Goal: Transaction & Acquisition: Purchase product/service

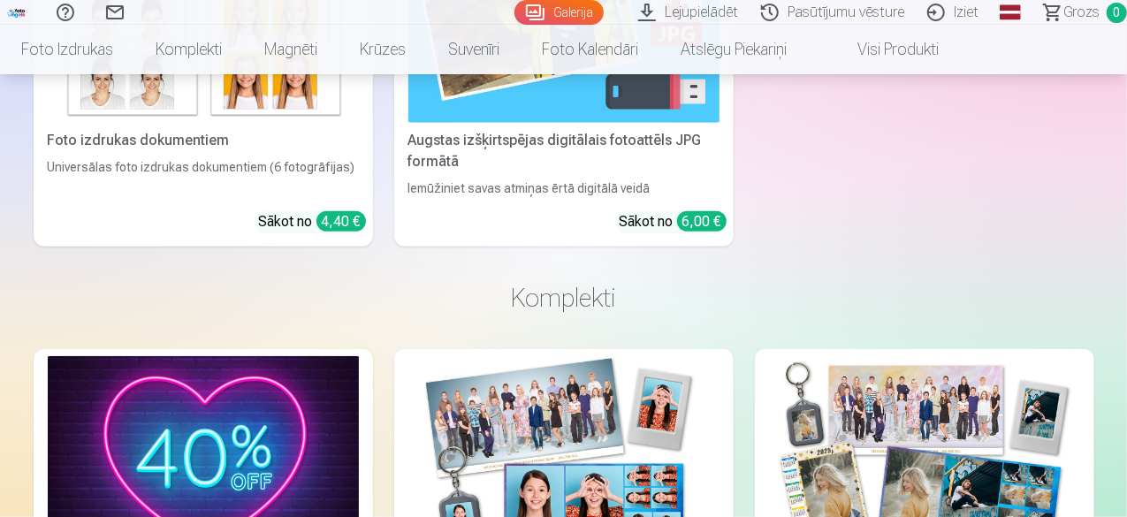
scroll to position [3925, 0]
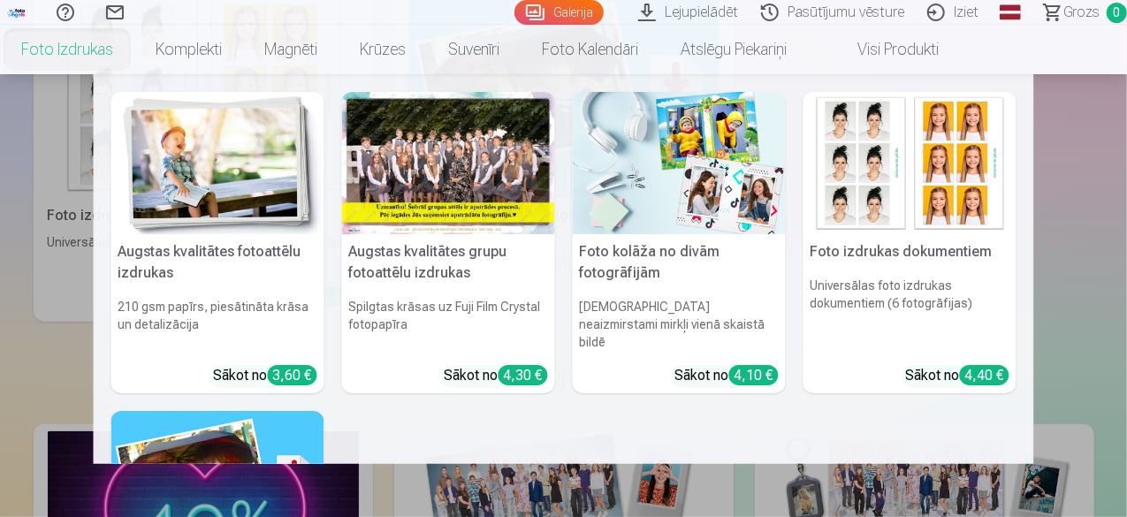
click at [134, 47] on link "Foto izdrukas" at bounding box center [67, 49] width 134 height 49
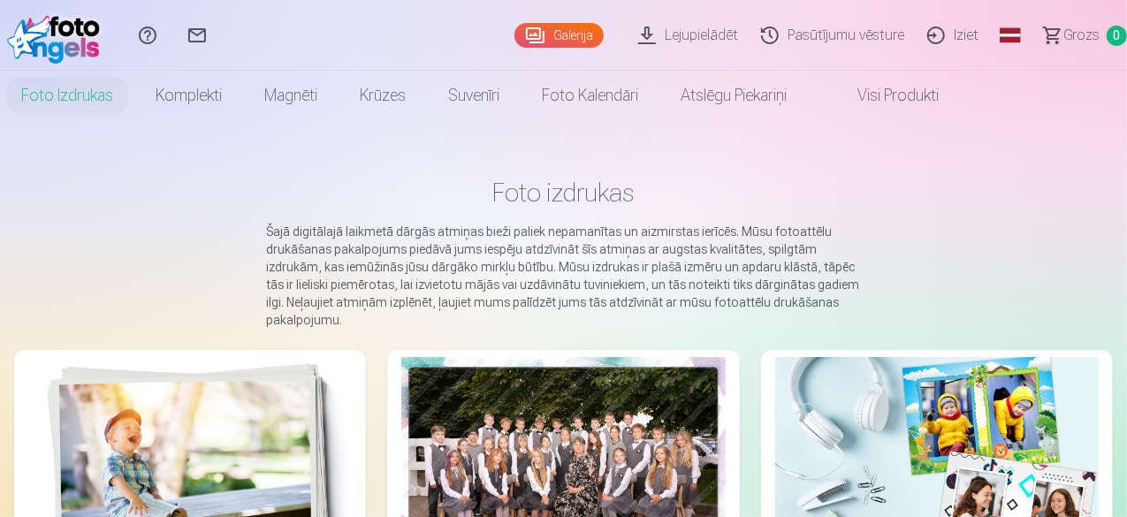
click at [514, 33] on link "Galerija" at bounding box center [558, 35] width 89 height 25
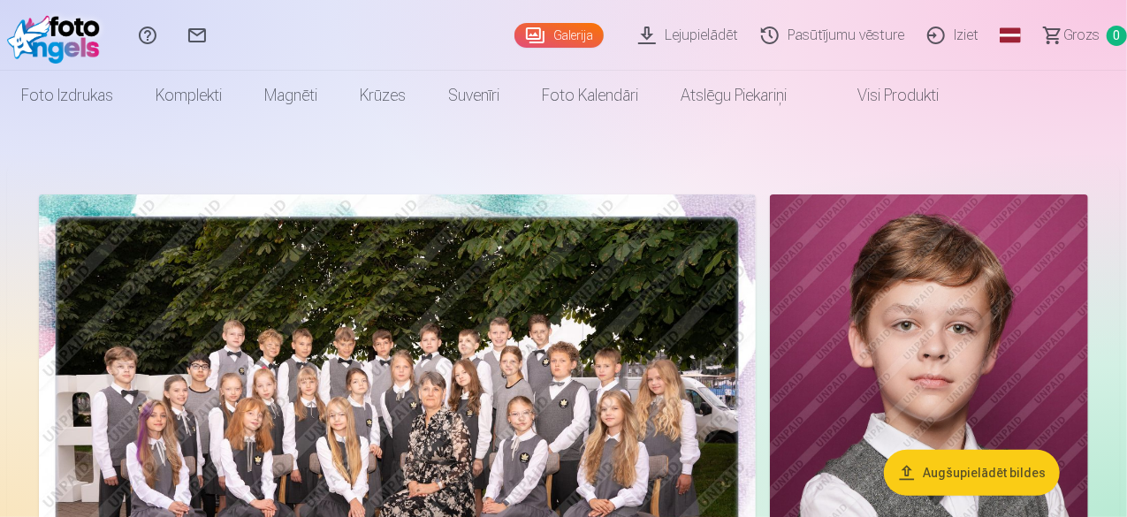
click at [940, 471] on button "Augšupielādēt bildes" at bounding box center [972, 473] width 176 height 46
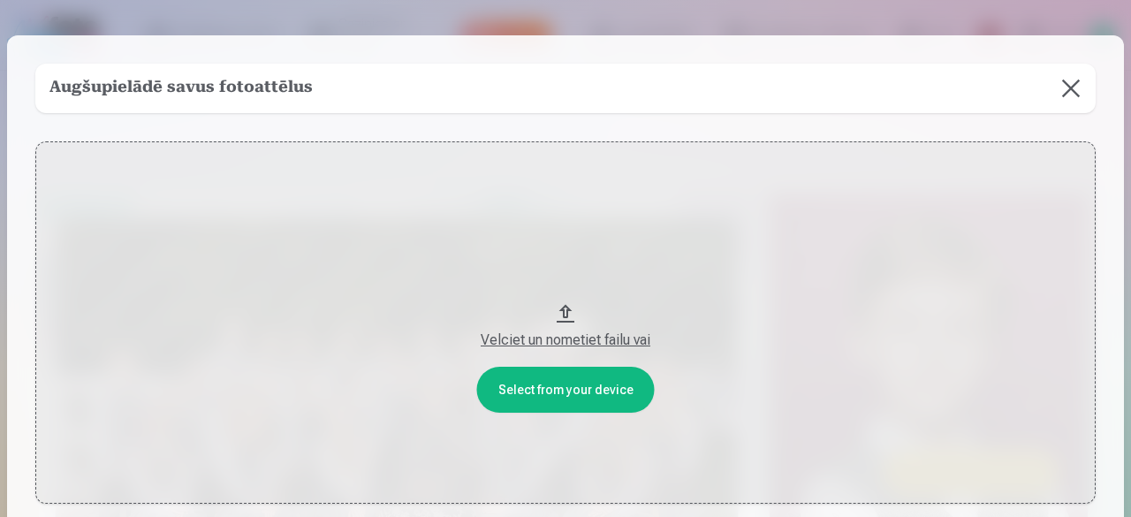
click at [1064, 87] on button at bounding box center [1070, 88] width 49 height 49
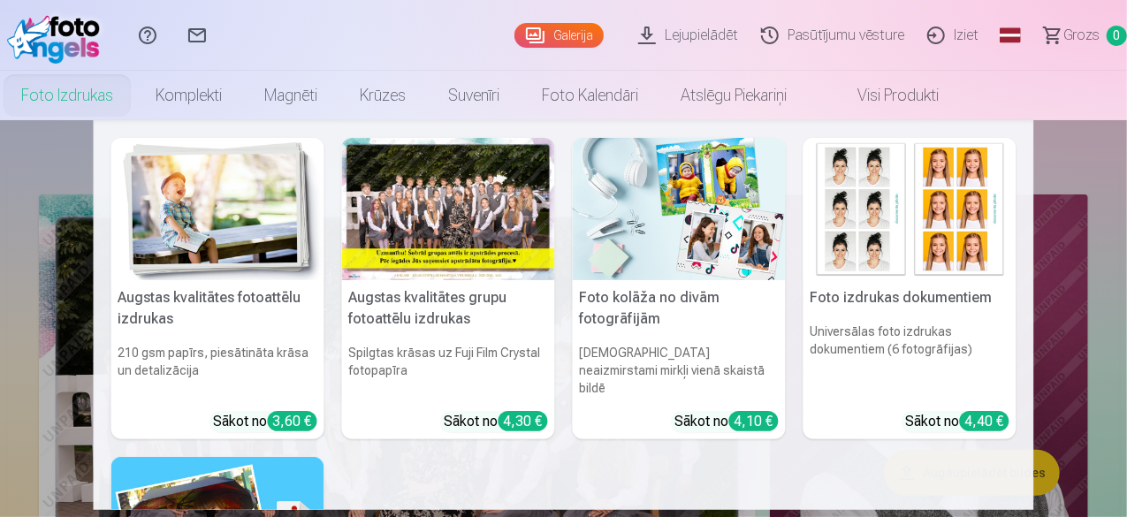
click at [134, 98] on link "Foto izdrukas" at bounding box center [67, 95] width 134 height 49
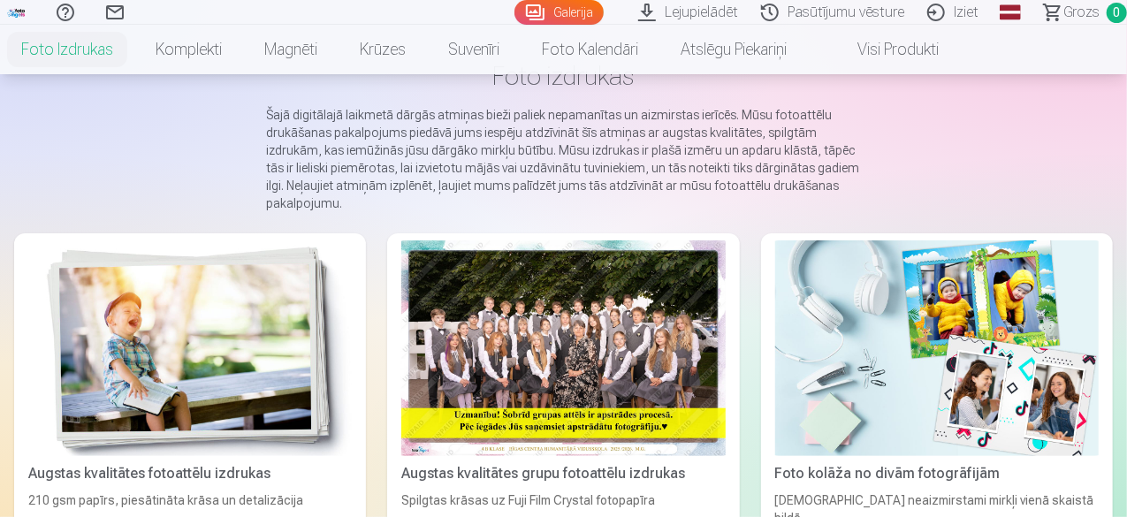
scroll to position [231, 0]
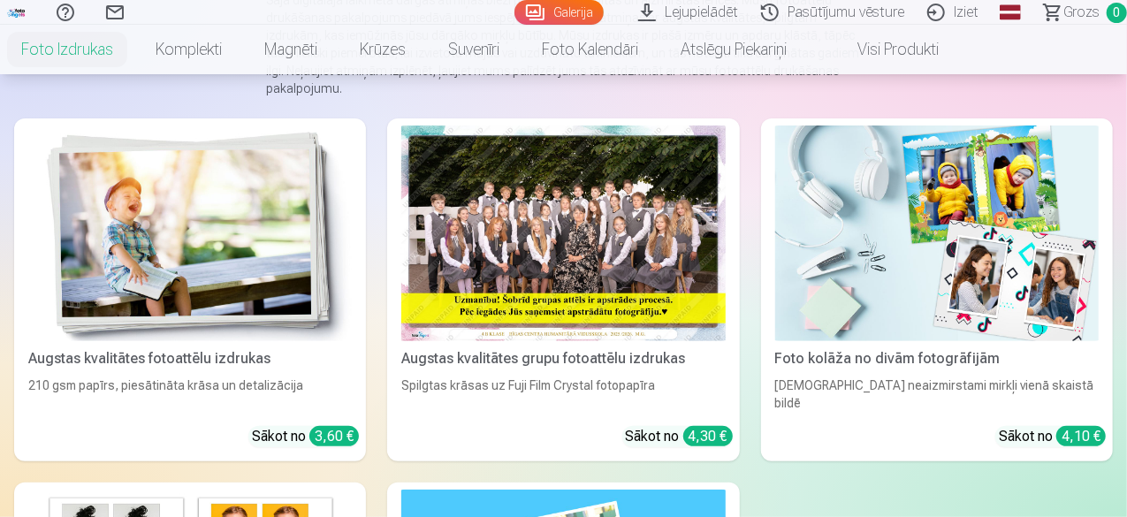
click at [419, 288] on link "Augstas kvalitātes grupu fotoattēlu izdrukas Spilgtas krāsas uz Fuji Film Cryst…" at bounding box center [563, 289] width 352 height 343
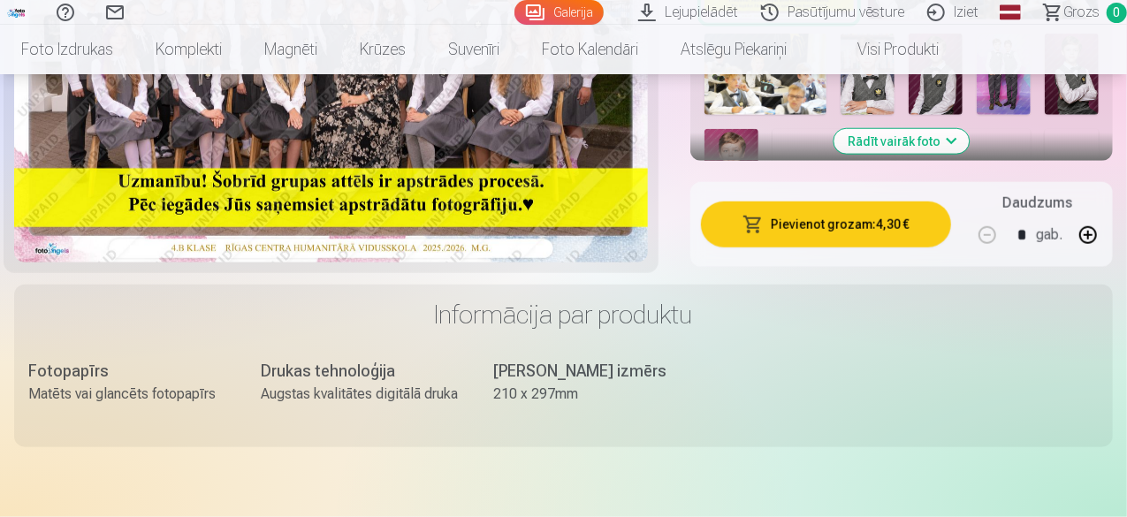
scroll to position [797, 0]
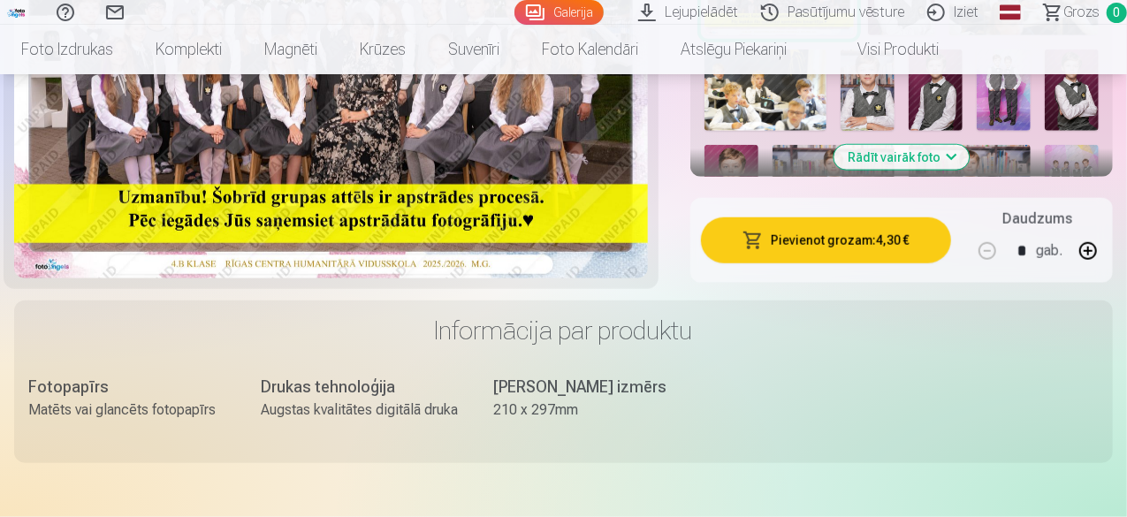
click at [804, 235] on button "Pievienot grozam : 4,30 €" at bounding box center [826, 240] width 250 height 46
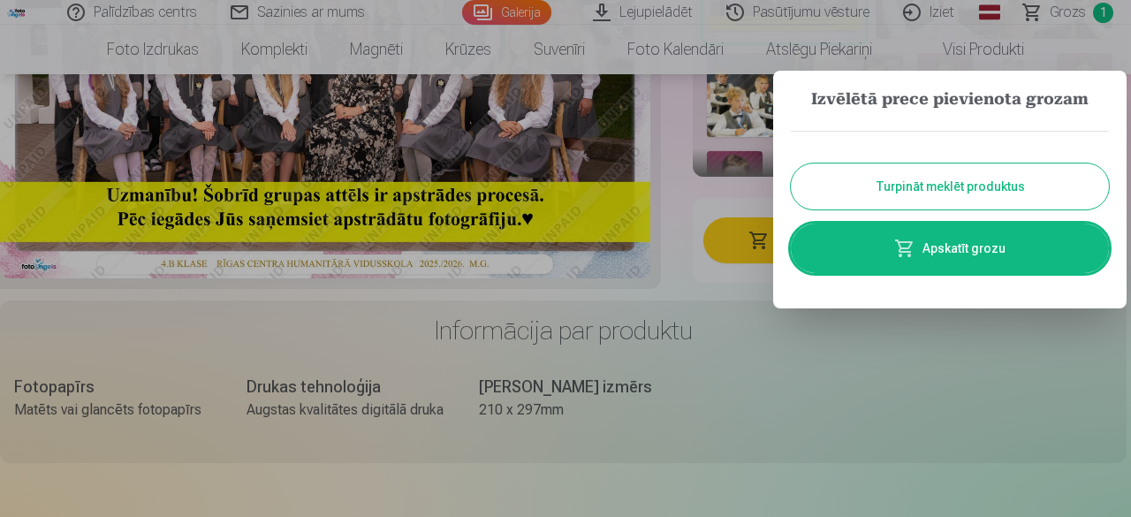
click at [933, 194] on button "Turpināt meklēt produktus" at bounding box center [950, 186] width 318 height 46
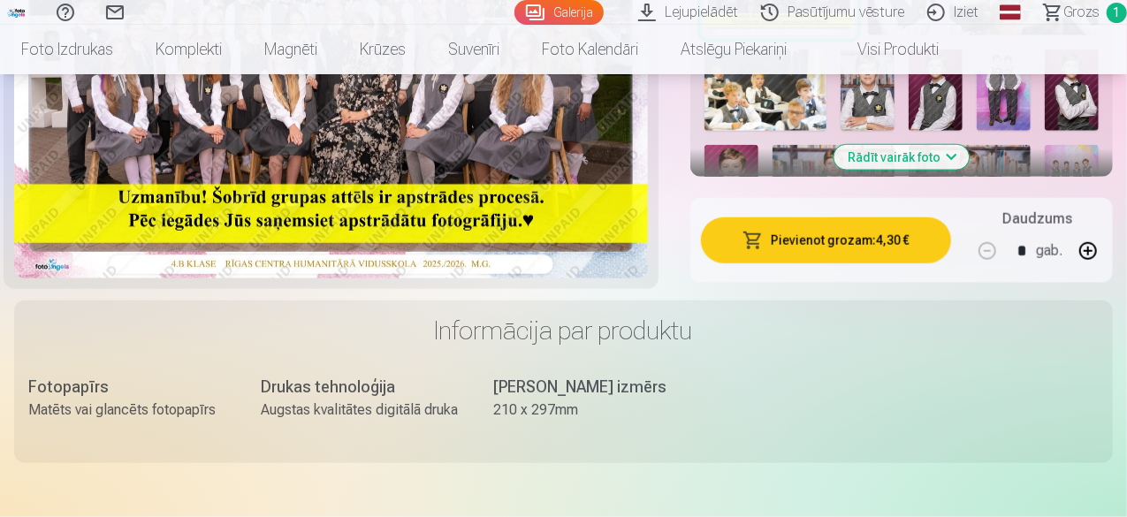
click at [950, 145] on button "Rādīt vairāk foto" at bounding box center [901, 157] width 135 height 25
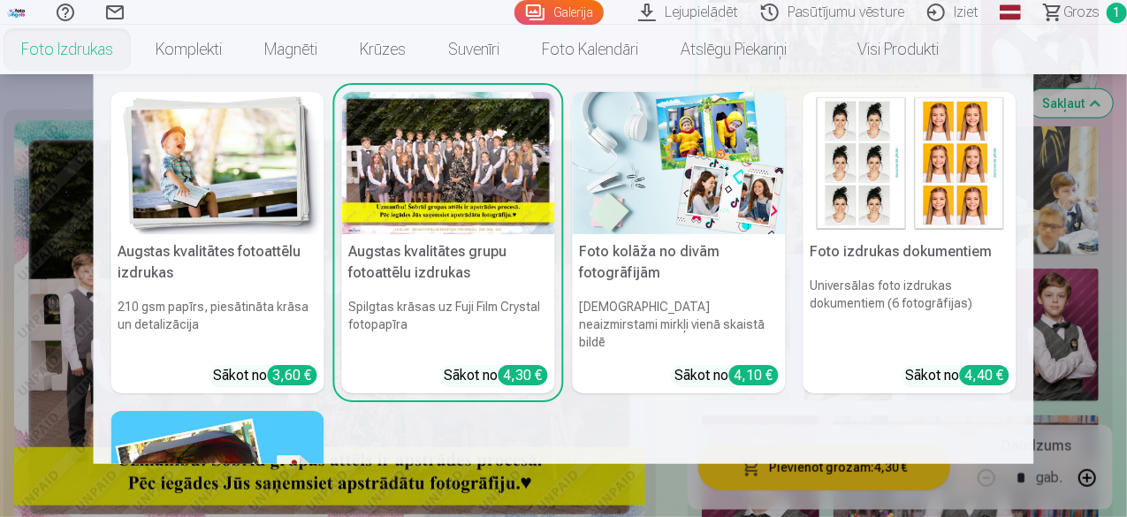
click at [177, 186] on img at bounding box center [217, 163] width 213 height 142
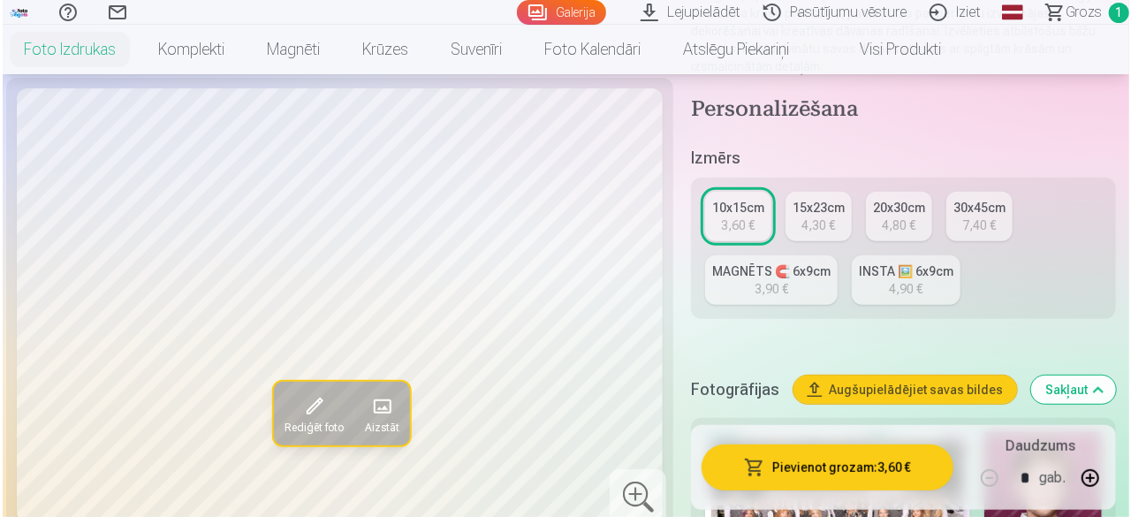
scroll to position [292, 0]
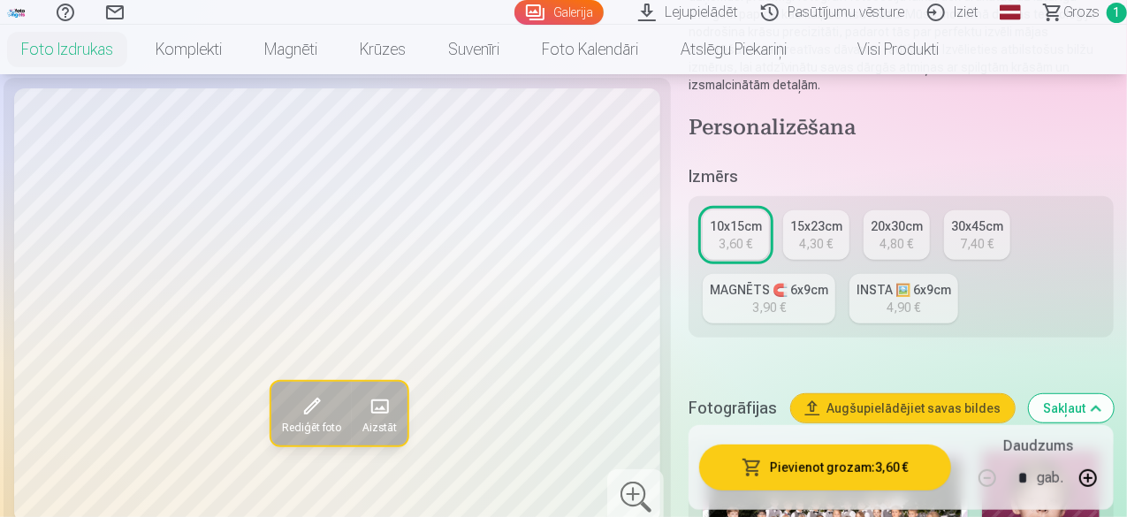
click at [763, 460] on span "button" at bounding box center [751, 468] width 21 height 18
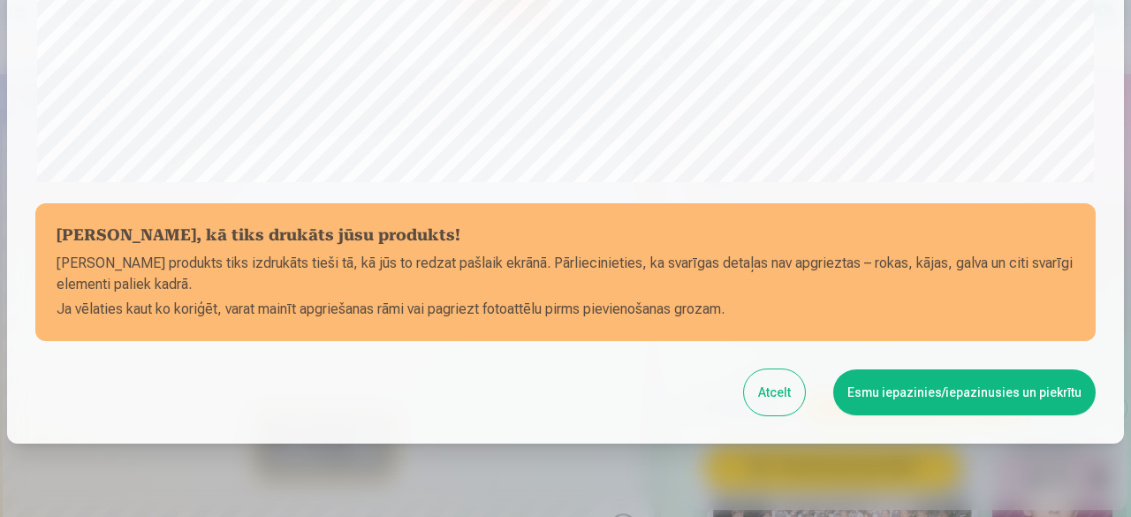
scroll to position [741, 0]
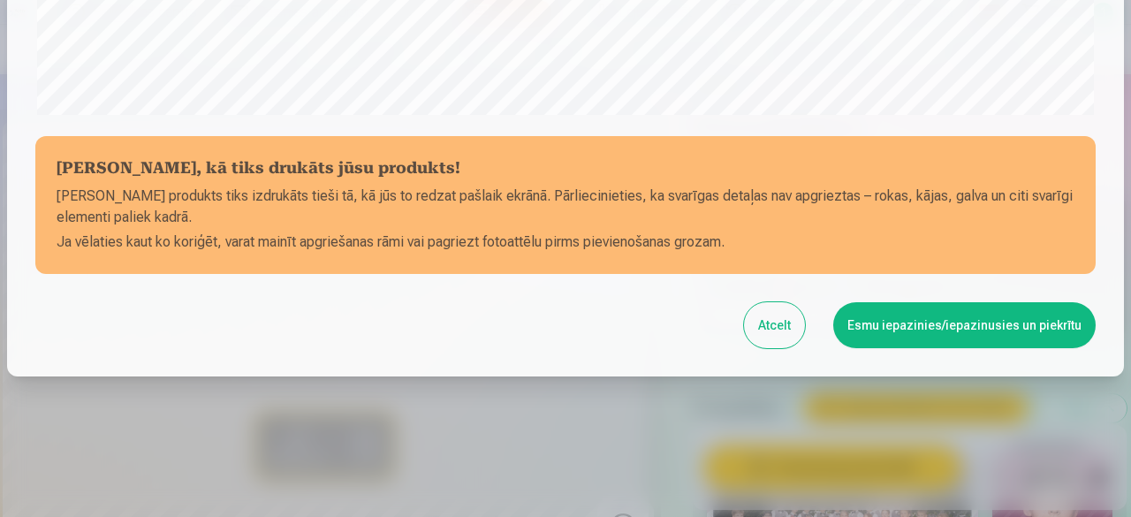
click at [926, 320] on button "Esmu iepazinies/iepazinusies un piekrītu" at bounding box center [964, 325] width 262 height 46
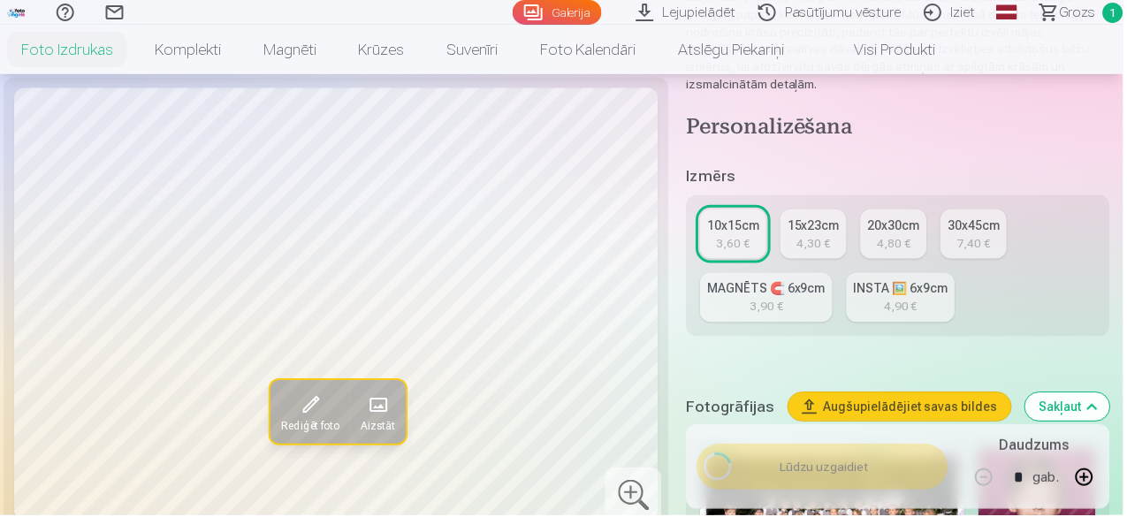
scroll to position [739, 0]
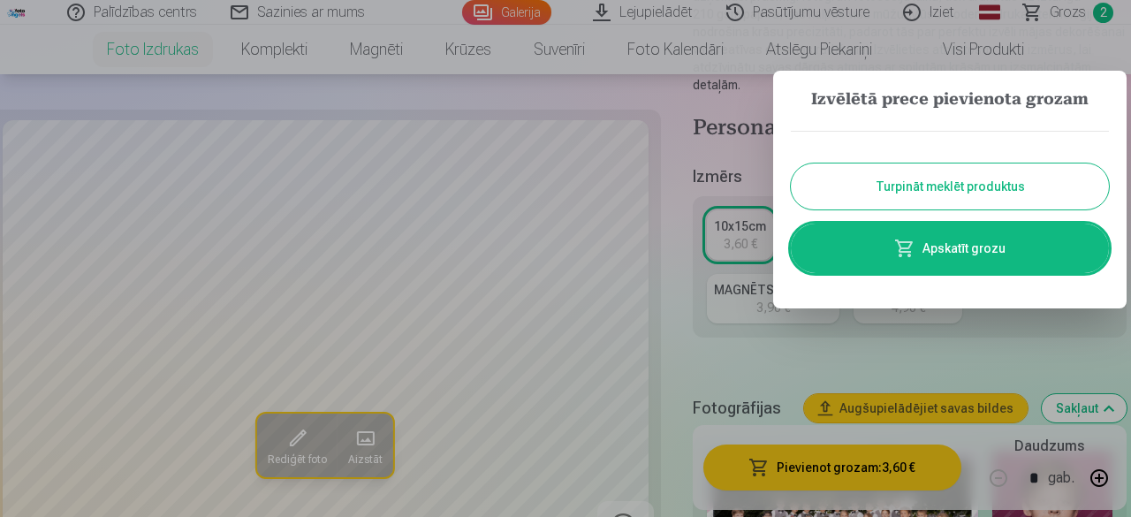
click at [970, 195] on button "Turpināt meklēt produktus" at bounding box center [950, 186] width 318 height 46
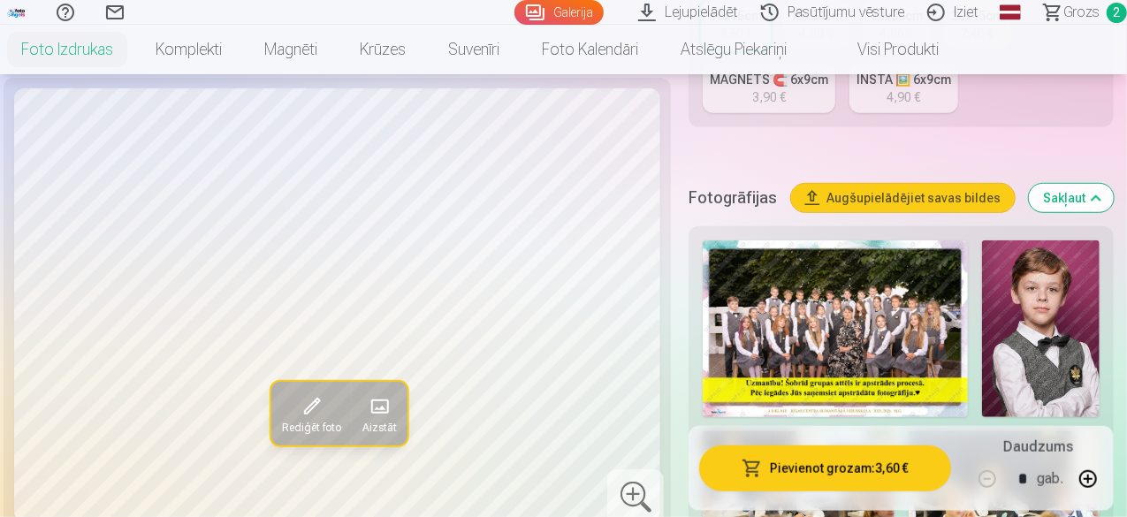
scroll to position [512, 0]
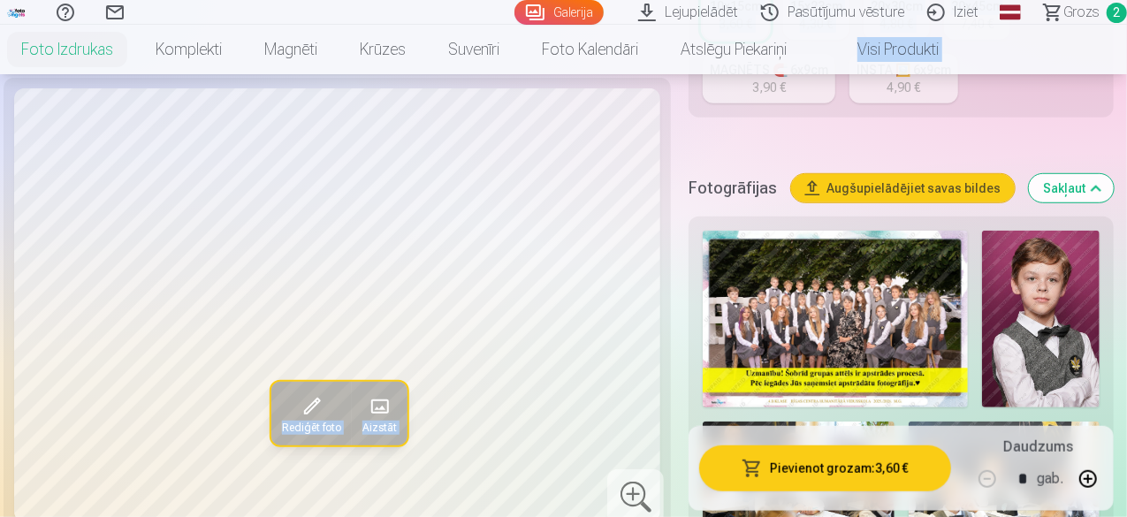
drag, startPoint x: 1125, startPoint y: 54, endPoint x: 1130, endPoint y: 62, distance: 9.6
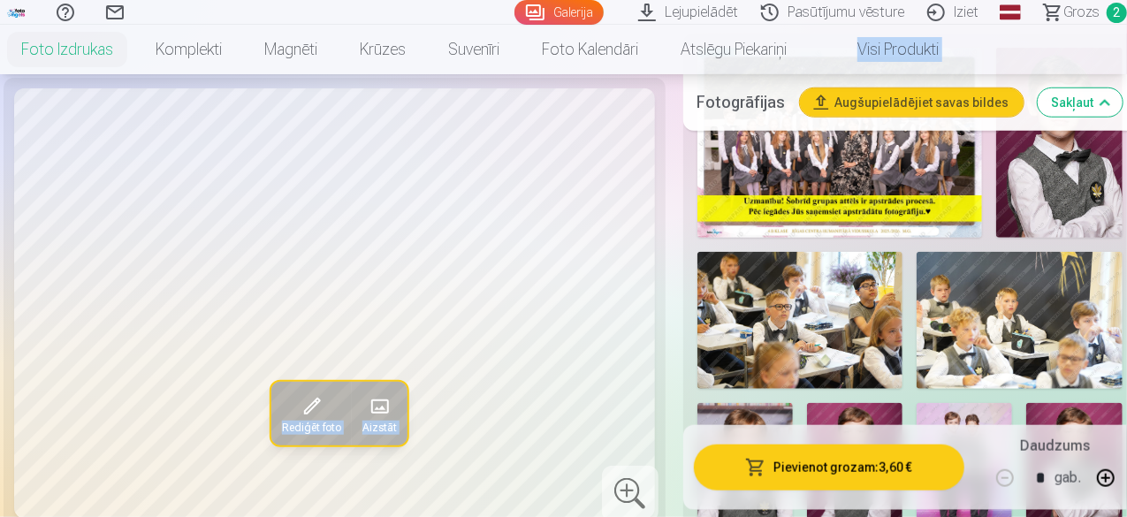
scroll to position [557, 0]
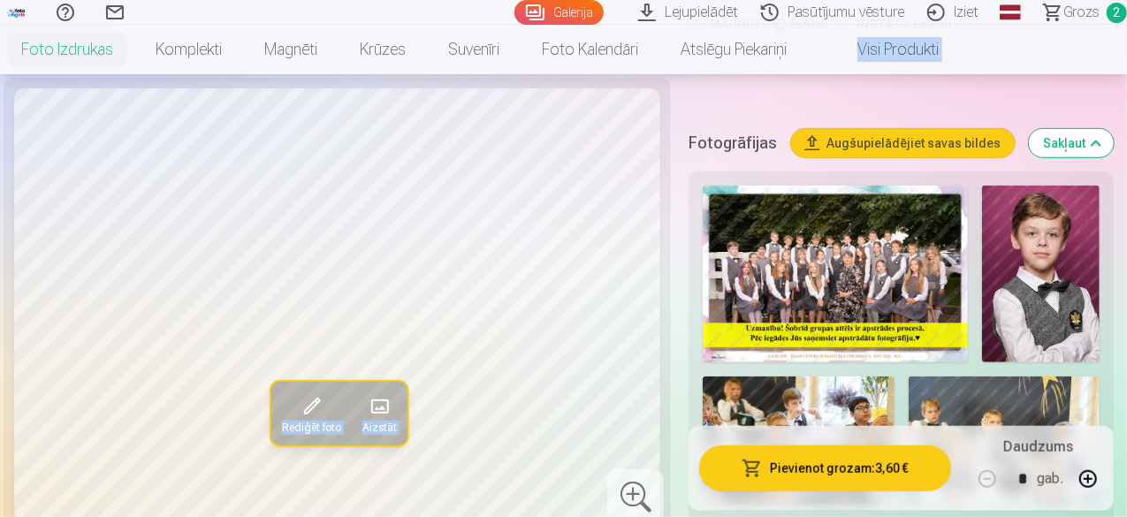
click at [1057, 225] on img at bounding box center [1041, 274] width 118 height 177
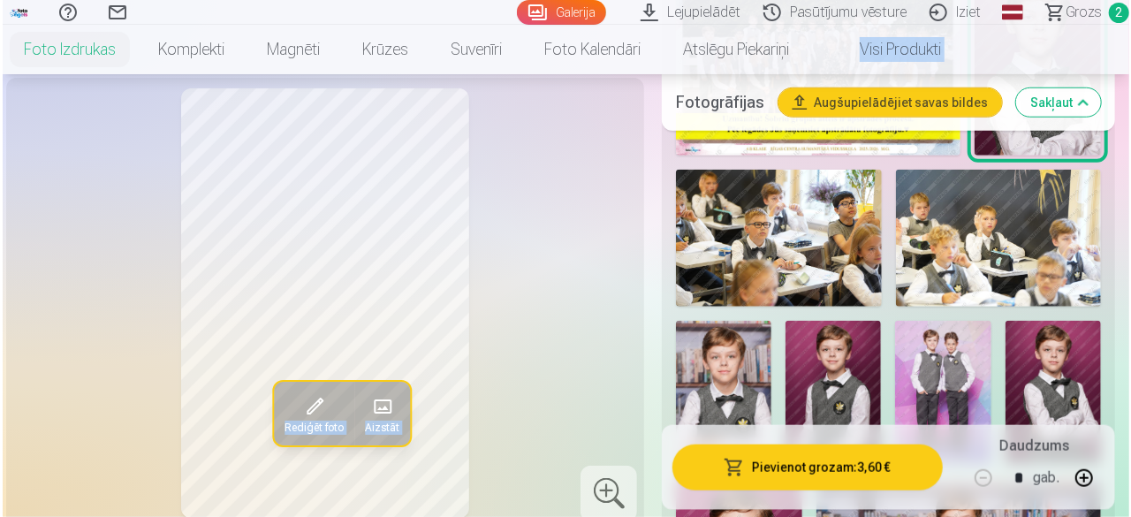
scroll to position [703, 0]
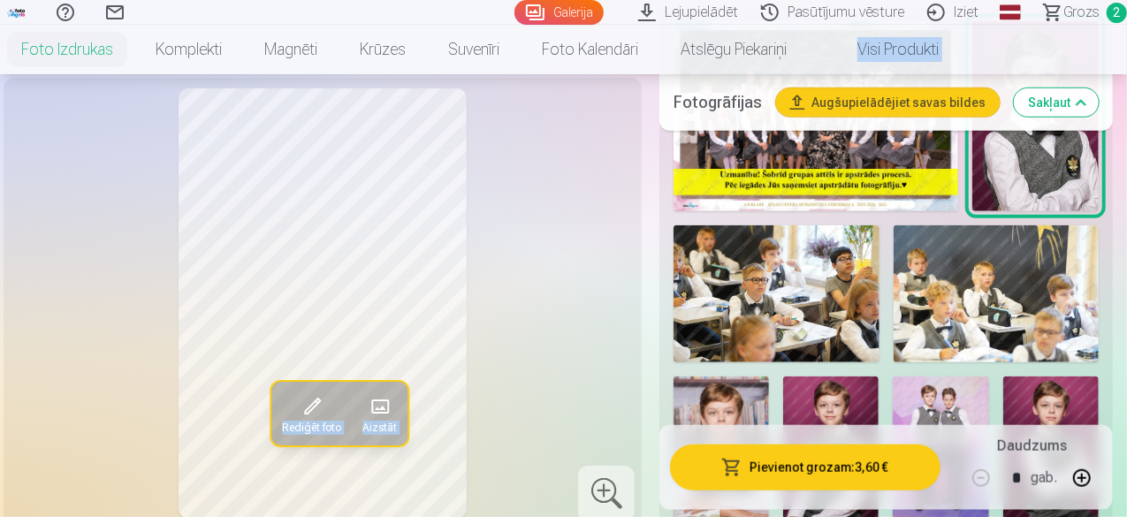
click at [832, 459] on button "Pievienot grozam : 3,60 €" at bounding box center [805, 467] width 270 height 46
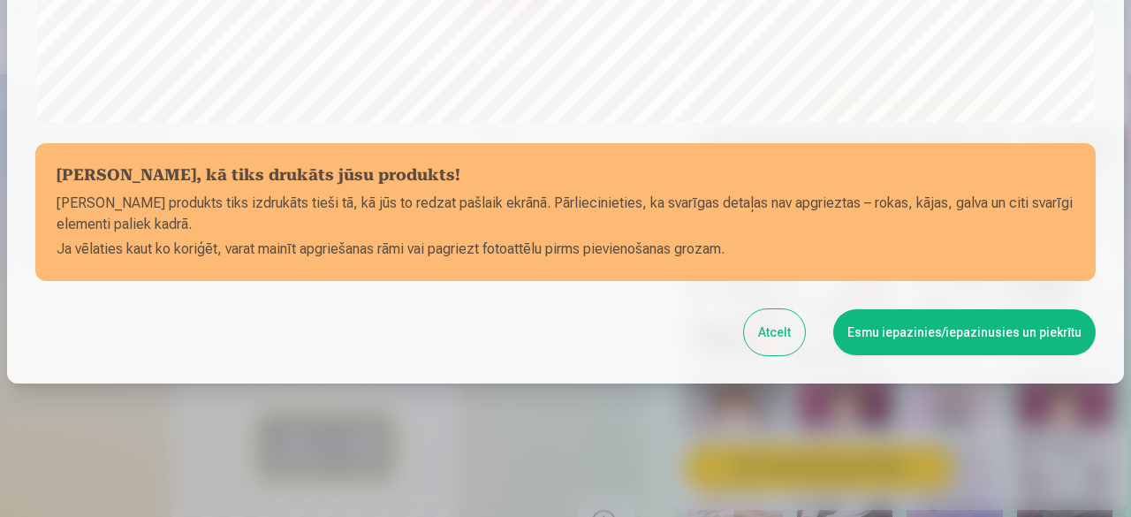
scroll to position [741, 0]
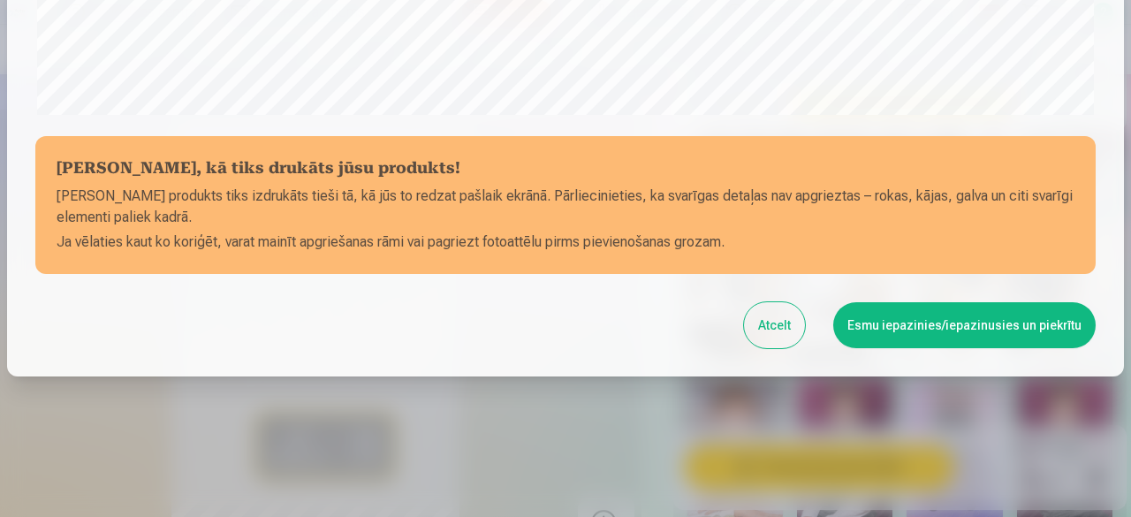
click at [903, 336] on button "Esmu iepazinies/iepazinusies un piekrītu" at bounding box center [964, 325] width 262 height 46
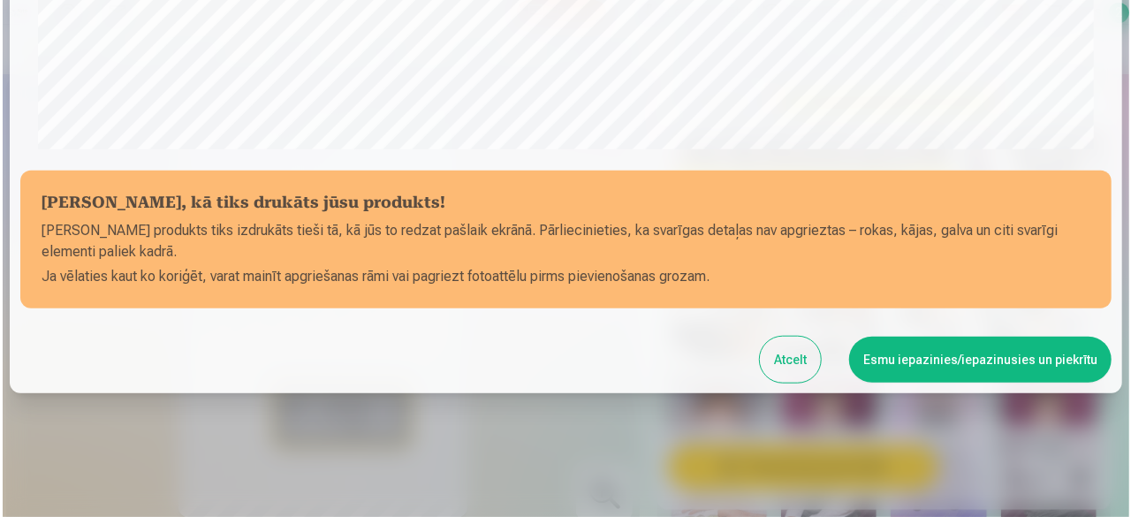
scroll to position [739, 0]
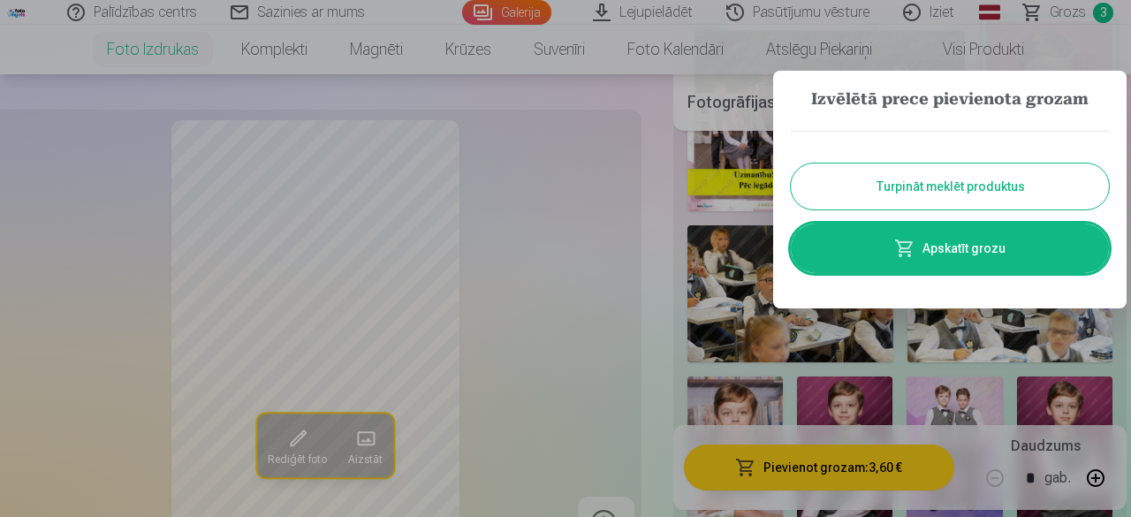
click at [951, 186] on button "Turpināt meklēt produktus" at bounding box center [950, 186] width 318 height 46
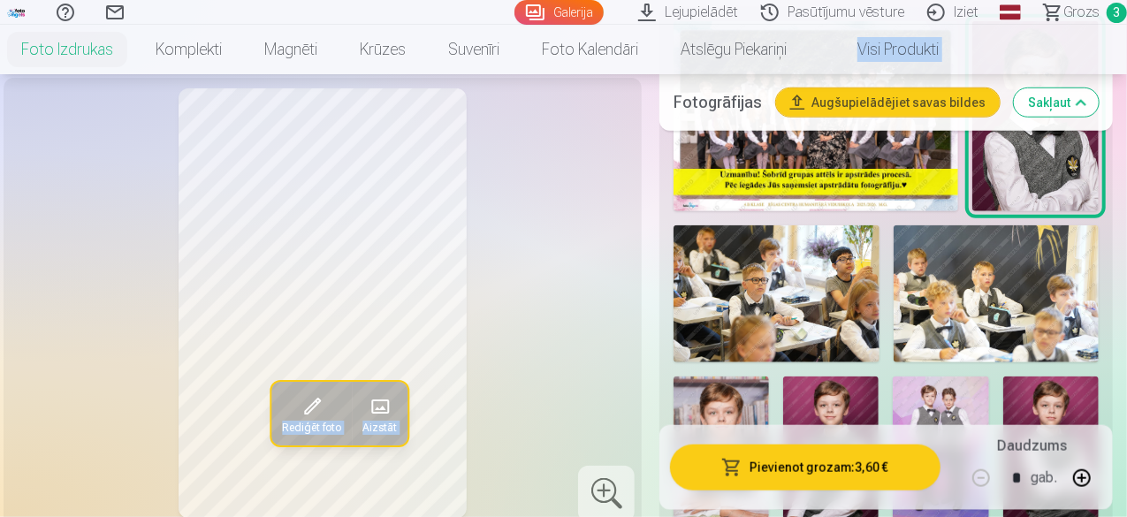
click at [798, 303] on img at bounding box center [776, 293] width 206 height 137
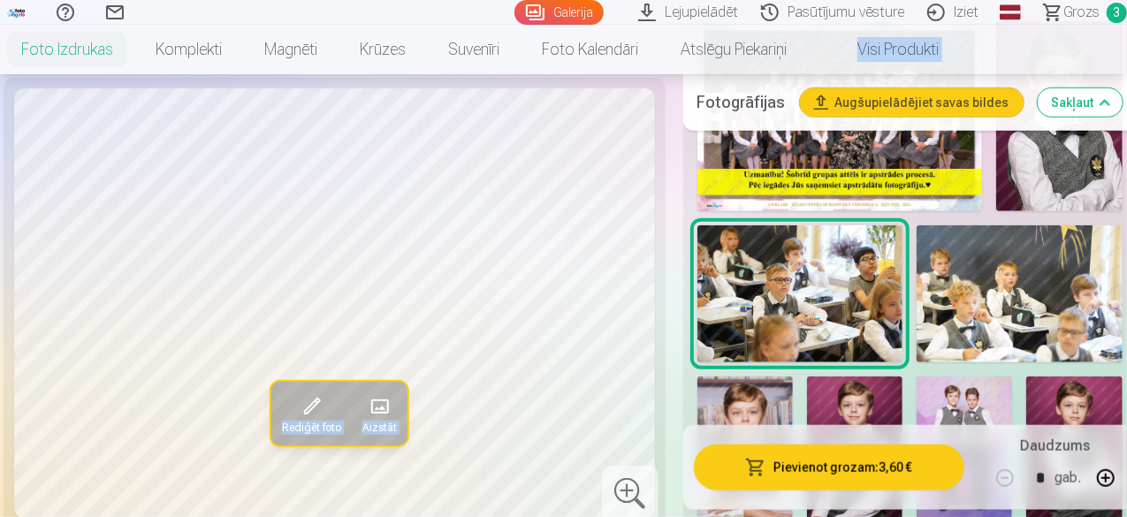
click at [839, 462] on button "Pievienot grozam : 3,60 €" at bounding box center [829, 467] width 270 height 46
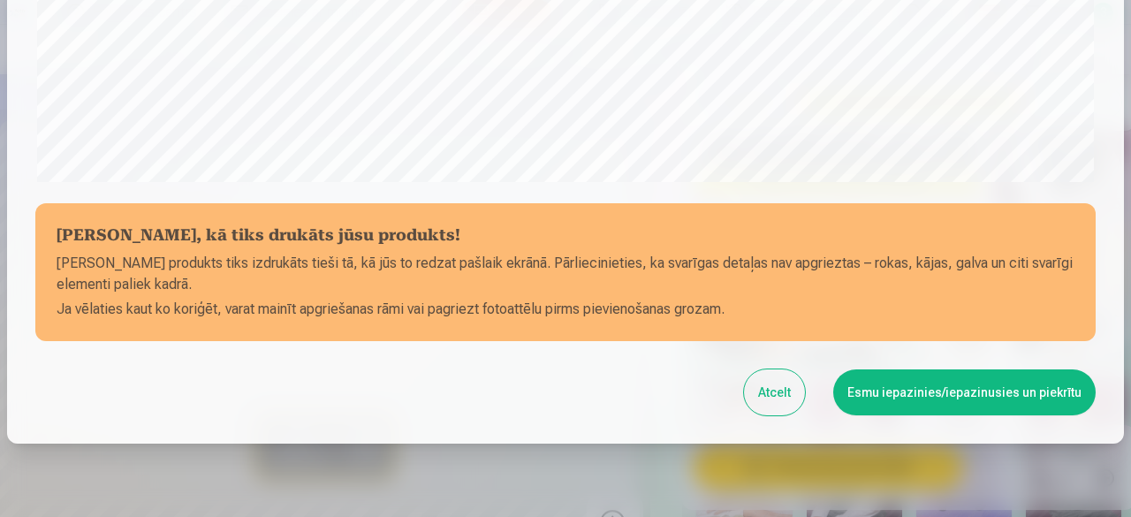
scroll to position [741, 0]
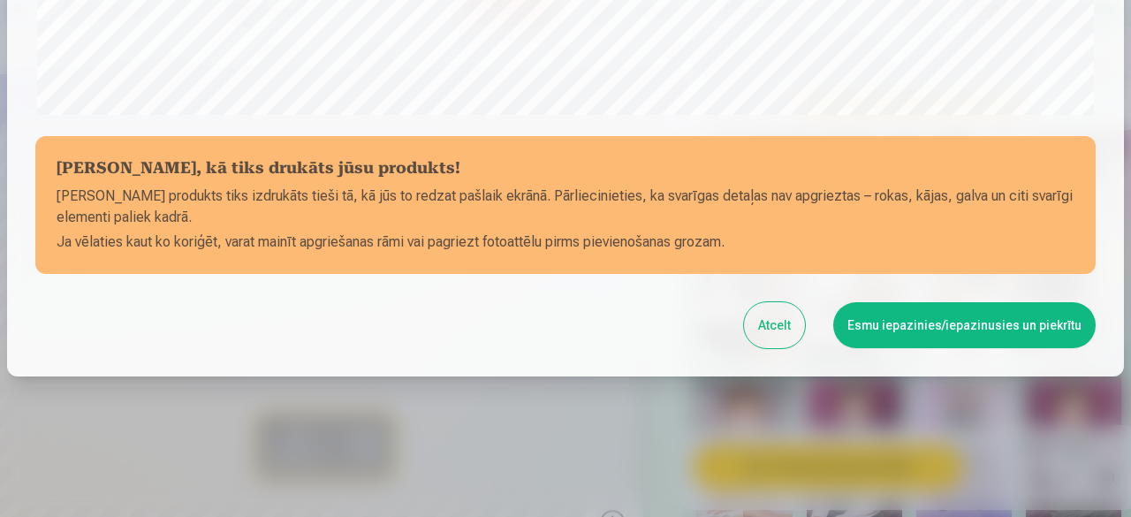
click at [921, 315] on button "Esmu iepazinies/iepazinusies un piekrītu" at bounding box center [964, 325] width 262 height 46
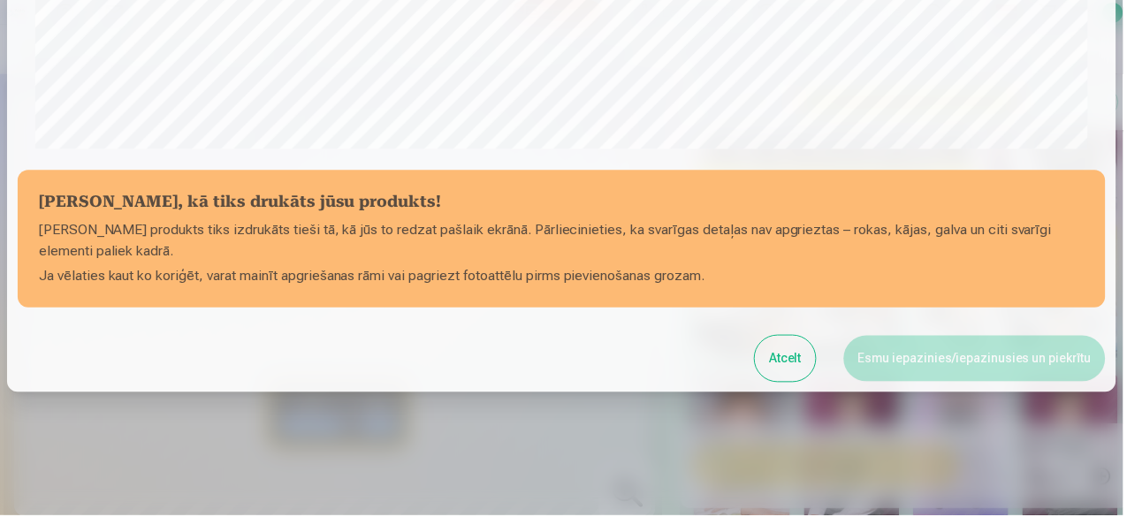
scroll to position [739, 0]
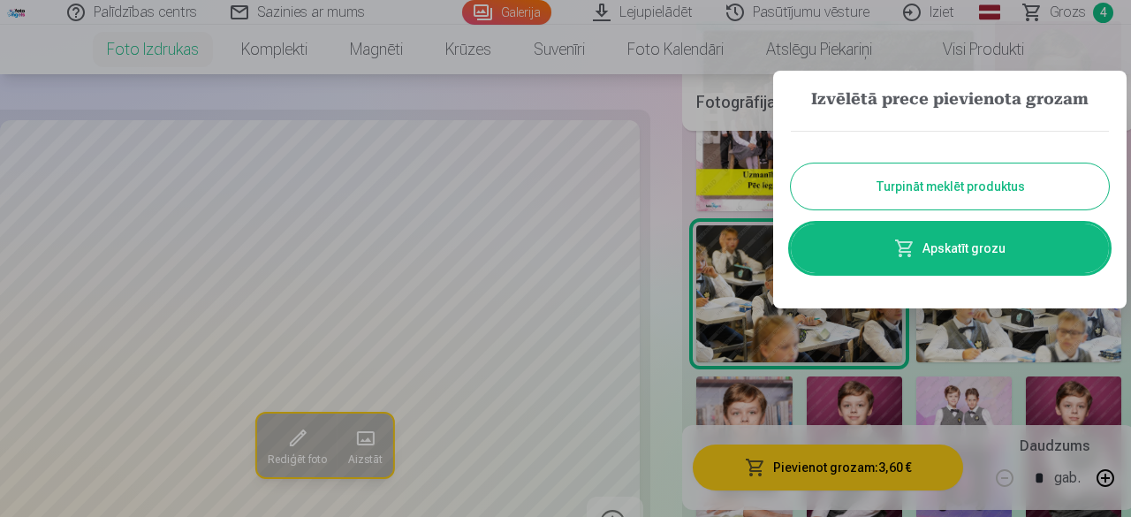
click at [979, 192] on button "Turpināt meklēt produktus" at bounding box center [950, 186] width 318 height 46
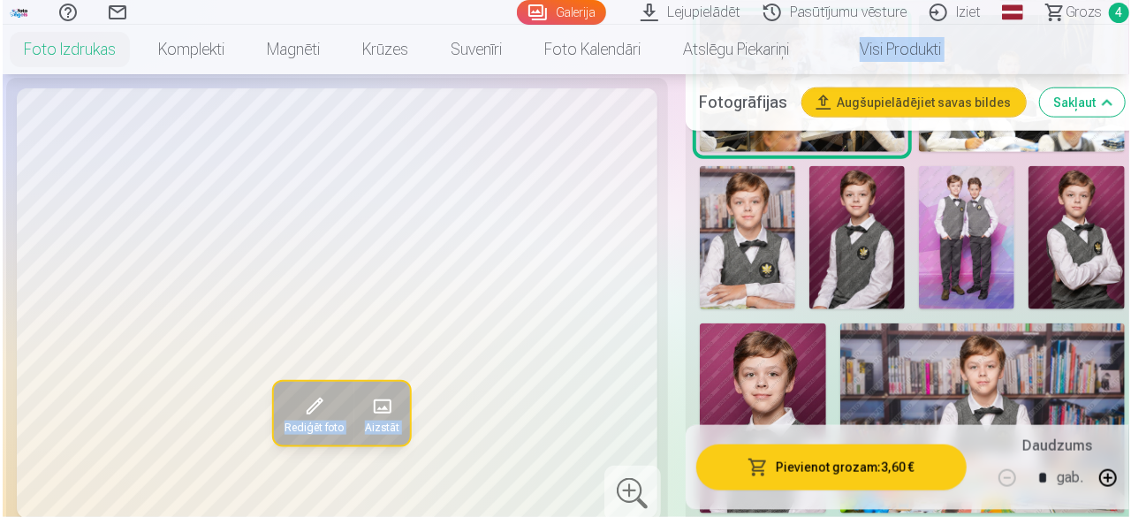
scroll to position [924, 0]
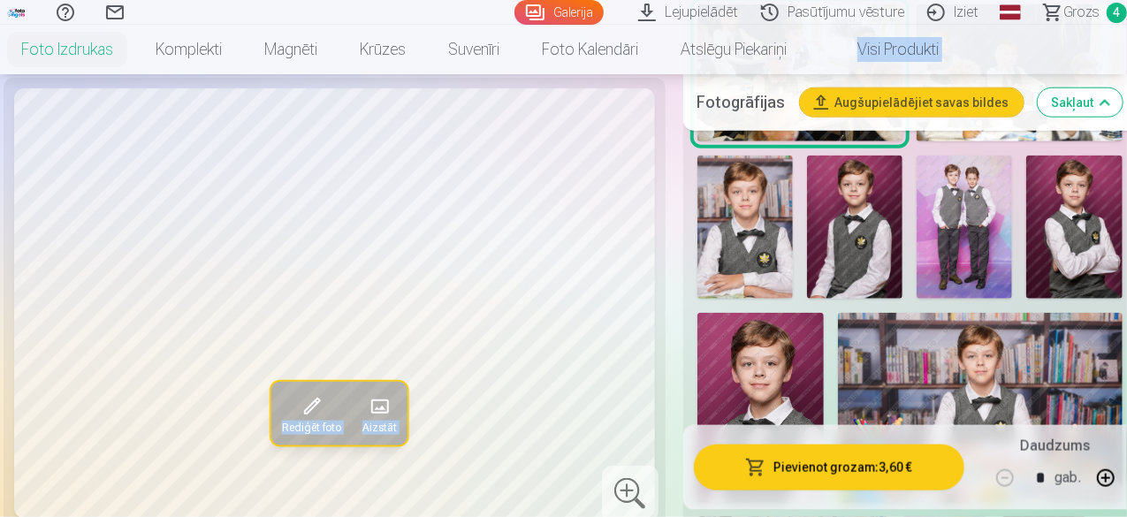
click at [736, 225] on img at bounding box center [744, 227] width 95 height 143
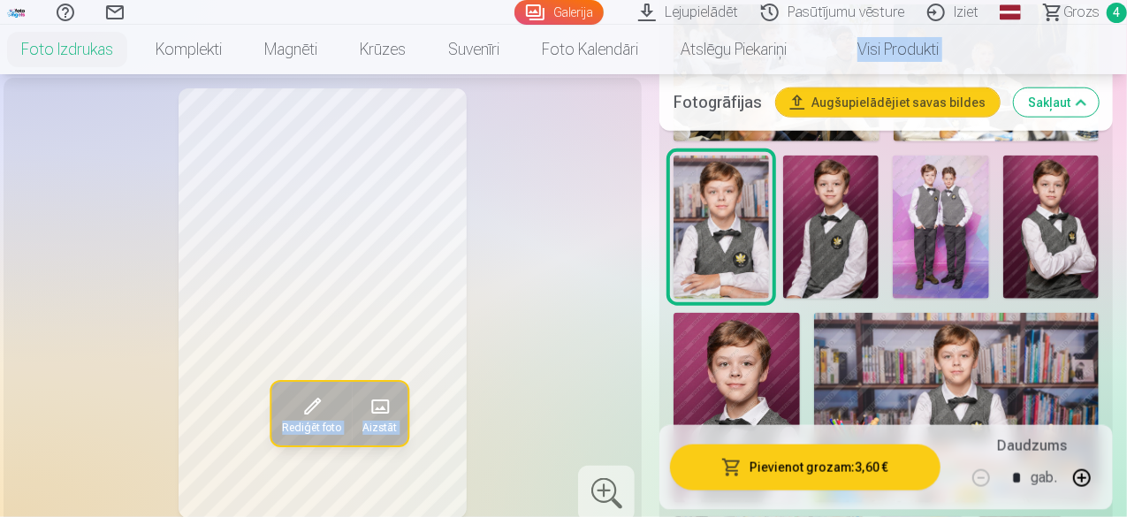
click at [786, 461] on button "Pievienot grozam : 3,60 €" at bounding box center [805, 467] width 270 height 46
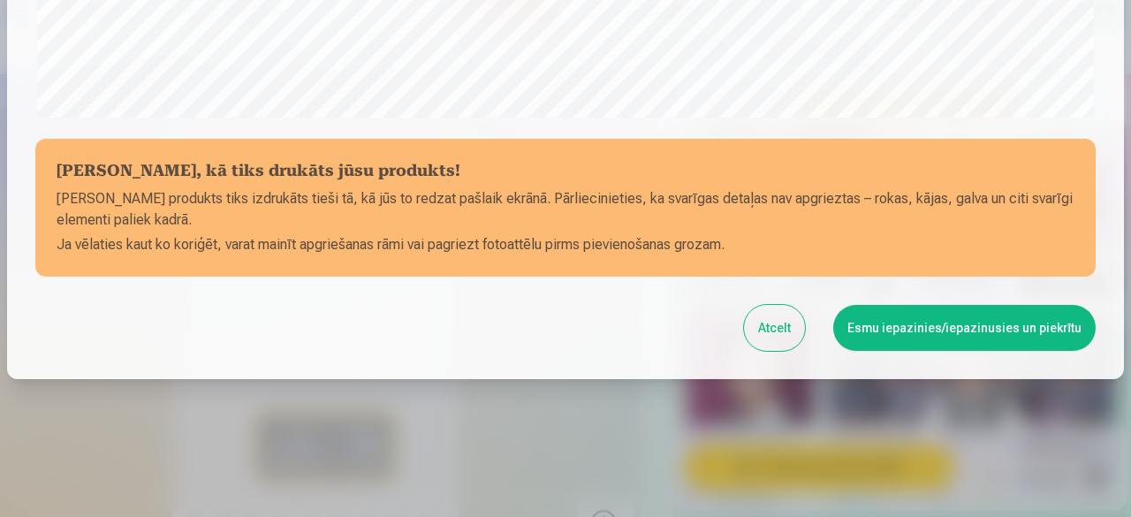
scroll to position [741, 0]
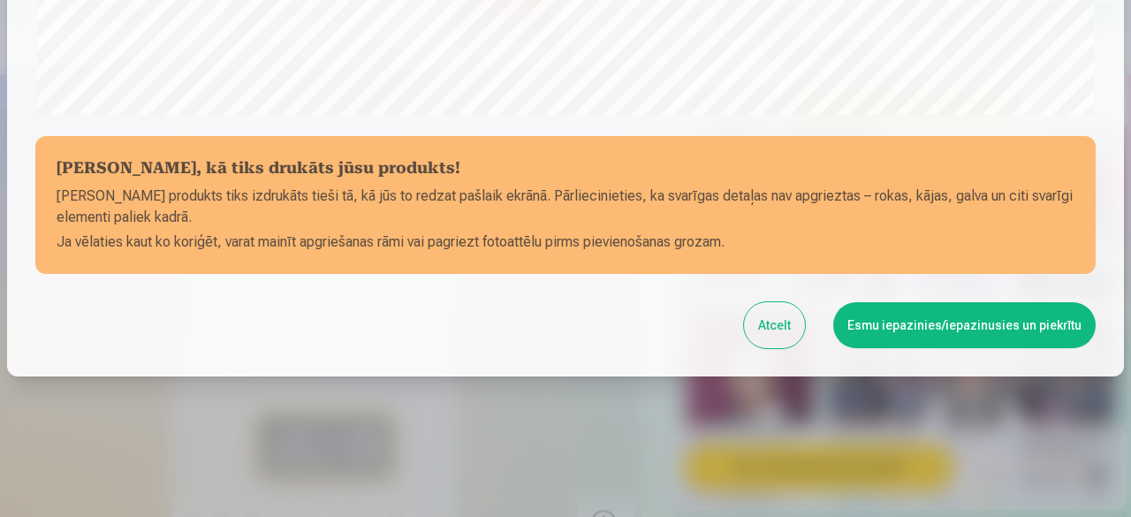
click at [920, 333] on button "Esmu iepazinies/iepazinusies un piekrītu" at bounding box center [964, 325] width 262 height 46
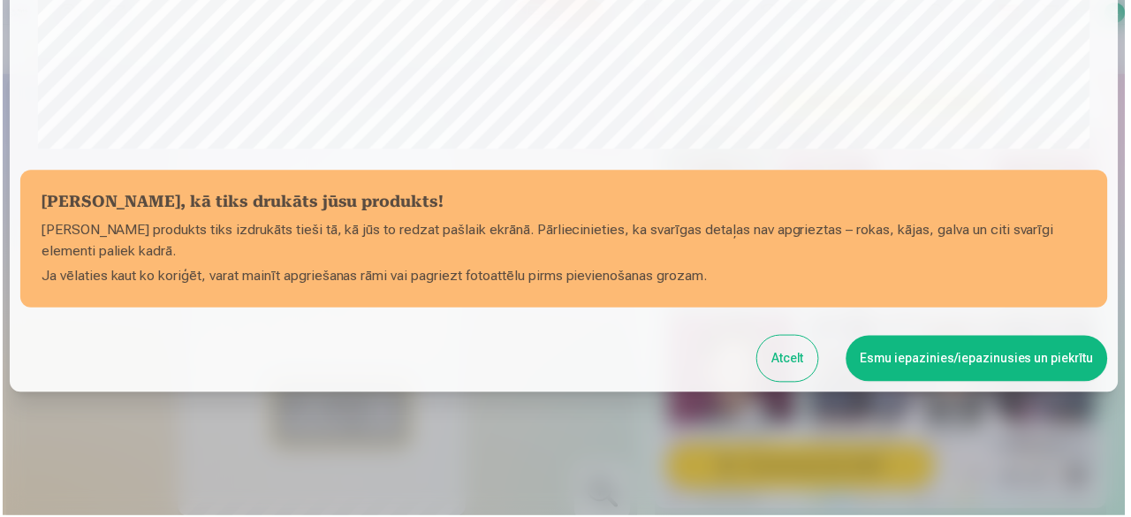
scroll to position [739, 0]
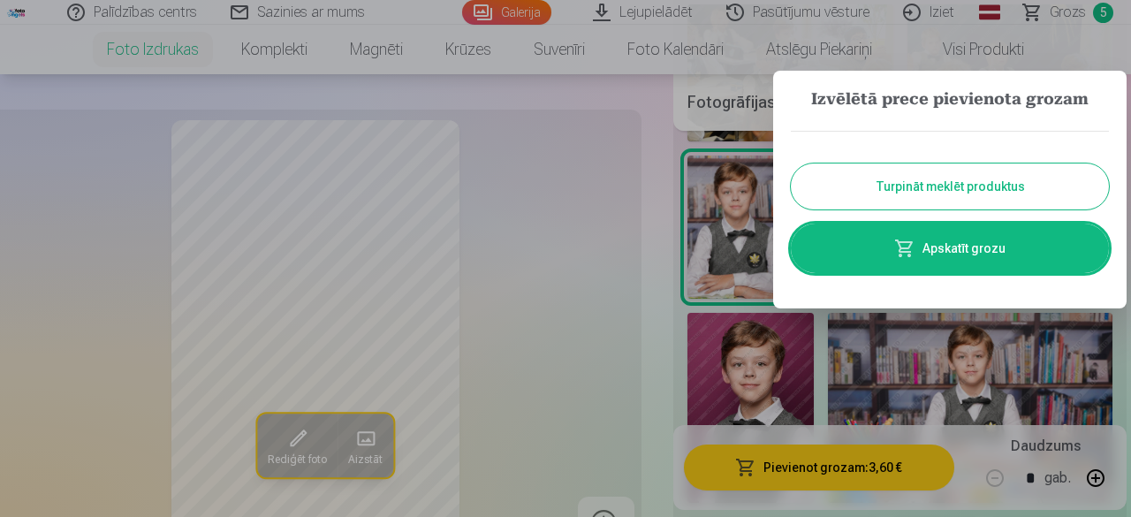
click at [961, 178] on button "Turpināt meklēt produktus" at bounding box center [950, 186] width 318 height 46
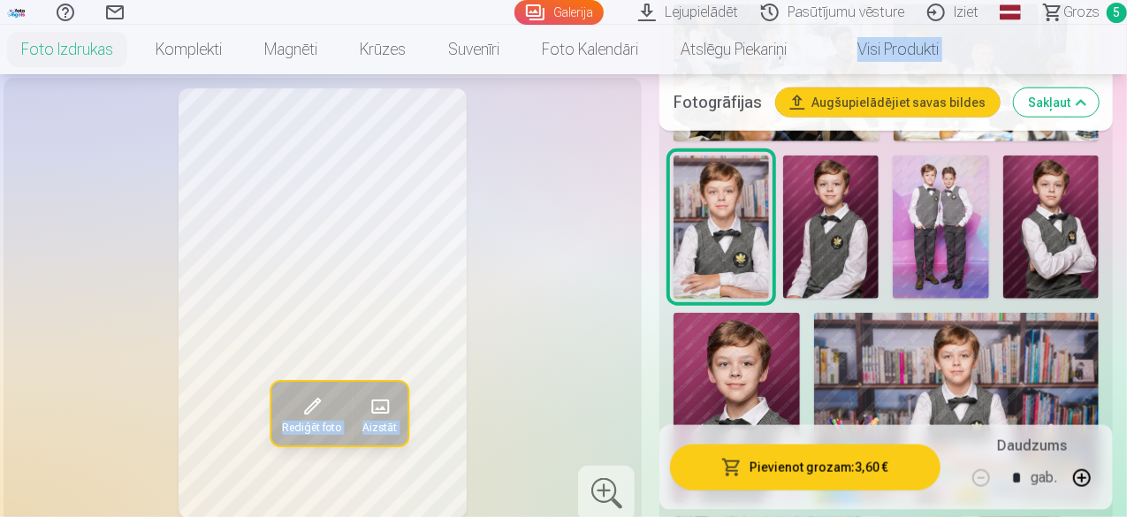
click at [869, 239] on img at bounding box center [830, 227] width 95 height 143
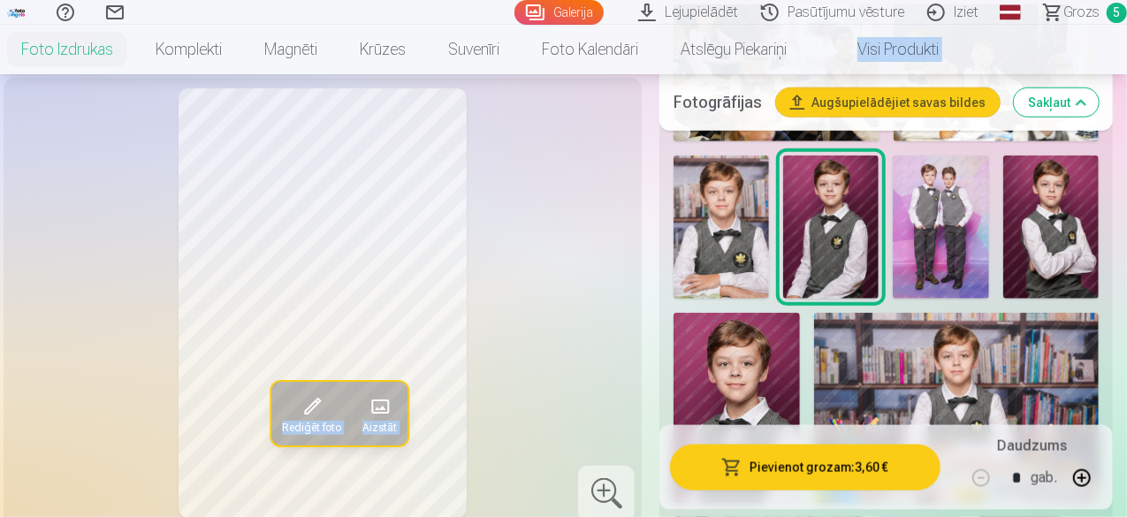
click at [792, 464] on button "Pievienot grozam : 3,60 €" at bounding box center [805, 467] width 270 height 46
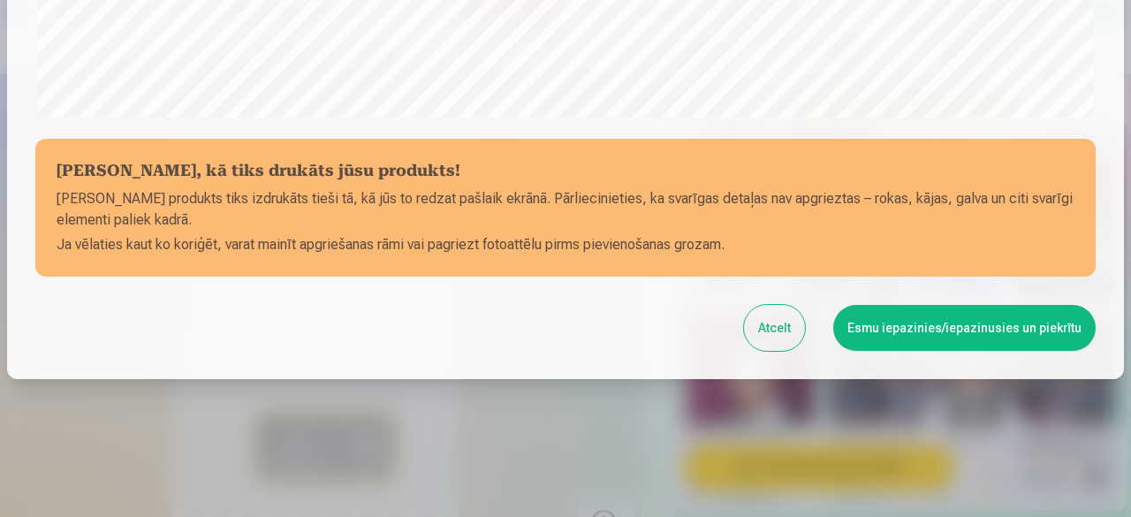
scroll to position [741, 0]
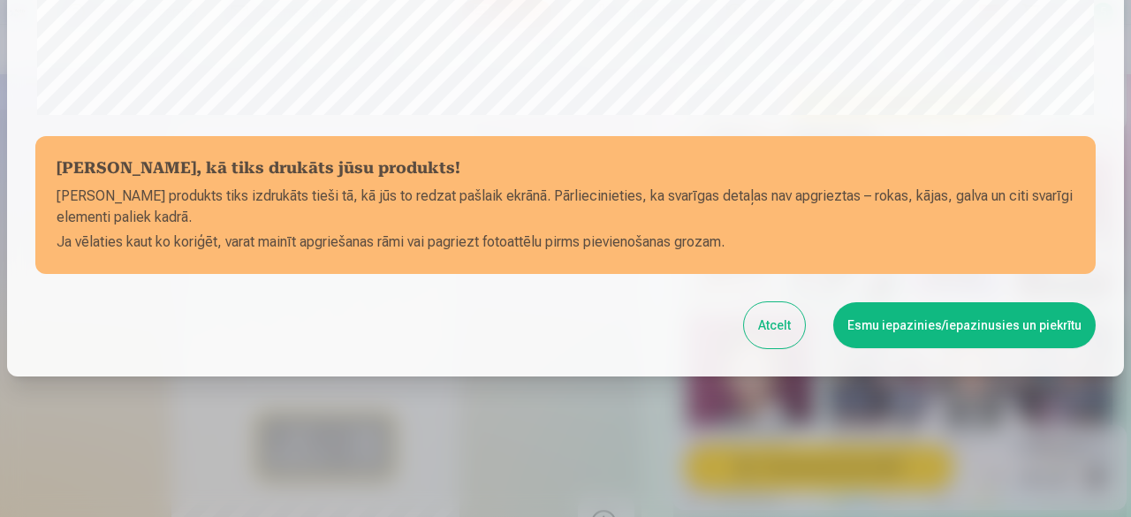
click at [956, 321] on button "Esmu iepazinies/iepazinusies un piekrītu" at bounding box center [964, 325] width 262 height 46
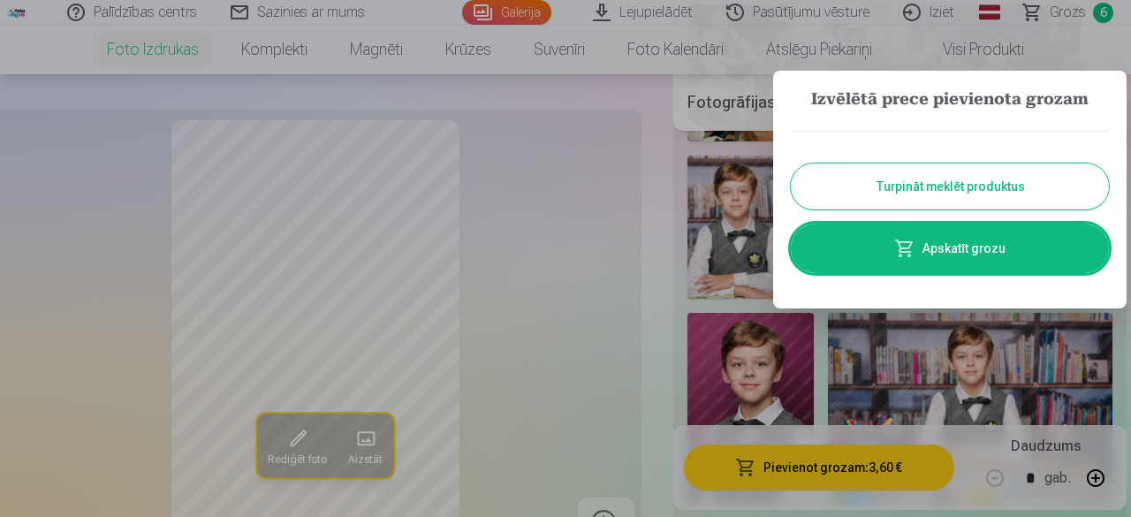
scroll to position [739, 0]
click at [968, 178] on button "Turpināt meklēt produktus" at bounding box center [950, 186] width 318 height 46
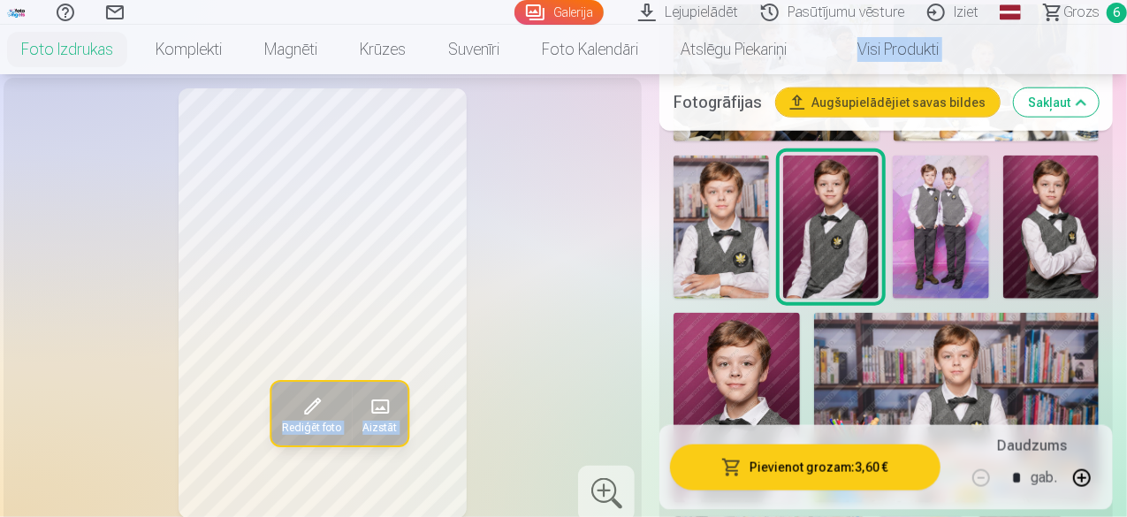
click at [968, 178] on img at bounding box center [939, 227] width 95 height 143
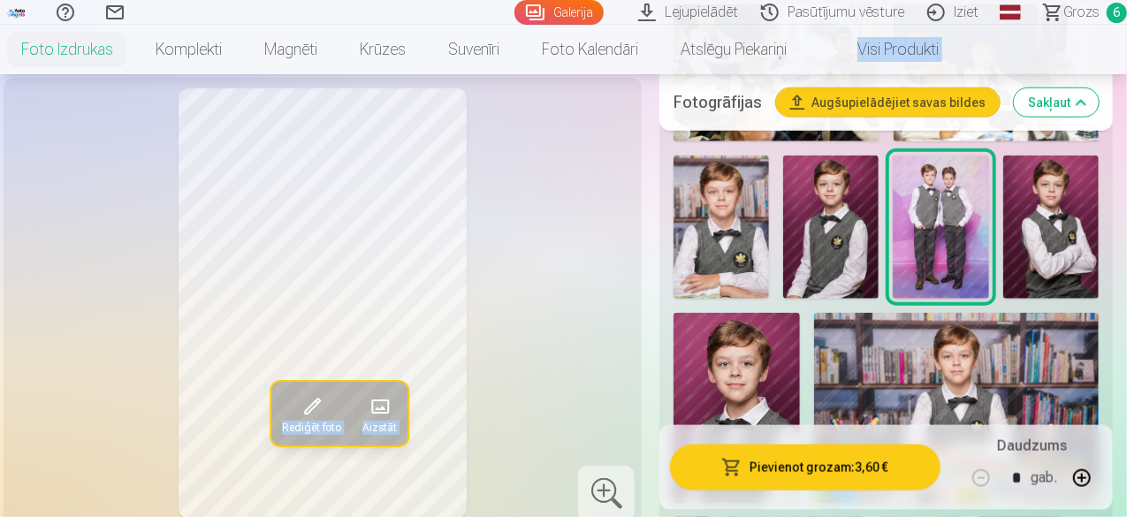
click at [839, 470] on button "Pievienot grozam : 3,60 €" at bounding box center [805, 467] width 270 height 46
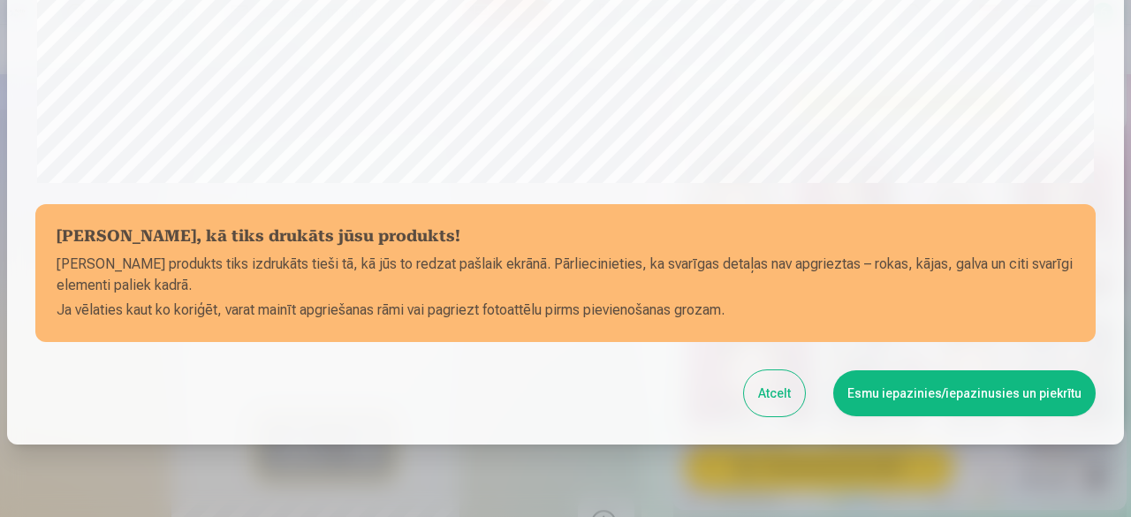
scroll to position [741, 0]
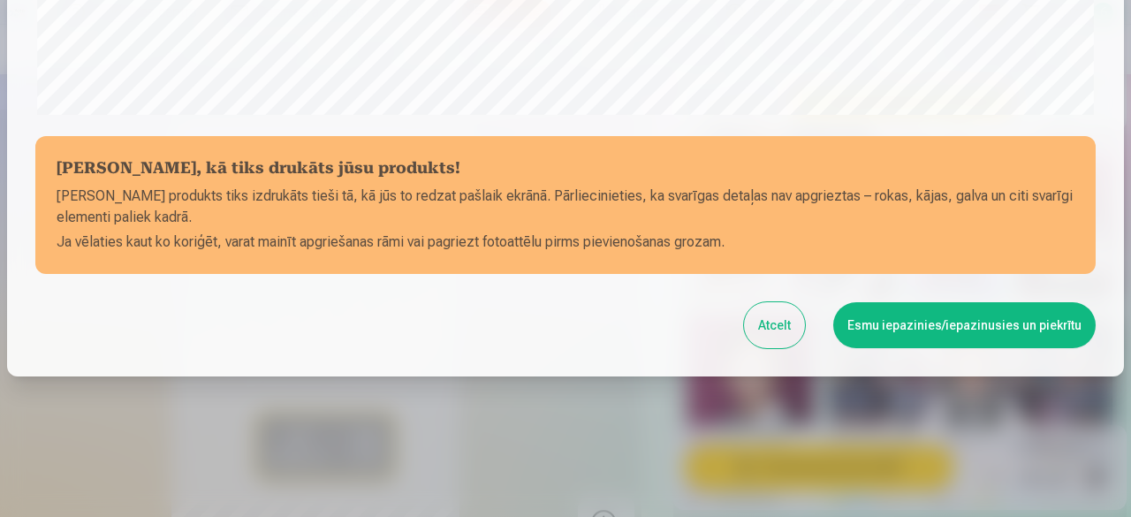
click at [930, 314] on button "Esmu iepazinies/iepazinusies un piekrītu" at bounding box center [964, 325] width 262 height 46
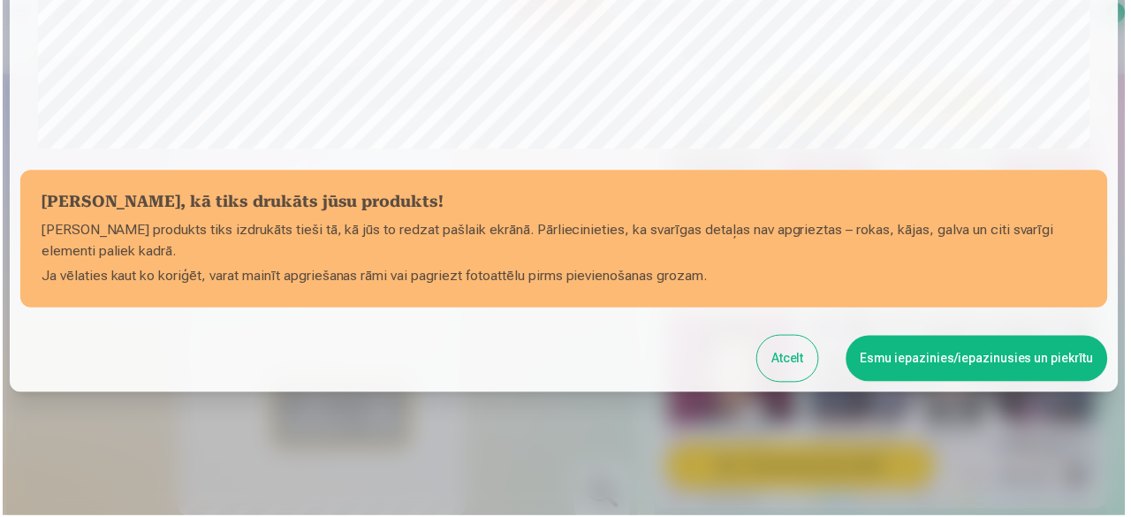
scroll to position [739, 0]
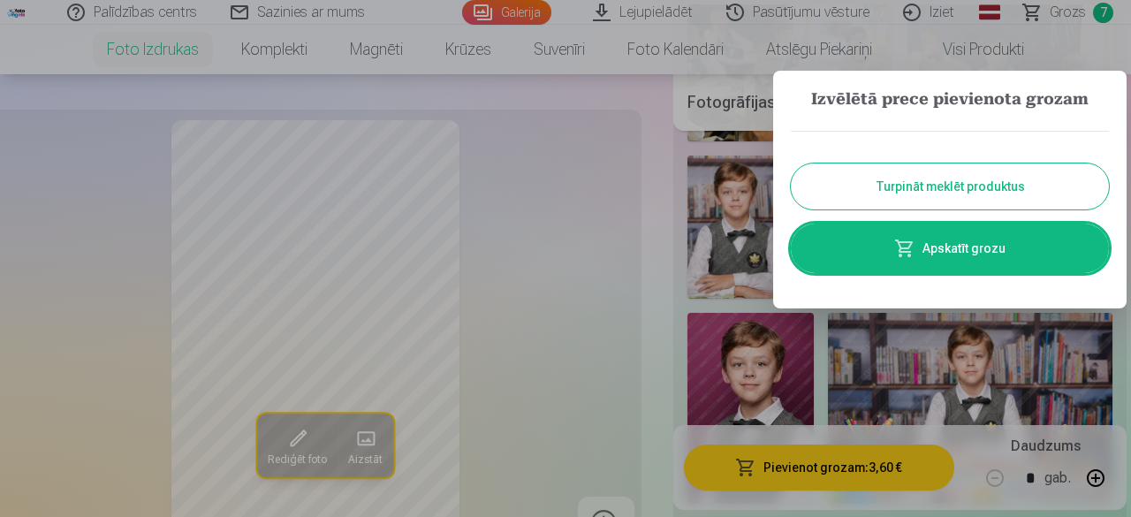
click at [975, 192] on button "Turpināt meklēt produktus" at bounding box center [950, 186] width 318 height 46
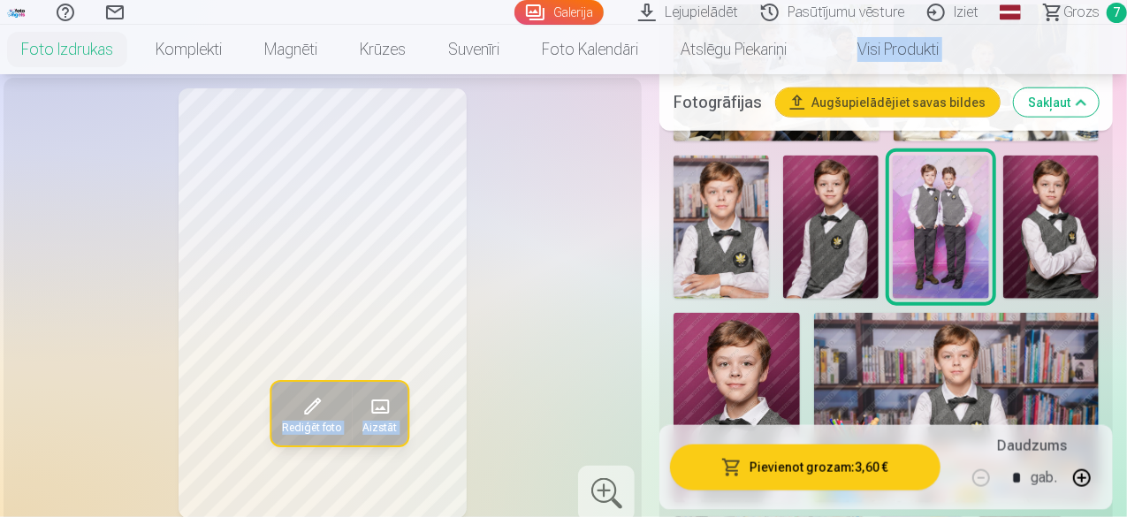
click at [1060, 195] on img at bounding box center [1050, 227] width 95 height 143
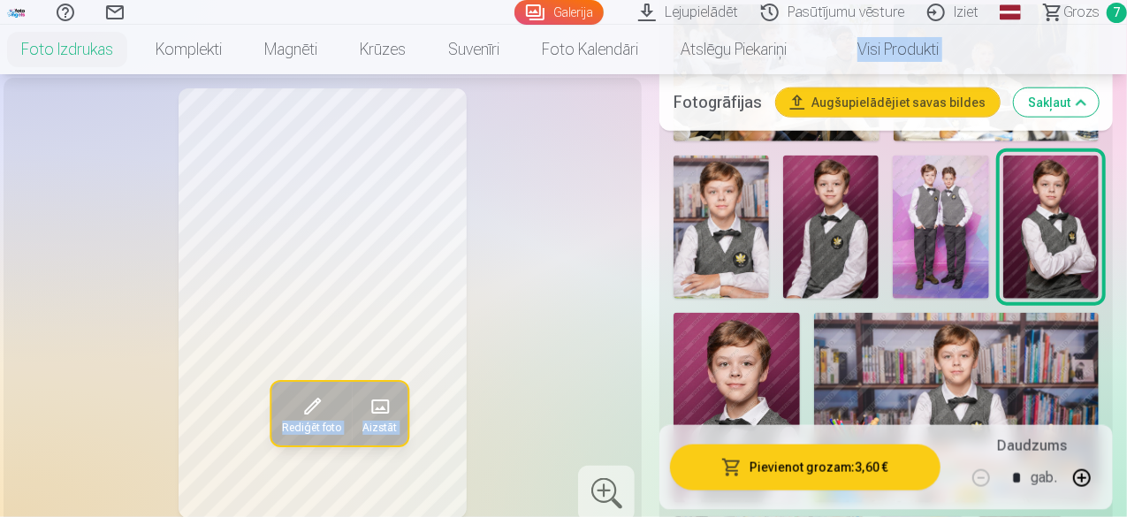
click at [808, 476] on button "Pievienot grozam : 3,60 €" at bounding box center [805, 467] width 270 height 46
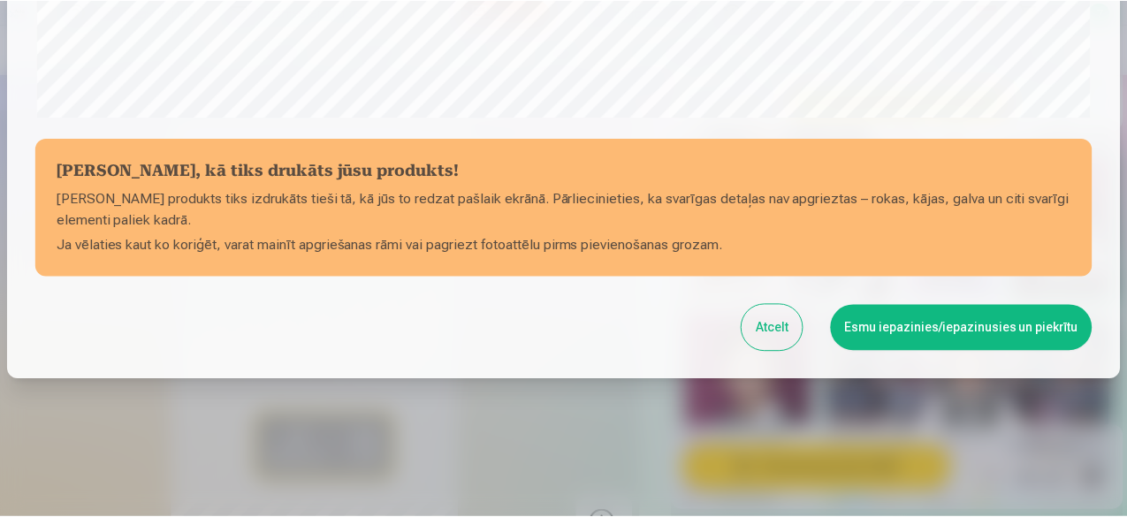
scroll to position [741, 0]
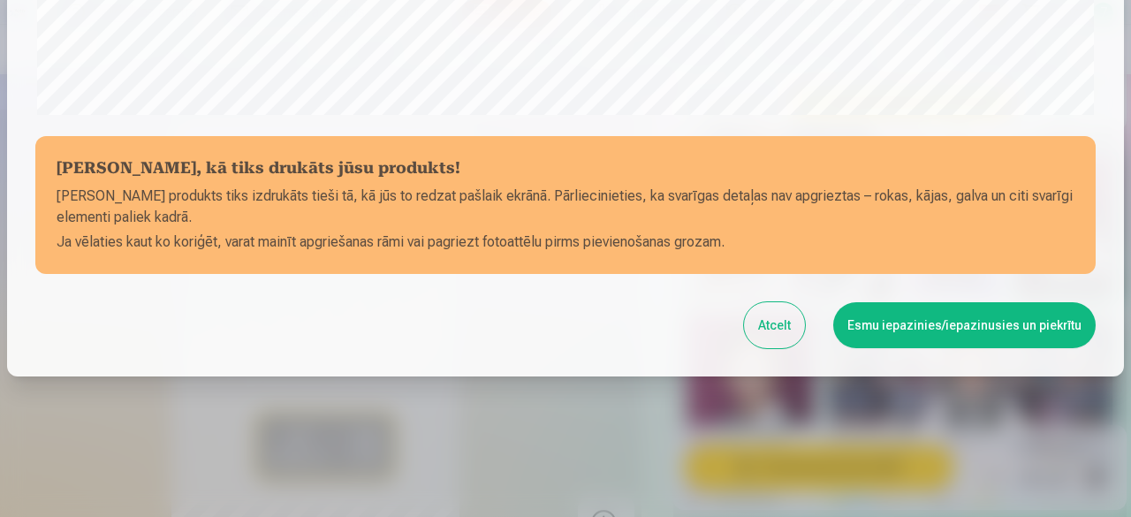
click at [944, 334] on button "Esmu iepazinies/iepazinusies un piekrītu" at bounding box center [964, 325] width 262 height 46
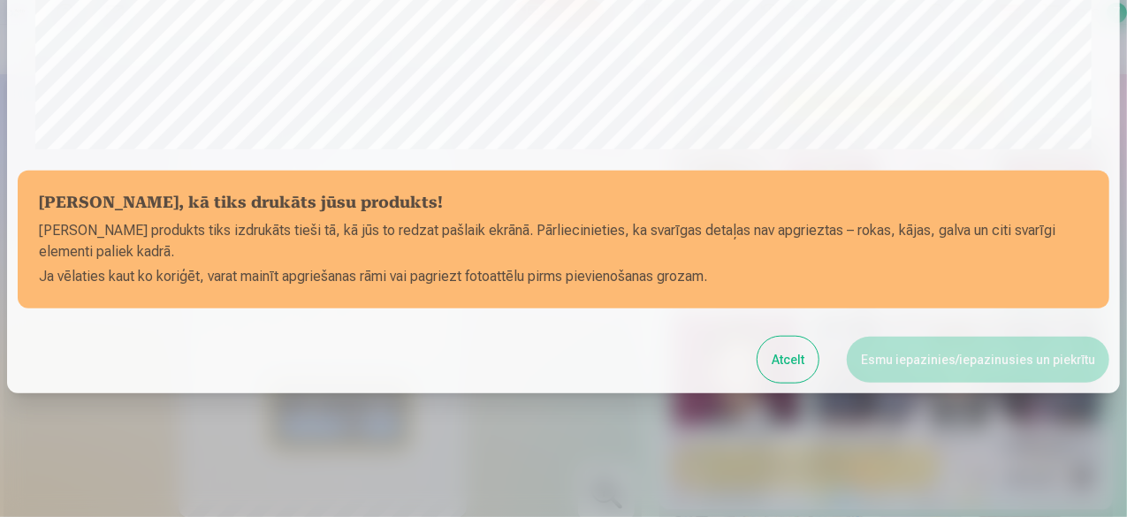
scroll to position [739, 0]
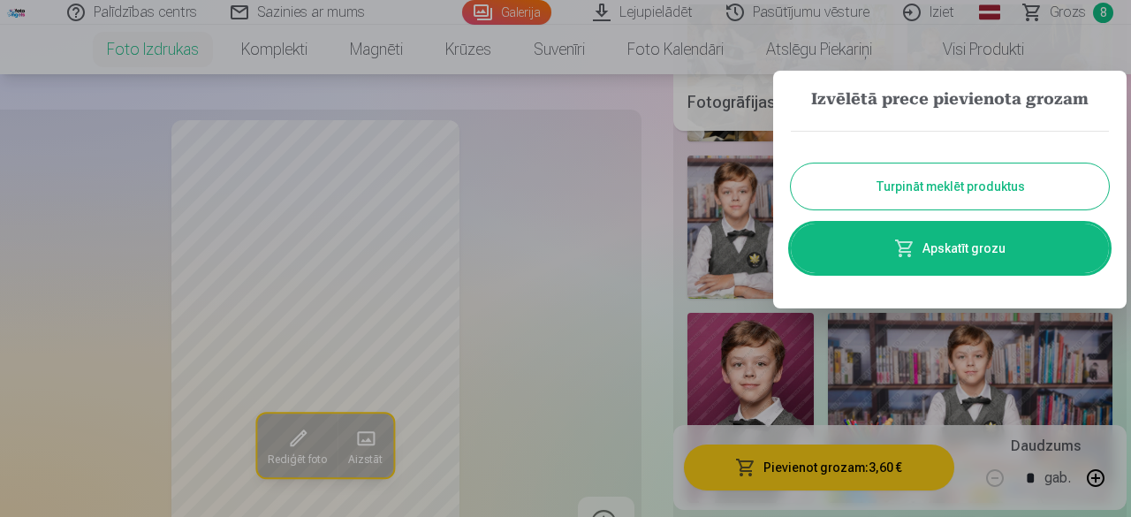
click at [975, 174] on button "Turpināt meklēt produktus" at bounding box center [950, 186] width 318 height 46
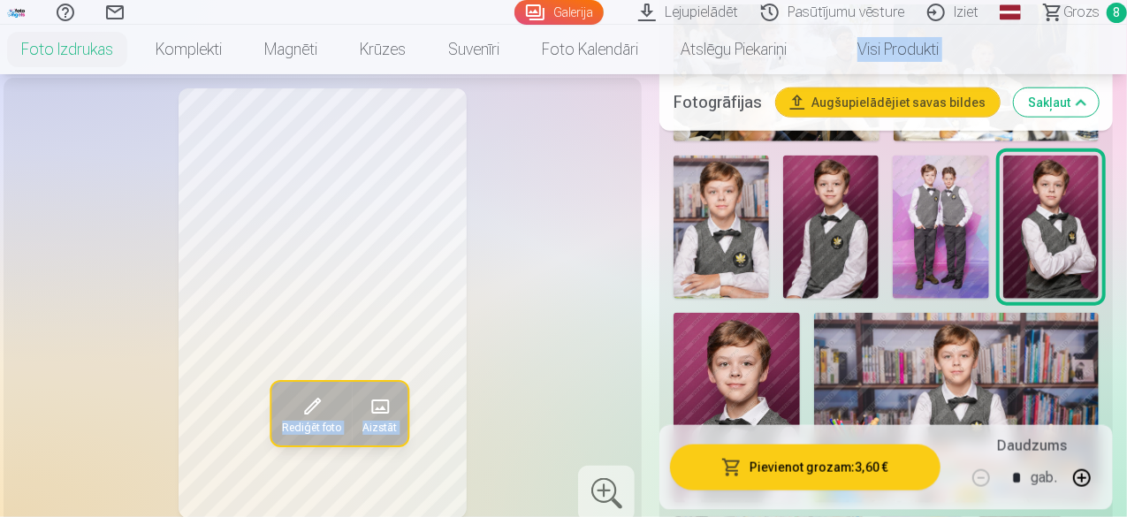
click at [764, 389] on img at bounding box center [736, 408] width 126 height 190
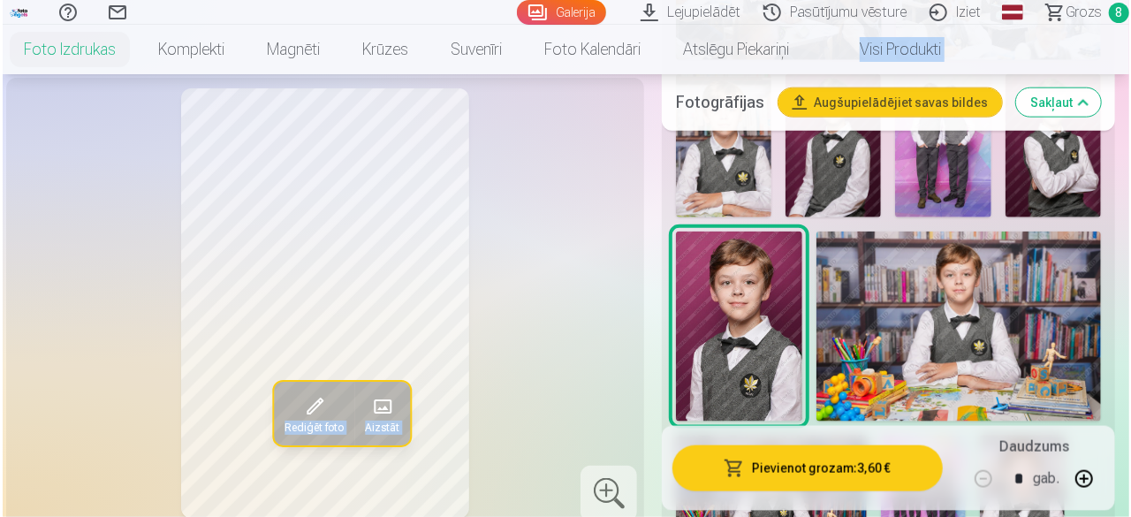
scroll to position [1043, 0]
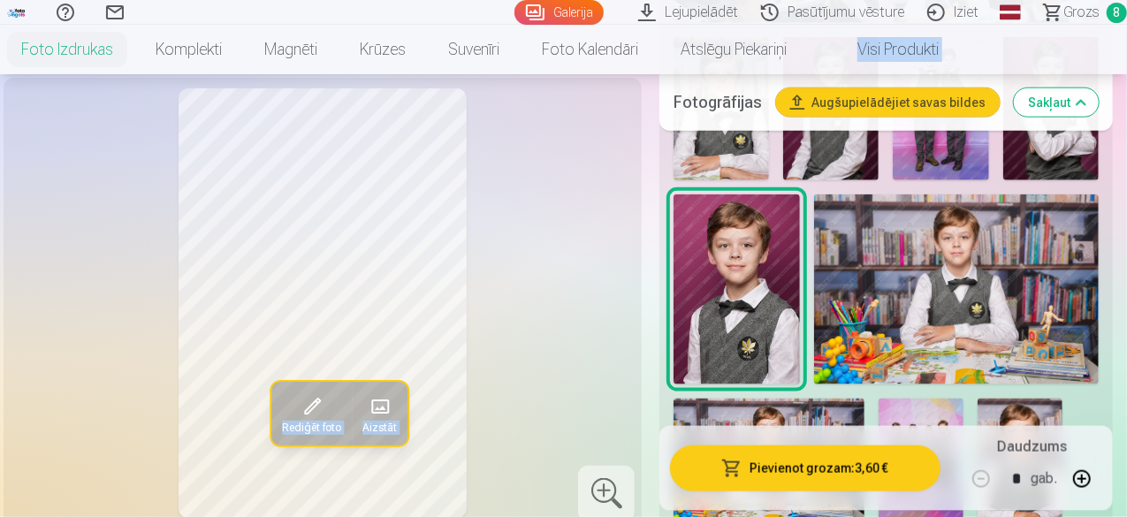
click at [793, 460] on button "Pievienot grozam : 3,60 €" at bounding box center [805, 467] width 270 height 46
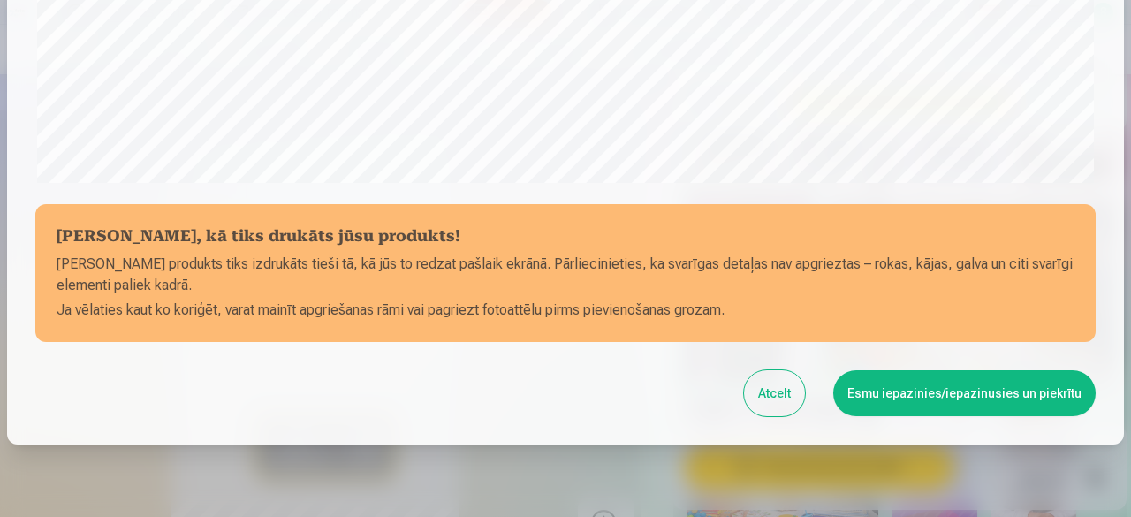
scroll to position [741, 0]
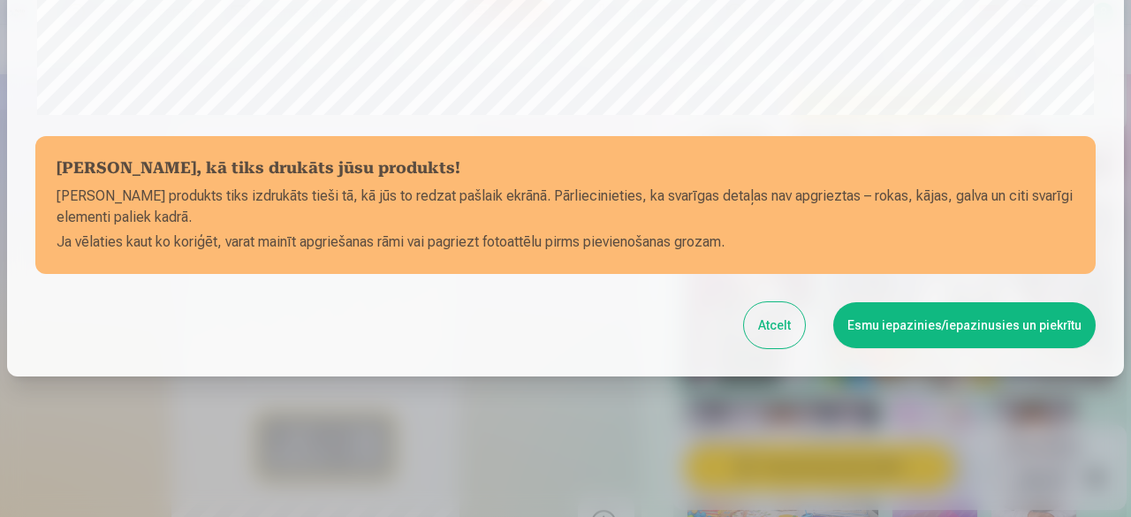
click at [963, 322] on button "Esmu iepazinies/iepazinusies un piekrītu" at bounding box center [964, 325] width 262 height 46
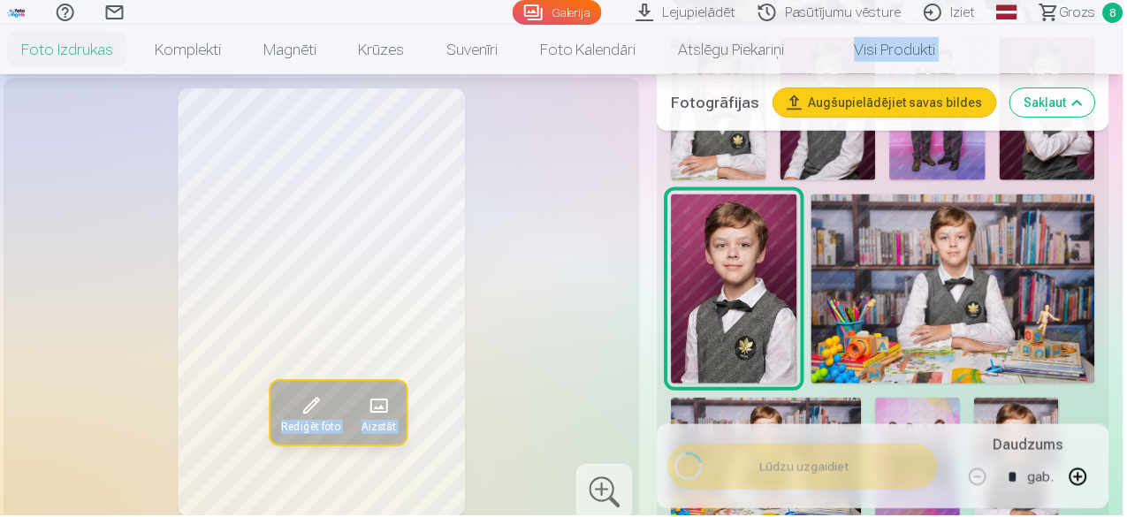
scroll to position [739, 0]
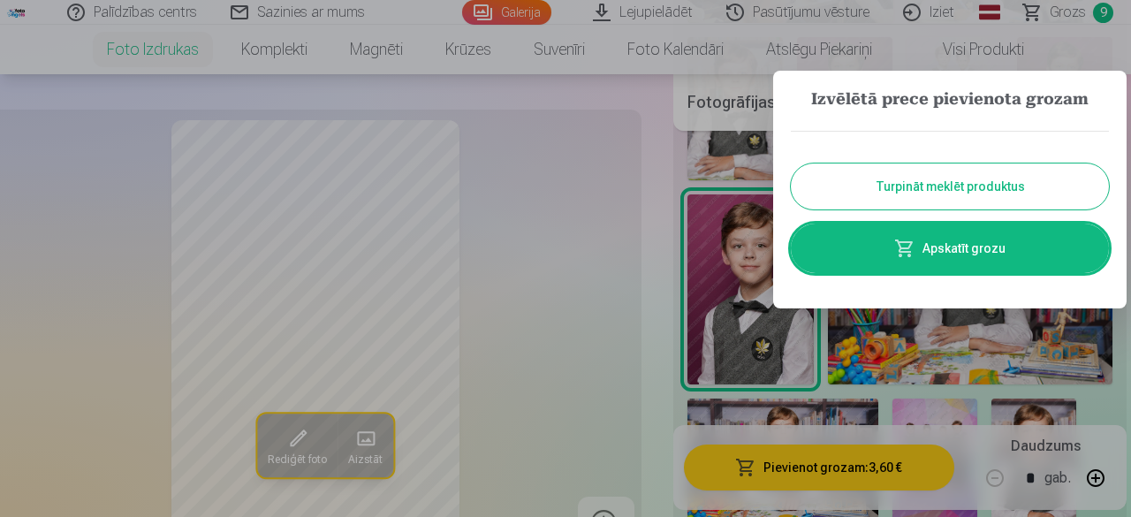
click at [988, 182] on button "Turpināt meklēt produktus" at bounding box center [950, 186] width 318 height 46
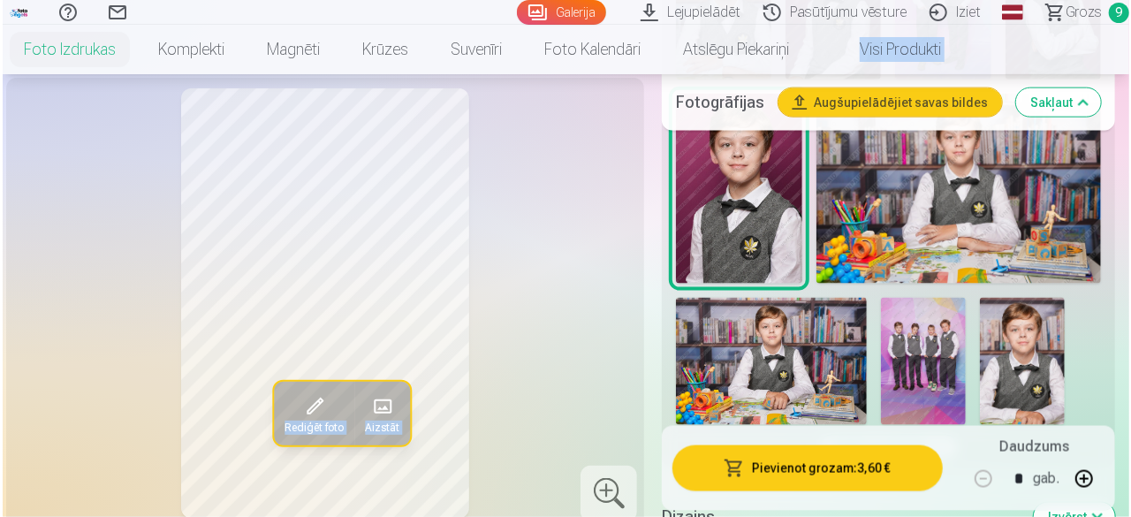
scroll to position [1244, 0]
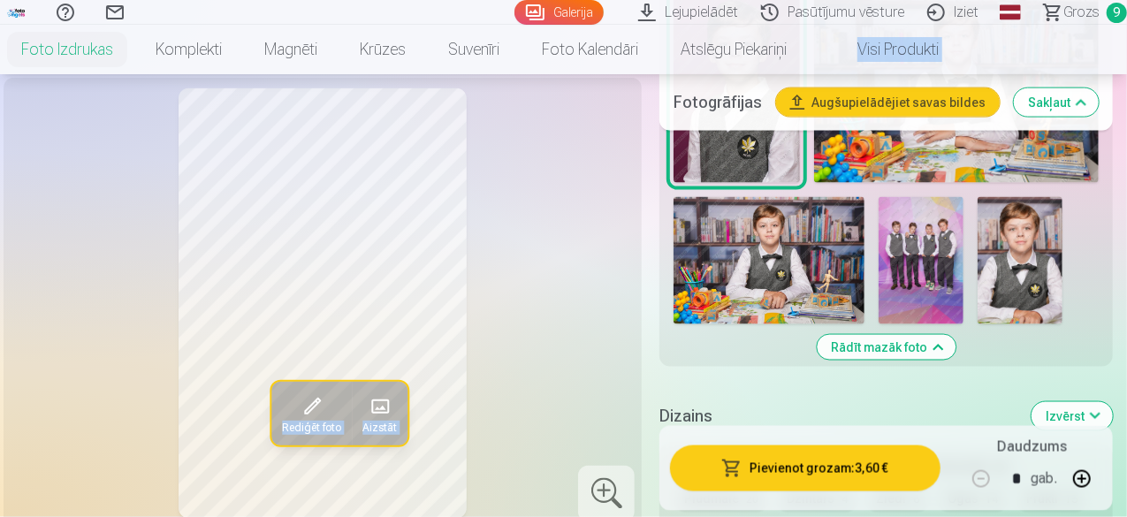
click at [930, 231] on img at bounding box center [920, 260] width 85 height 127
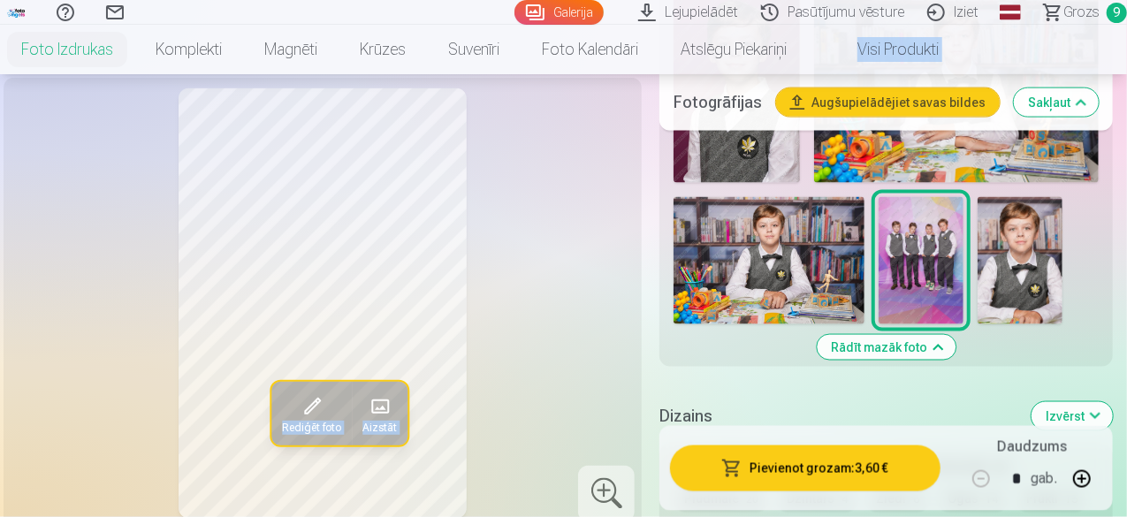
click at [779, 459] on button "Pievienot grozam : 3,60 €" at bounding box center [805, 467] width 270 height 46
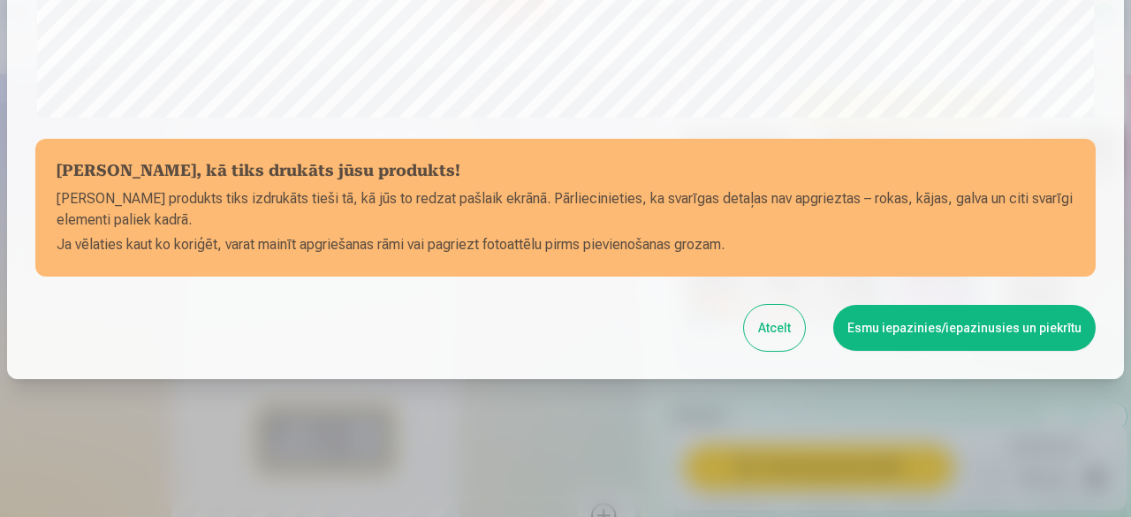
scroll to position [741, 0]
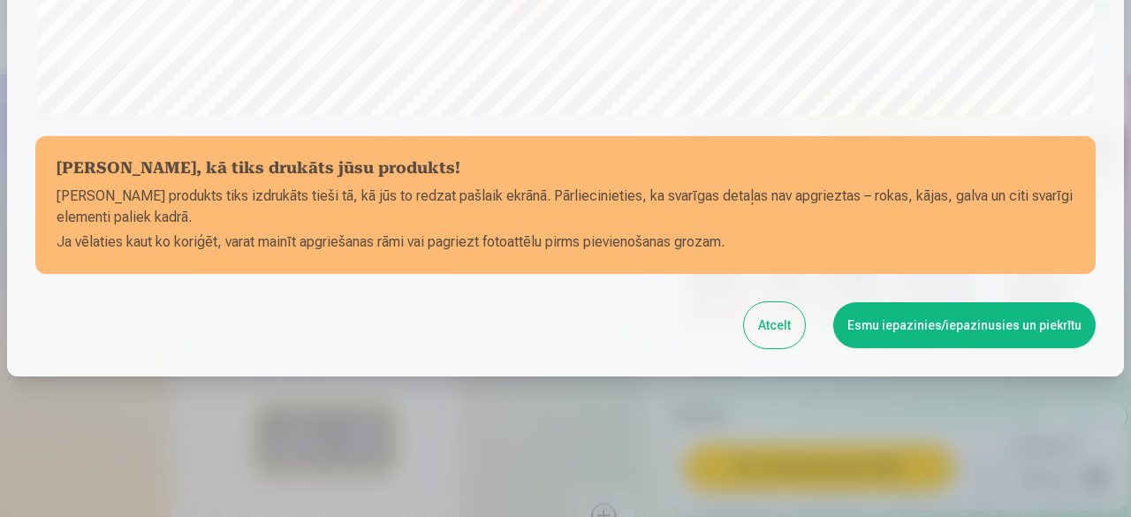
click at [925, 333] on button "Esmu iepazinies/iepazinusies un piekrītu" at bounding box center [964, 325] width 262 height 46
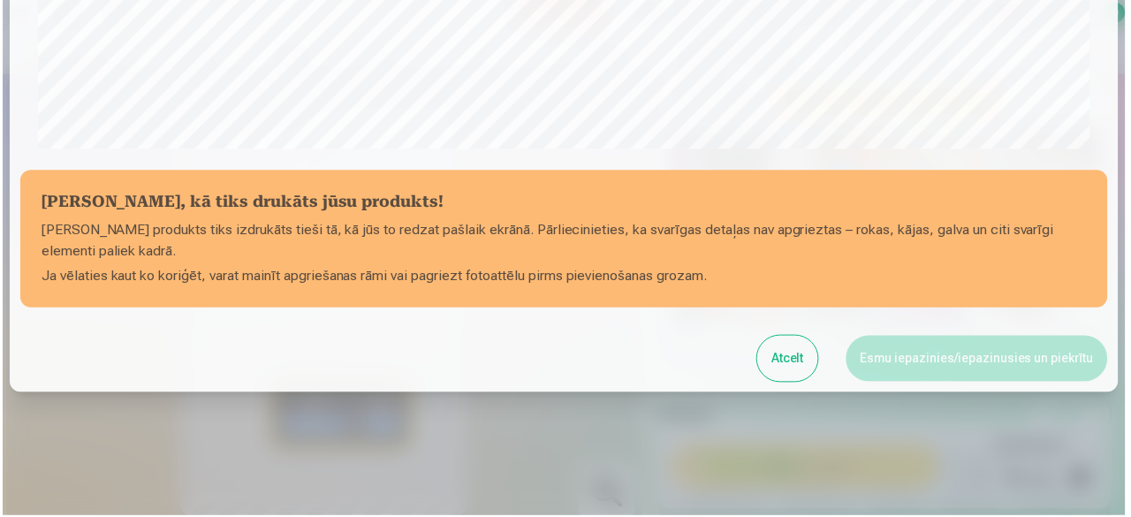
scroll to position [739, 0]
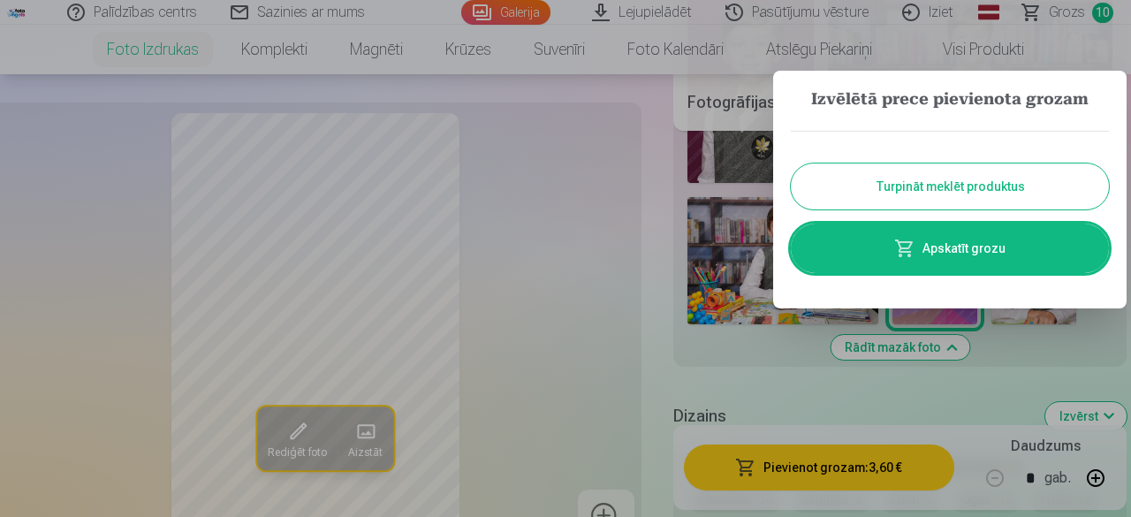
click at [954, 174] on button "Turpināt meklēt produktus" at bounding box center [950, 186] width 318 height 46
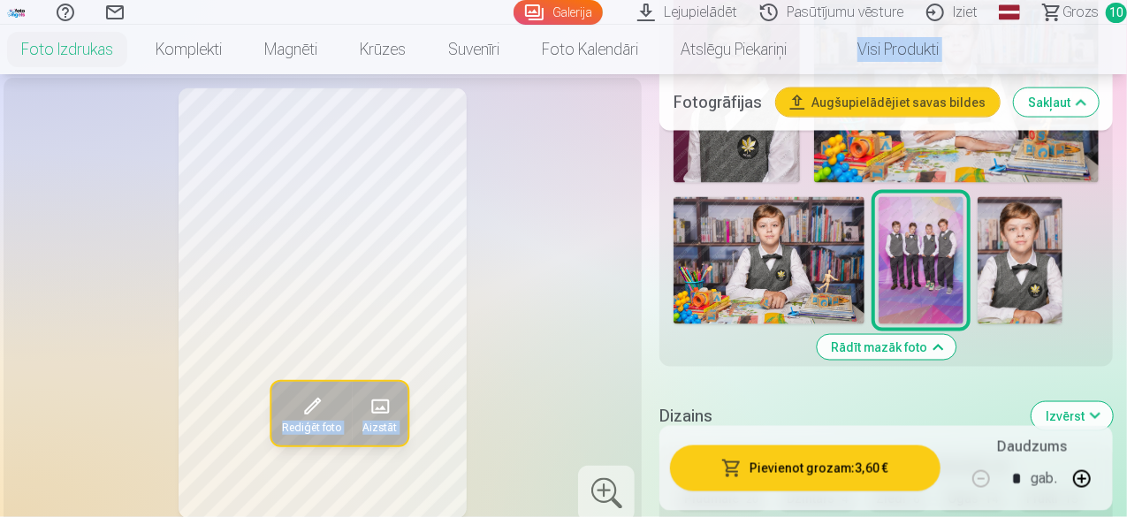
click at [1062, 222] on img at bounding box center [1019, 260] width 85 height 127
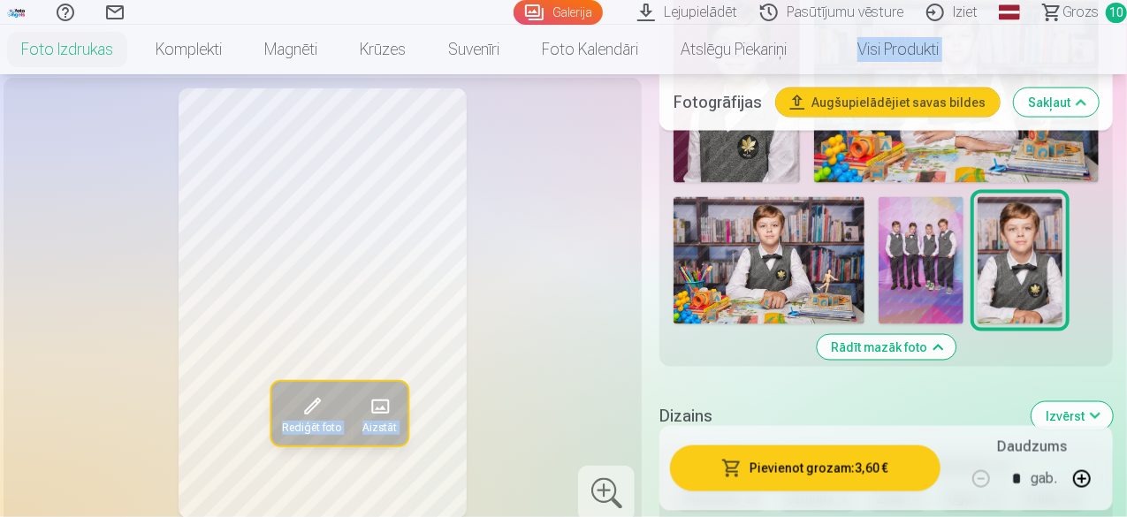
click at [836, 457] on button "Pievienot grozam : 3,60 €" at bounding box center [805, 467] width 270 height 46
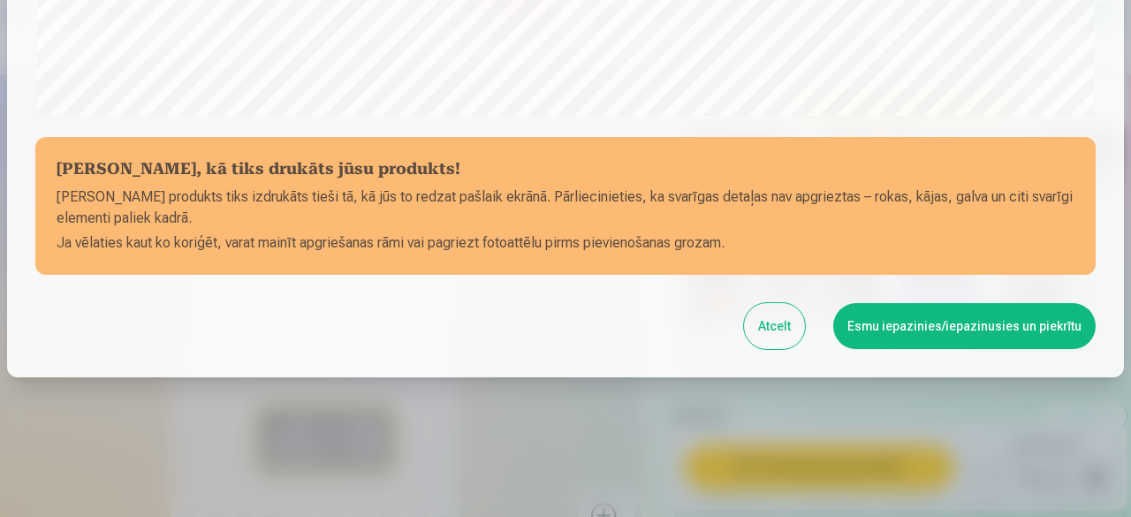
scroll to position [741, 0]
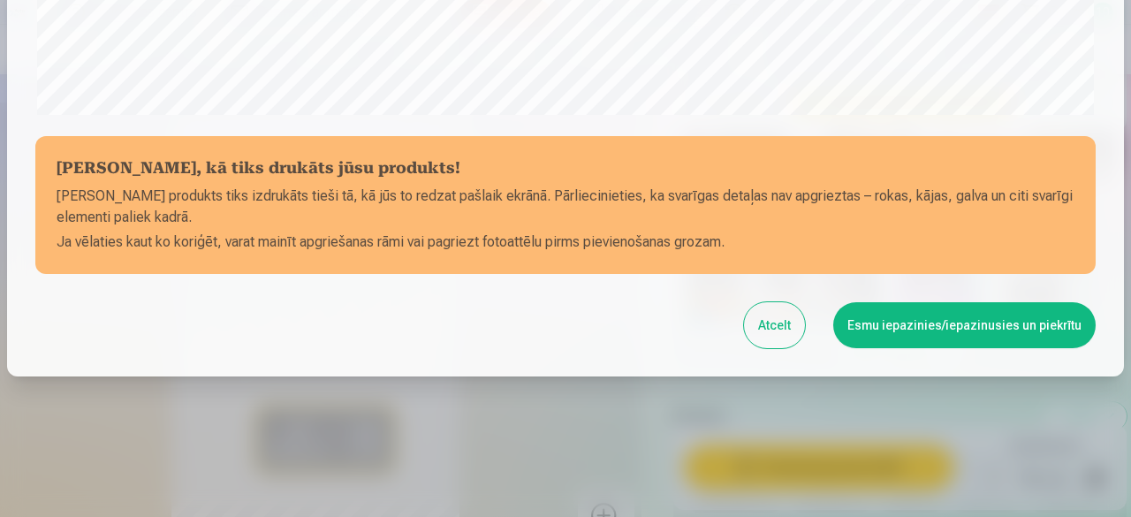
click at [924, 331] on button "Esmu iepazinies/iepazinusies un piekrītu" at bounding box center [964, 325] width 262 height 46
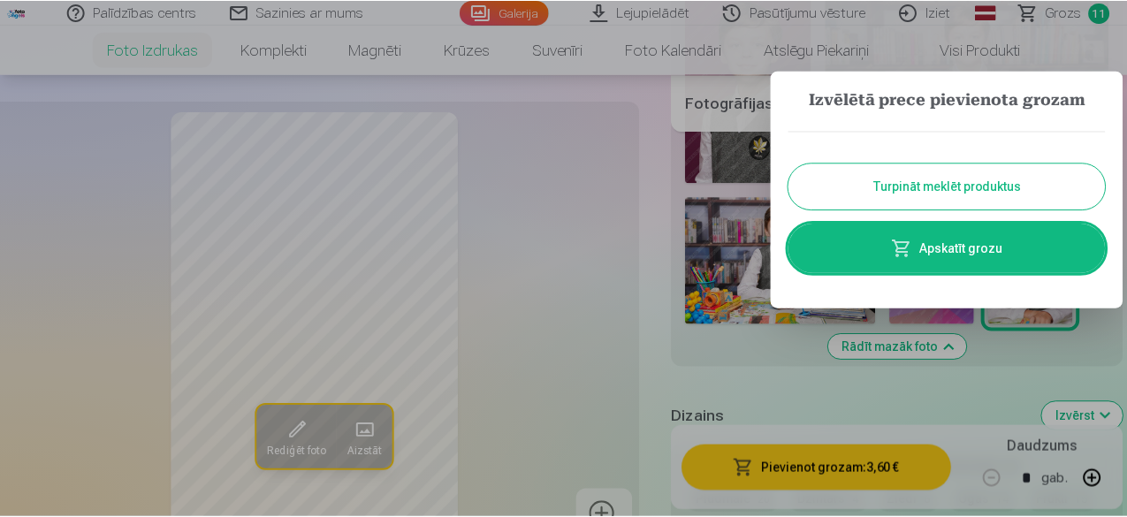
scroll to position [739, 0]
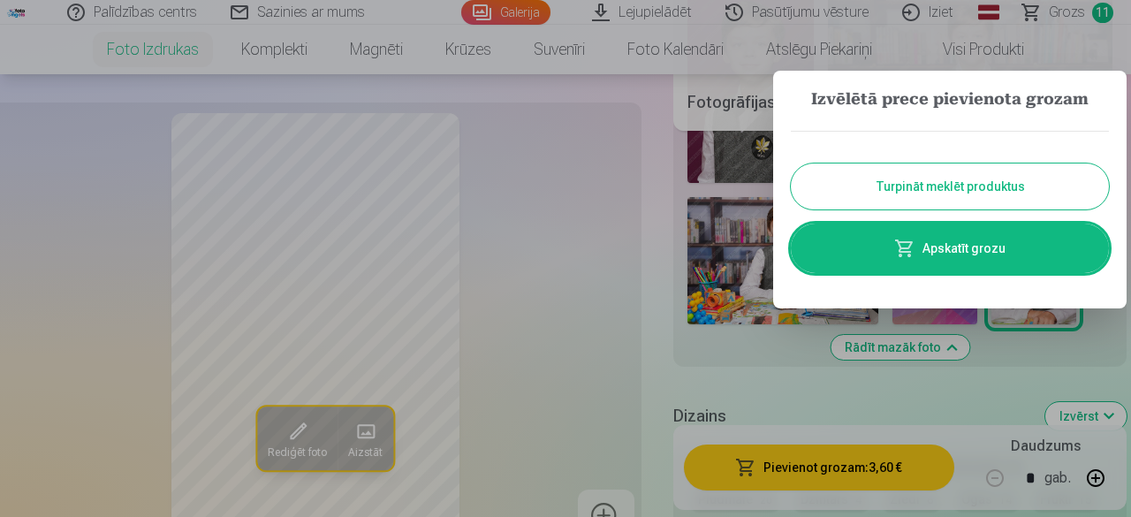
click at [990, 179] on button "Turpināt meklēt produktus" at bounding box center [950, 186] width 318 height 46
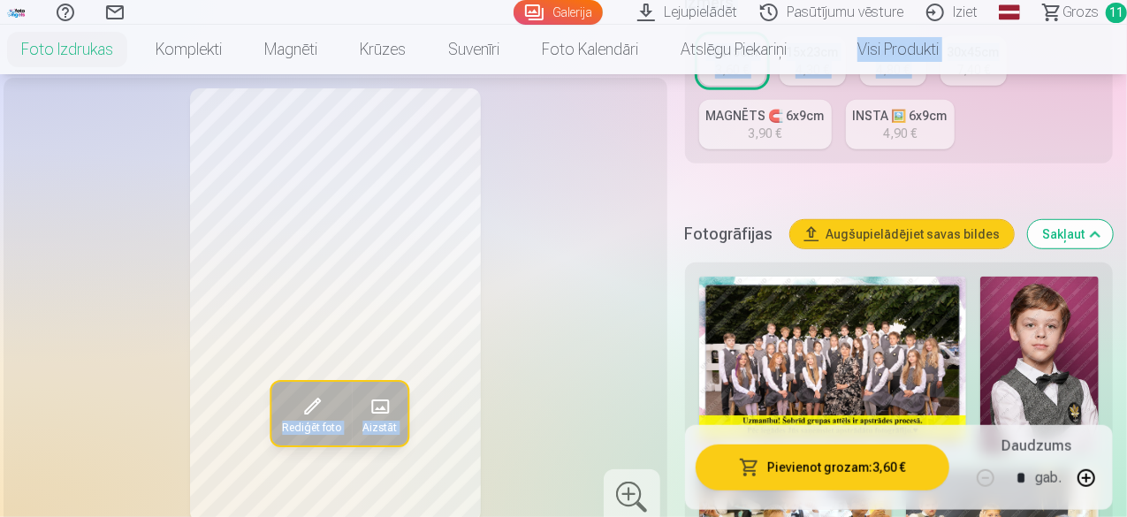
scroll to position [420, 0]
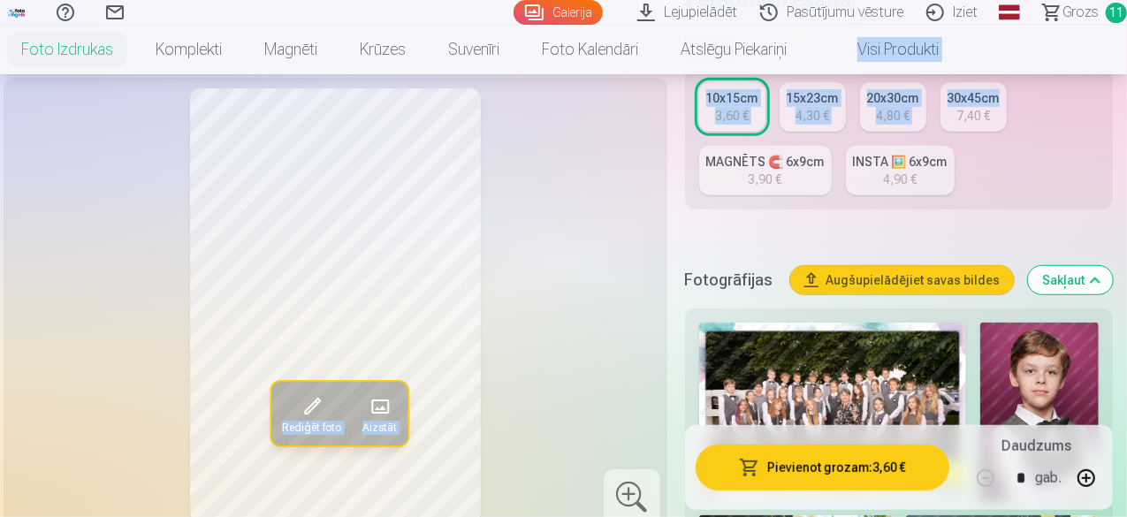
click at [732, 153] on div "MAGNĒTS 🧲 6x9cm" at bounding box center [765, 162] width 118 height 18
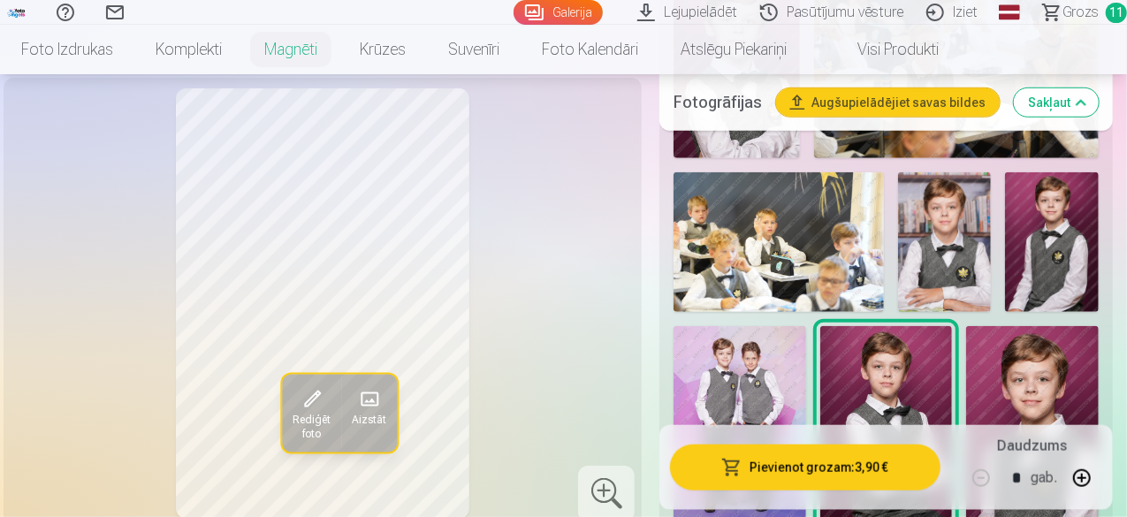
scroll to position [670, 0]
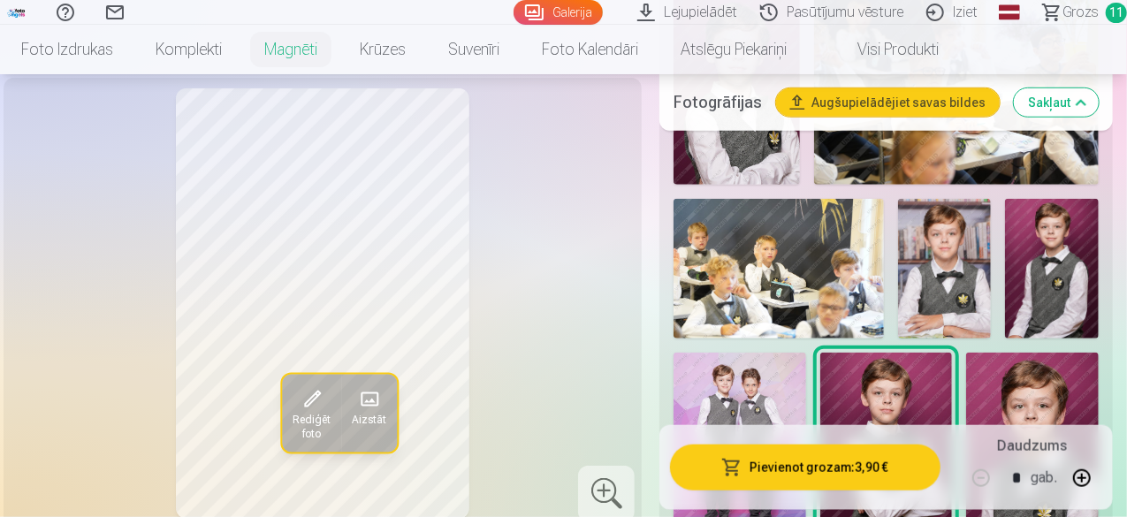
click at [1080, 221] on img at bounding box center [1052, 269] width 94 height 140
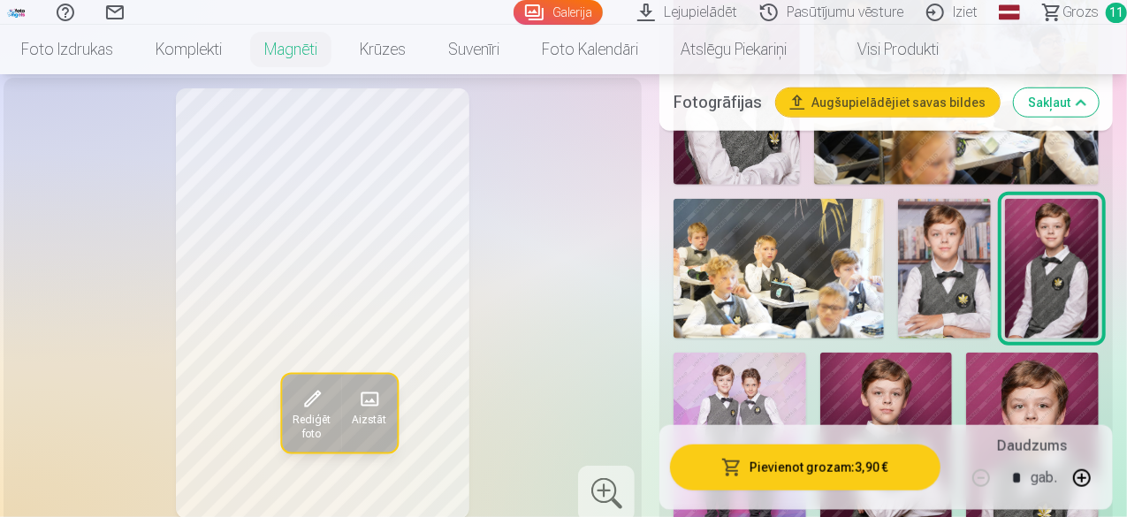
click at [909, 379] on img at bounding box center [886, 452] width 133 height 199
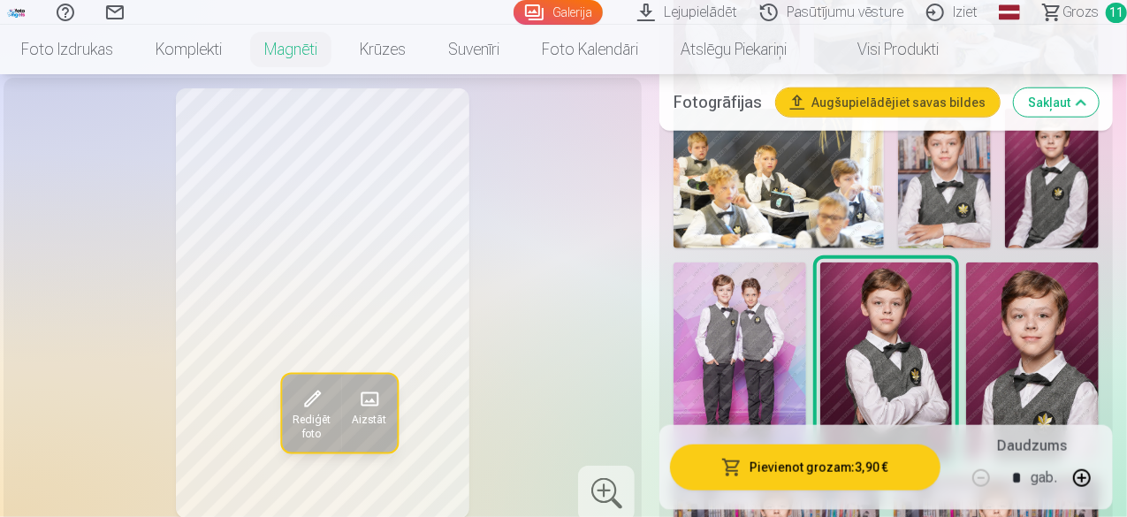
scroll to position [770, 0]
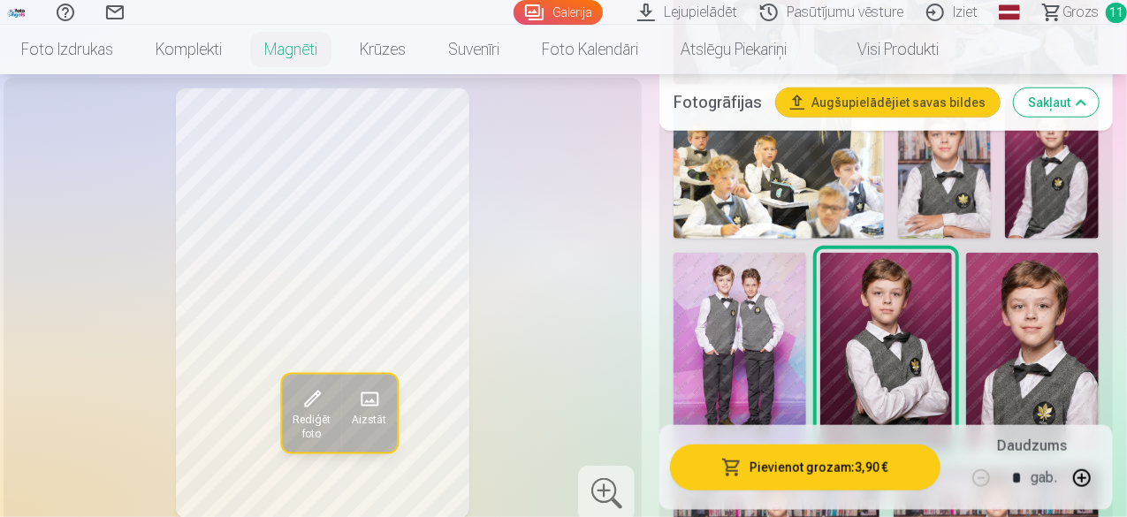
click at [1059, 315] on img at bounding box center [1032, 352] width 133 height 199
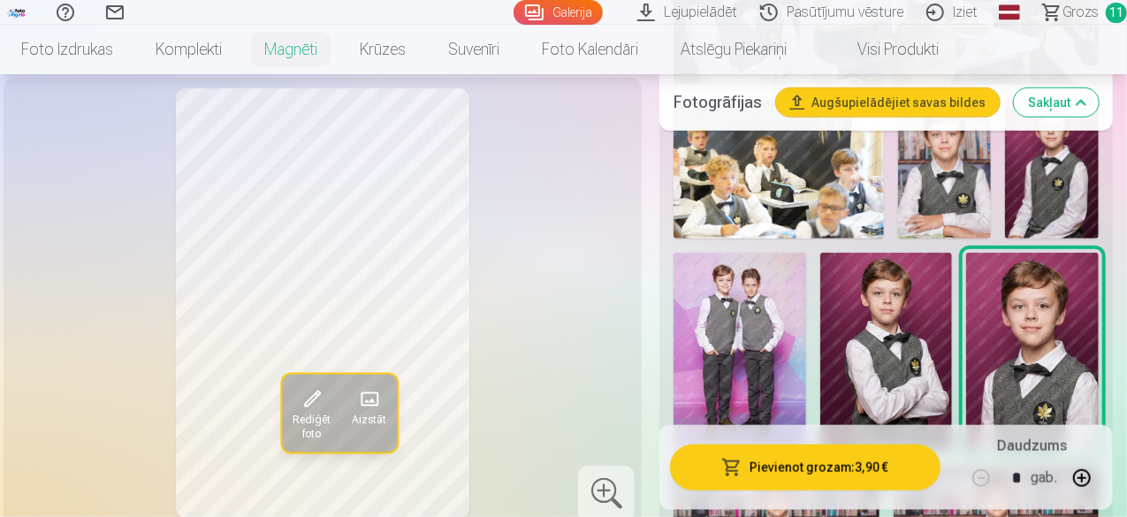
click at [922, 341] on img at bounding box center [886, 352] width 133 height 199
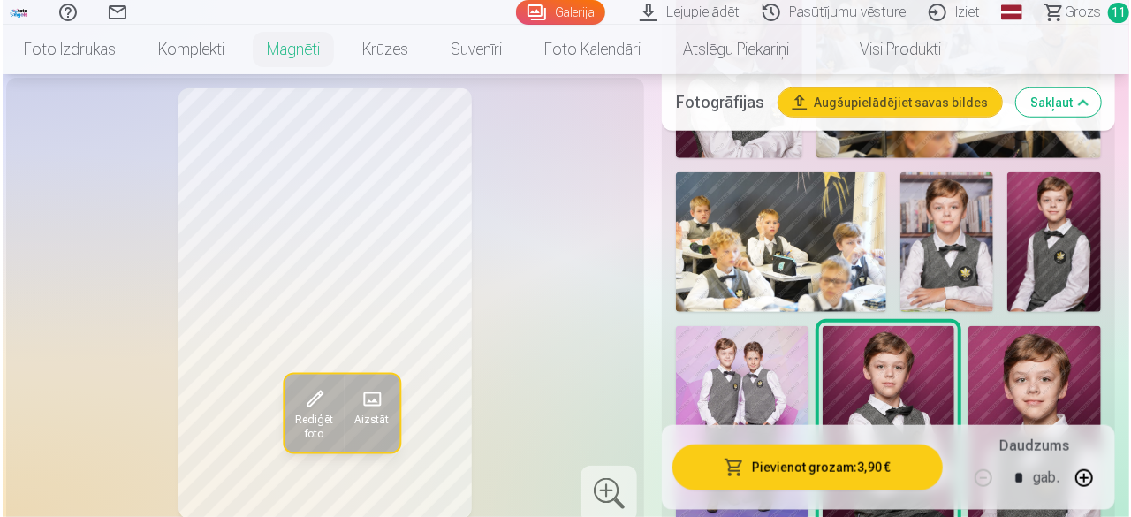
scroll to position [706, 0]
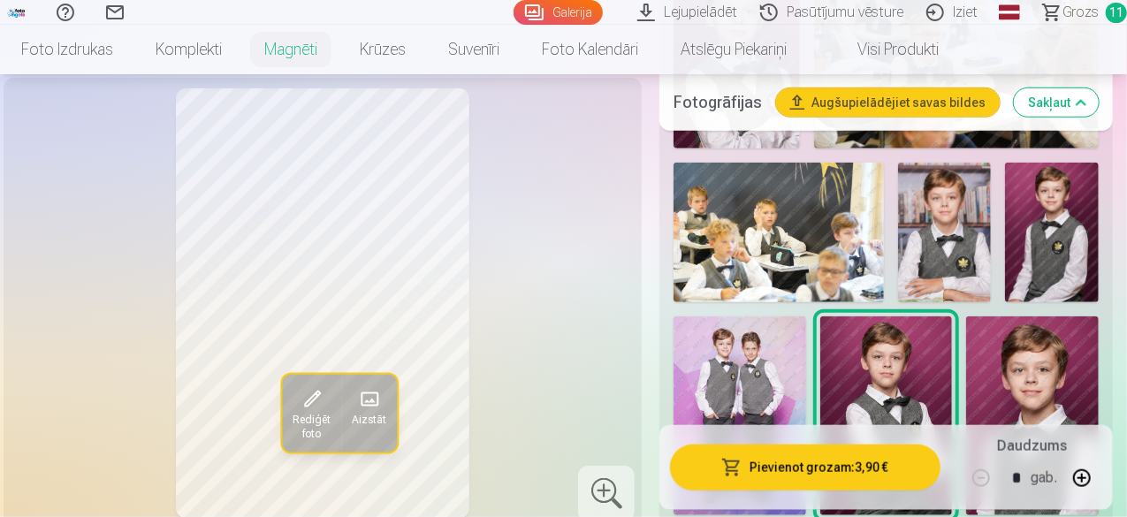
click at [781, 453] on button "Pievienot grozam : 3,90 €" at bounding box center [805, 467] width 270 height 46
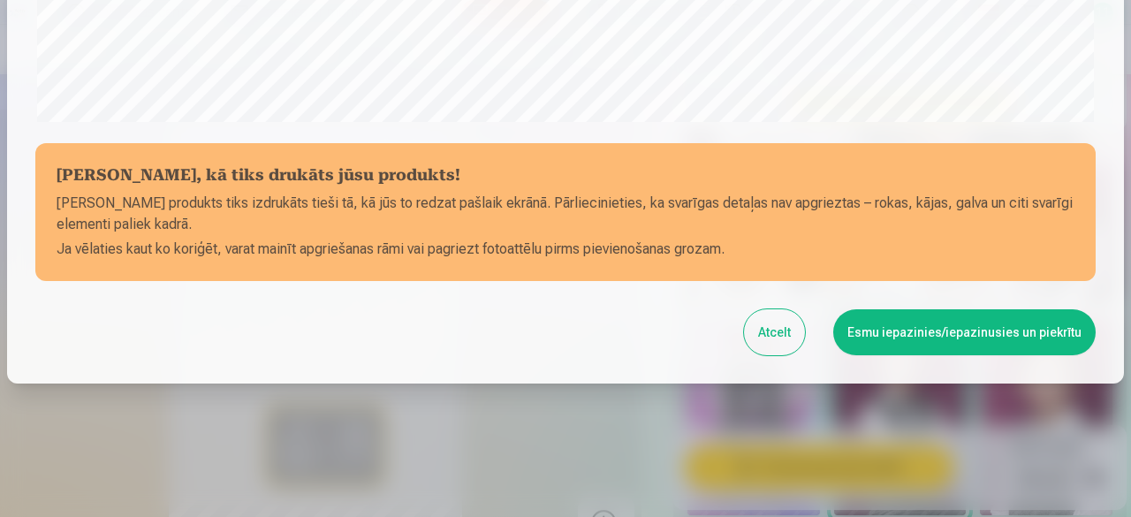
scroll to position [741, 0]
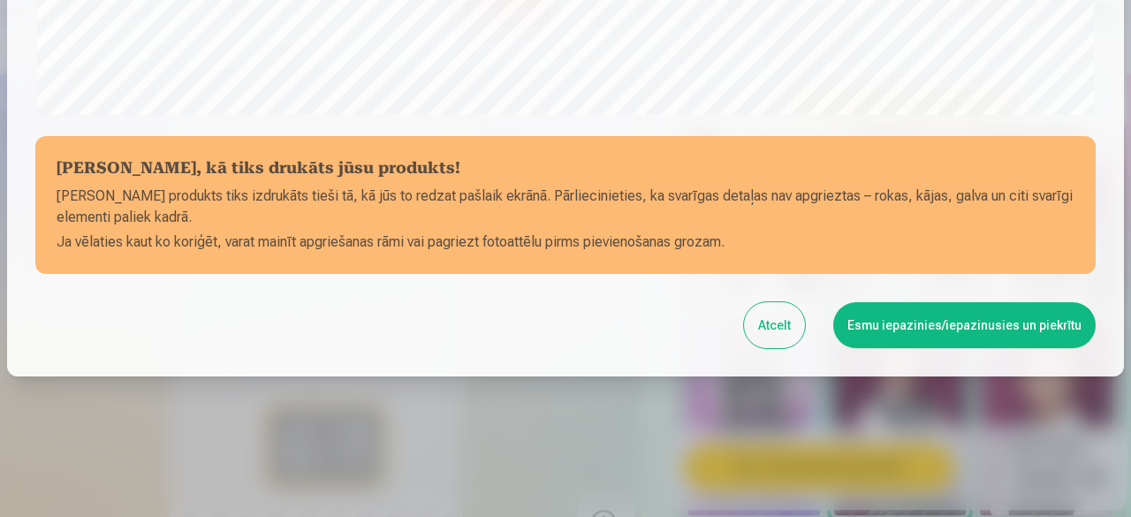
click at [958, 311] on button "Esmu iepazinies/iepazinusies un piekrītu" at bounding box center [964, 325] width 262 height 46
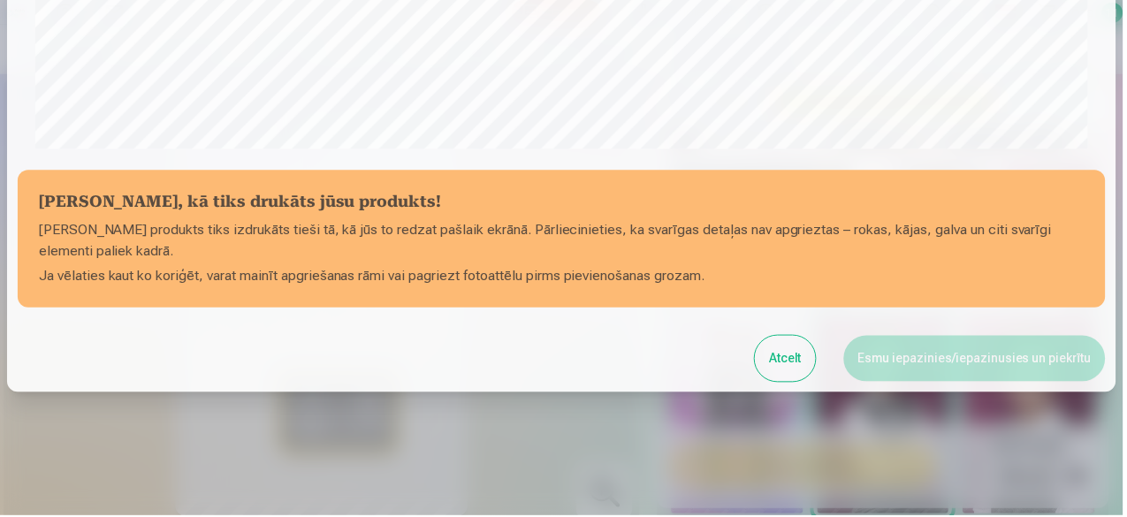
scroll to position [739, 0]
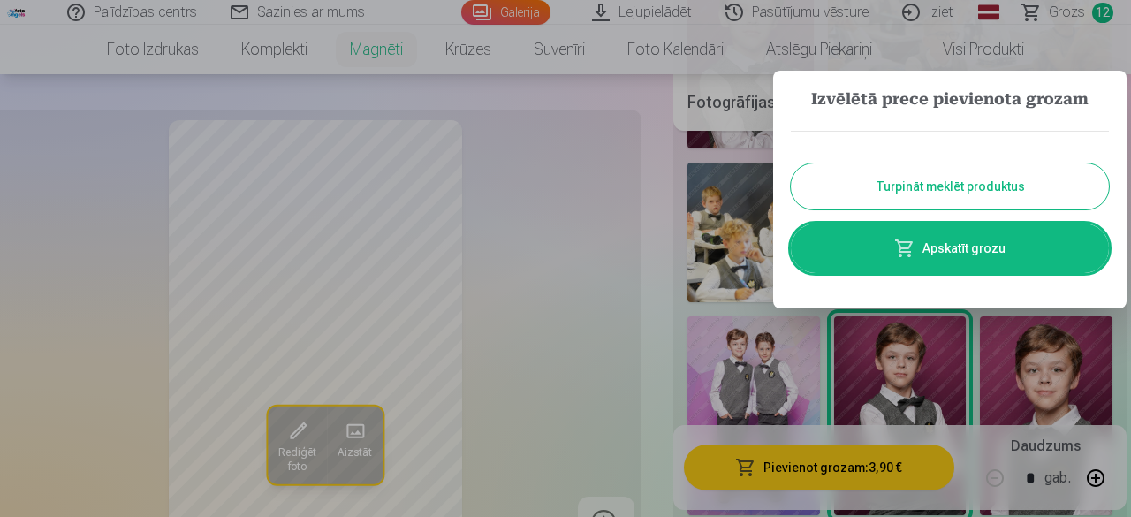
click at [949, 256] on link "Apskatīt grozu" at bounding box center [950, 248] width 318 height 49
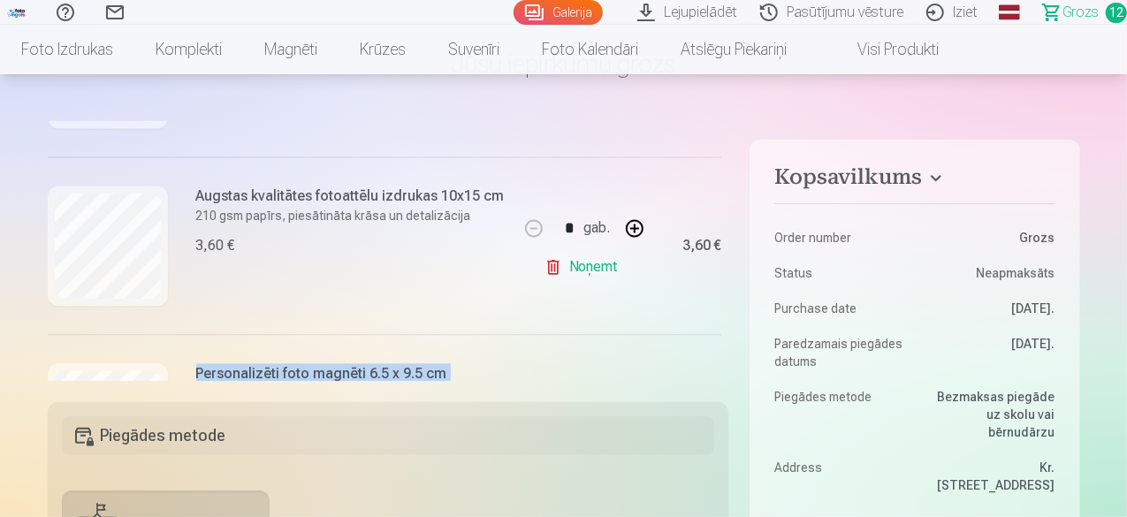
scroll to position [1939, 42]
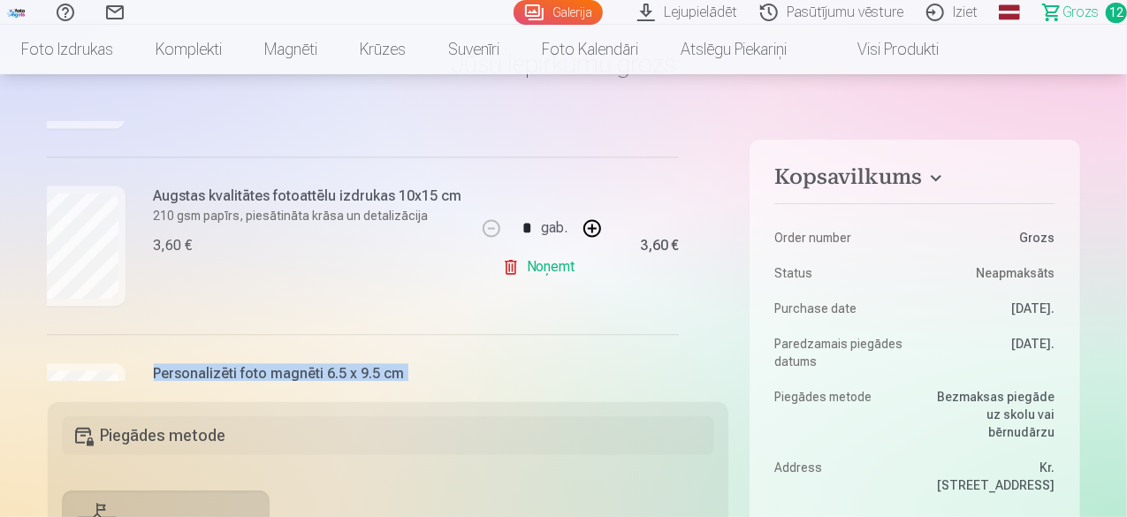
drag, startPoint x: 728, startPoint y: 339, endPoint x: 727, endPoint y: 293, distance: 46.0
click at [727, 293] on div "Mēs dāvinām jums visas portreta bildes digitālā formātā. * Fotostudija dāvina v…" at bounding box center [388, 251] width 681 height 259
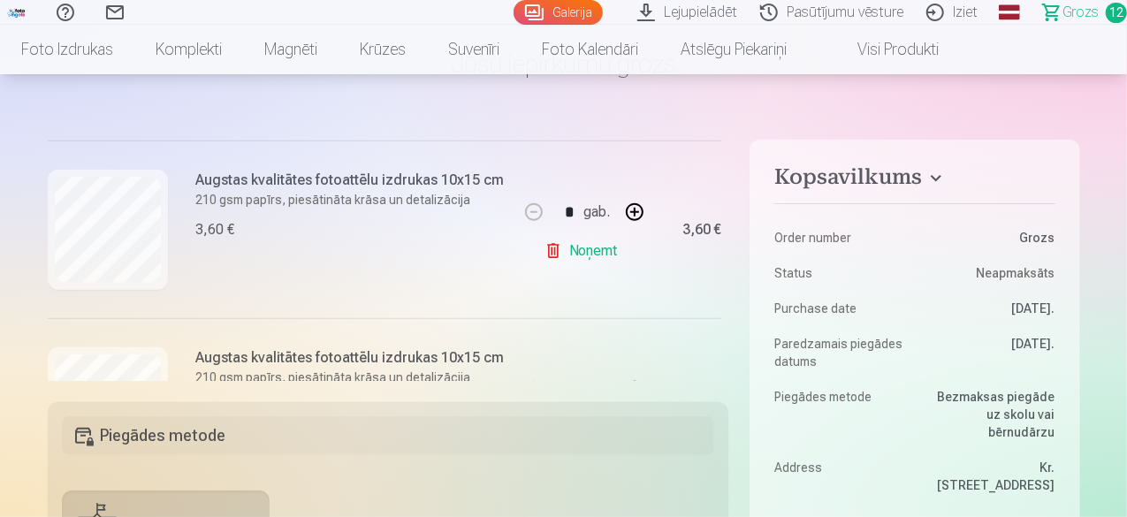
scroll to position [924, 0]
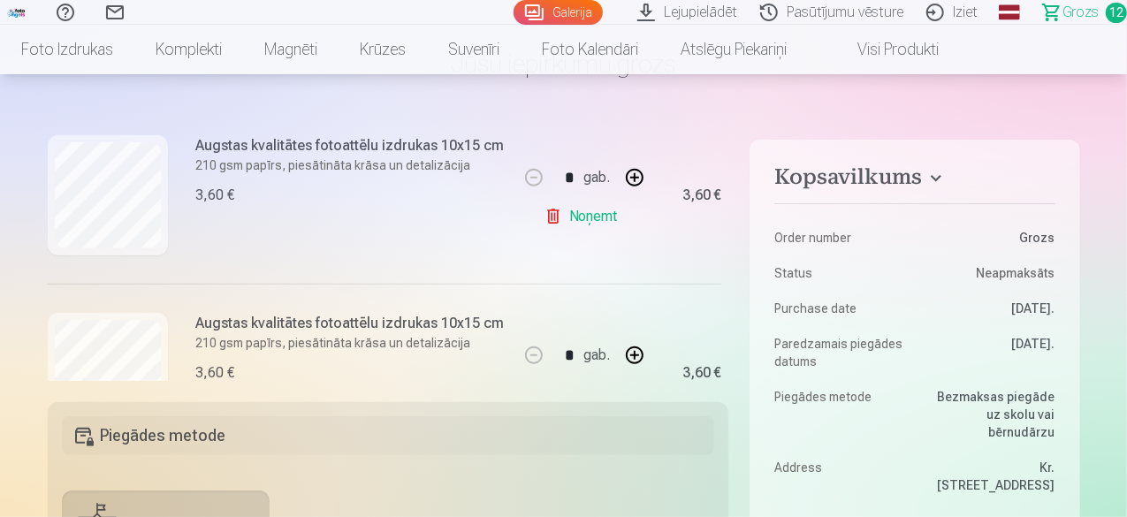
click at [596, 213] on link "Noņemt" at bounding box center [584, 216] width 80 height 35
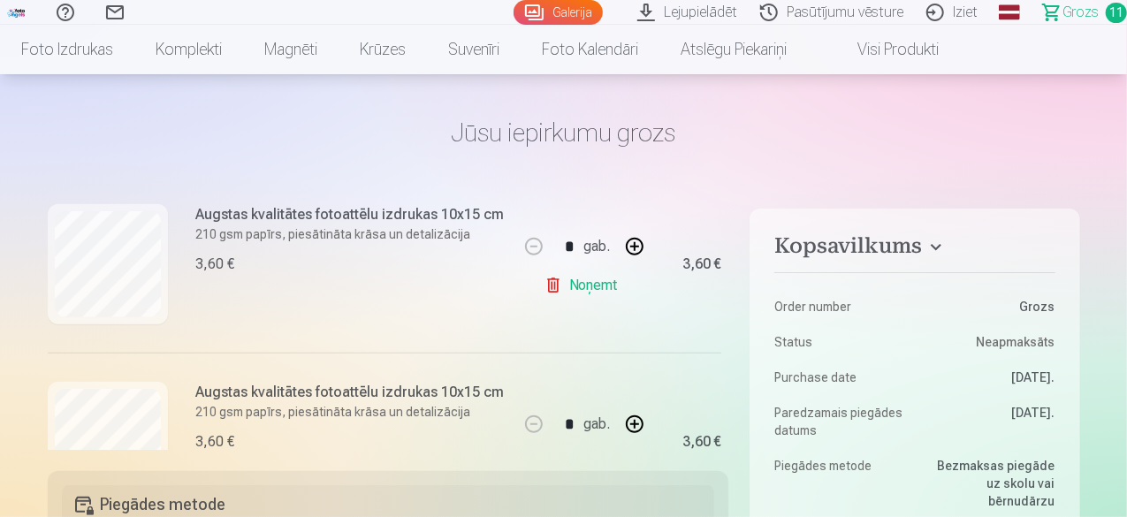
scroll to position [0, 0]
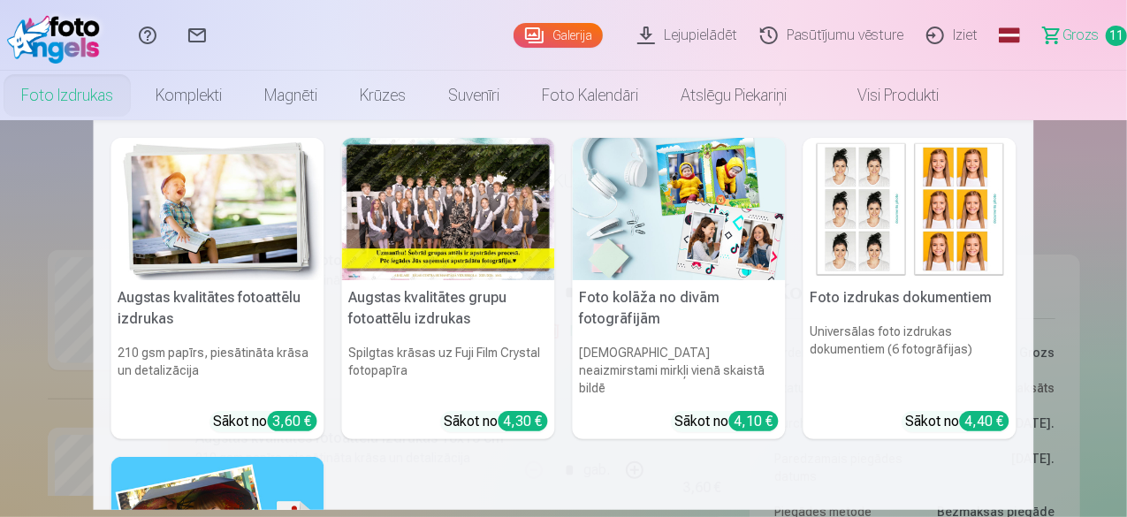
click at [134, 95] on link "Foto izdrukas" at bounding box center [67, 95] width 134 height 49
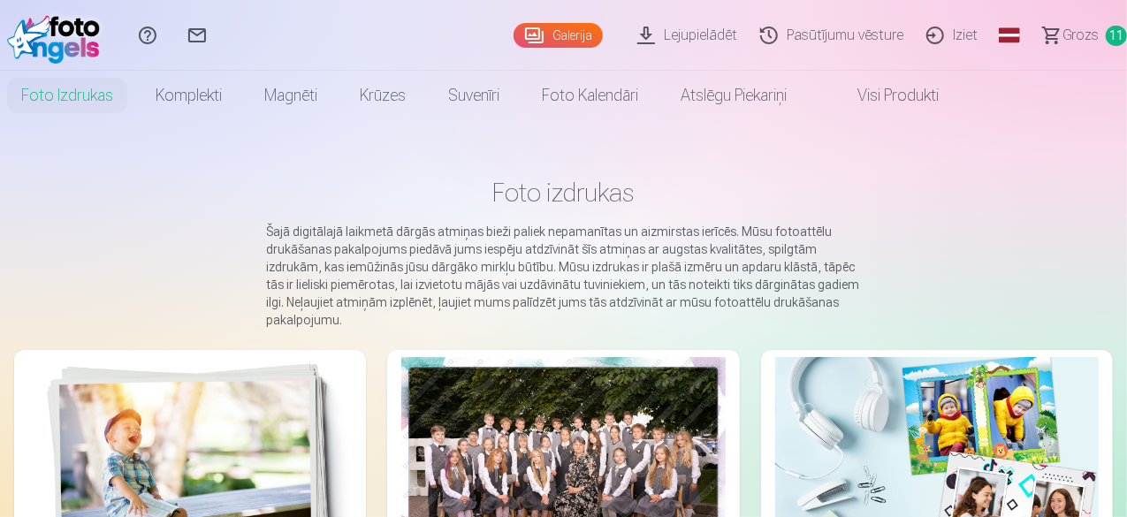
click at [105, 430] on img at bounding box center [189, 465] width 323 height 216
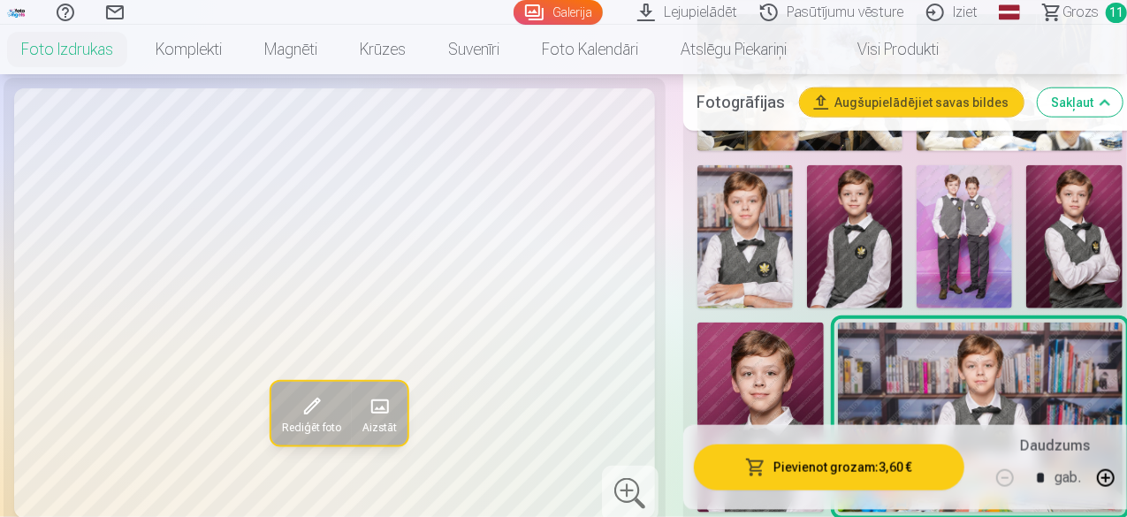
scroll to position [878, 0]
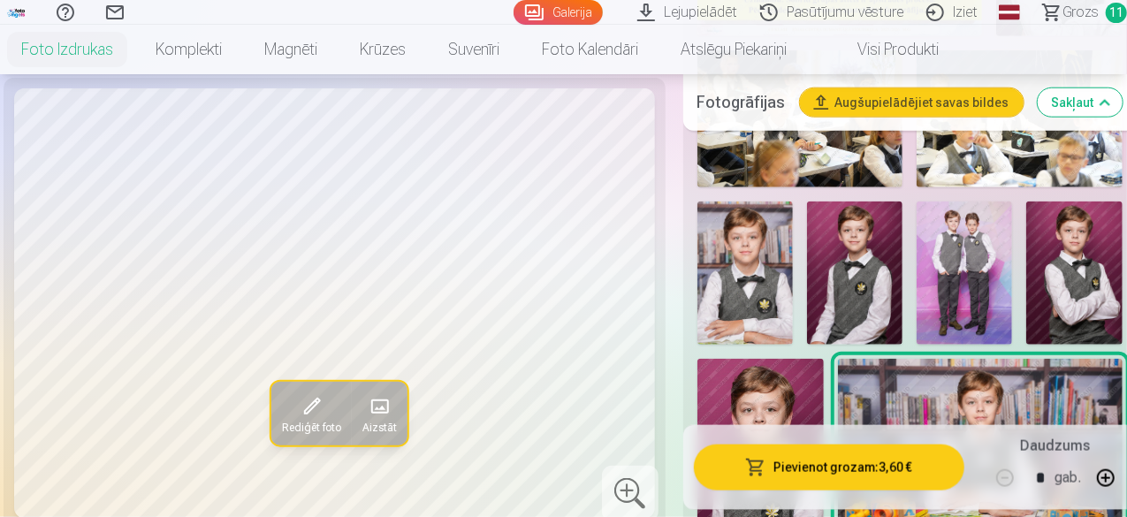
click at [1064, 10] on span "Grozs" at bounding box center [1080, 12] width 36 height 21
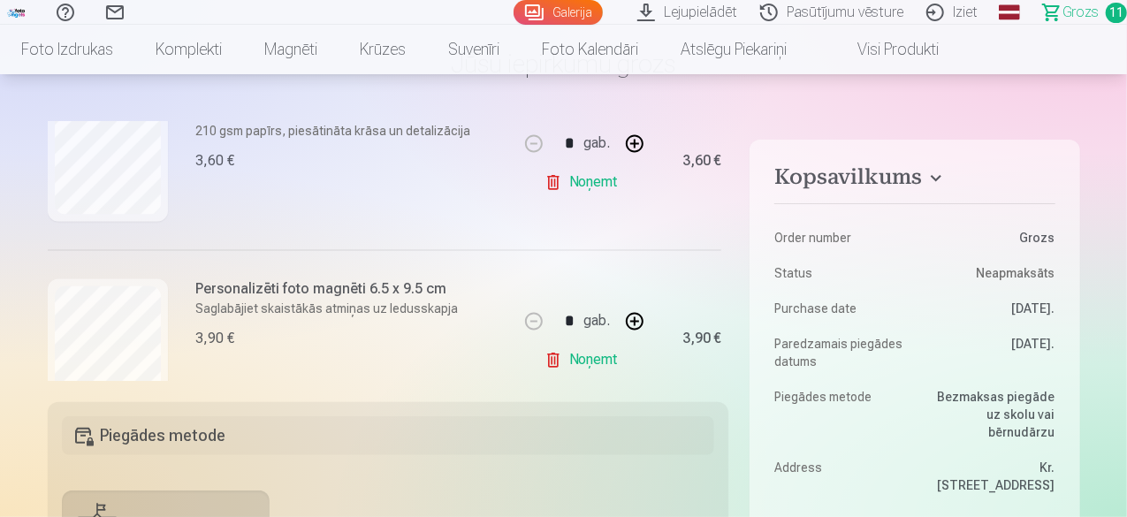
scroll to position [1847, 0]
click at [573, 178] on link "Noņemt" at bounding box center [584, 181] width 80 height 35
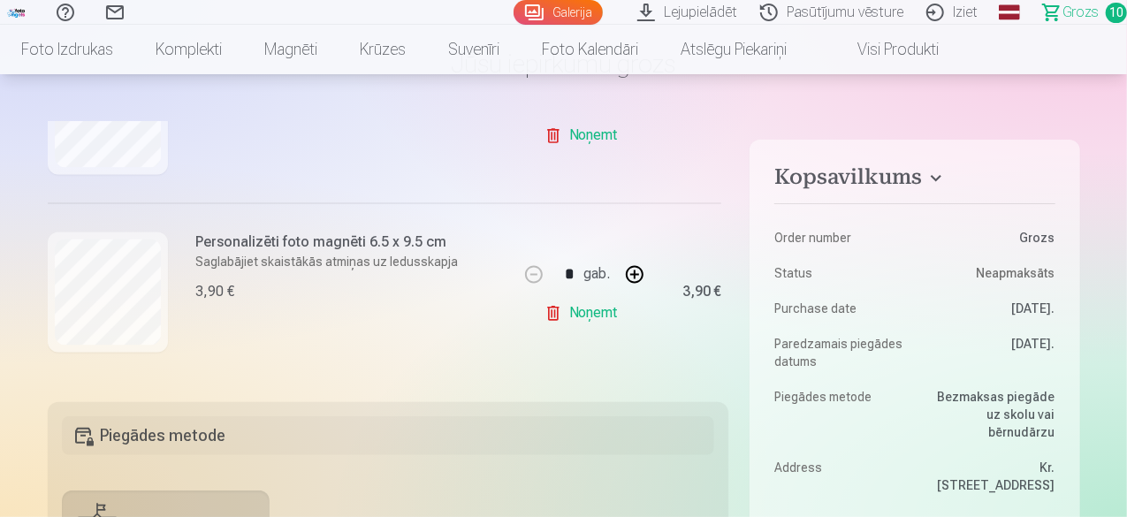
scroll to position [1716, 0]
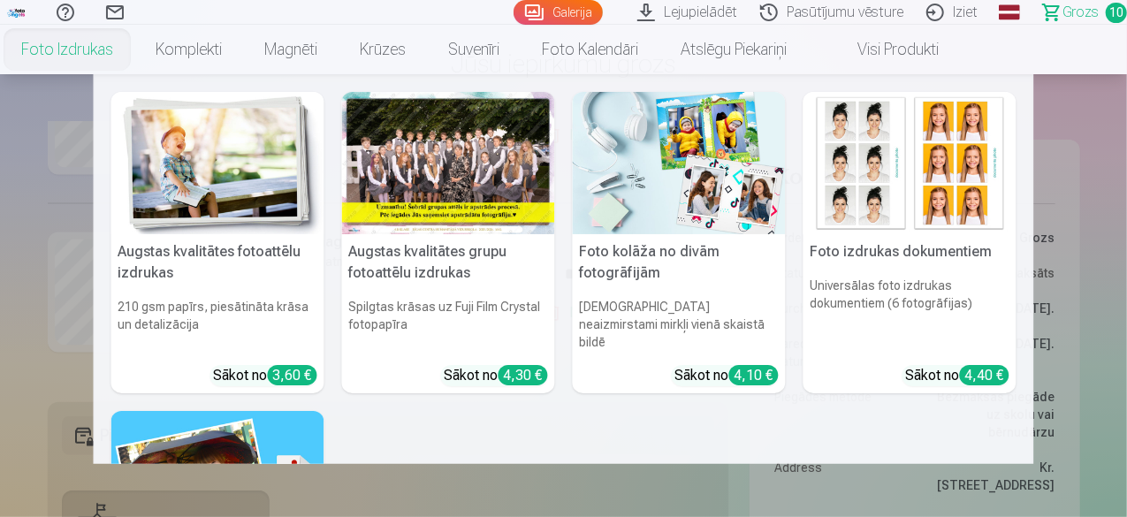
click at [202, 178] on img at bounding box center [217, 163] width 213 height 142
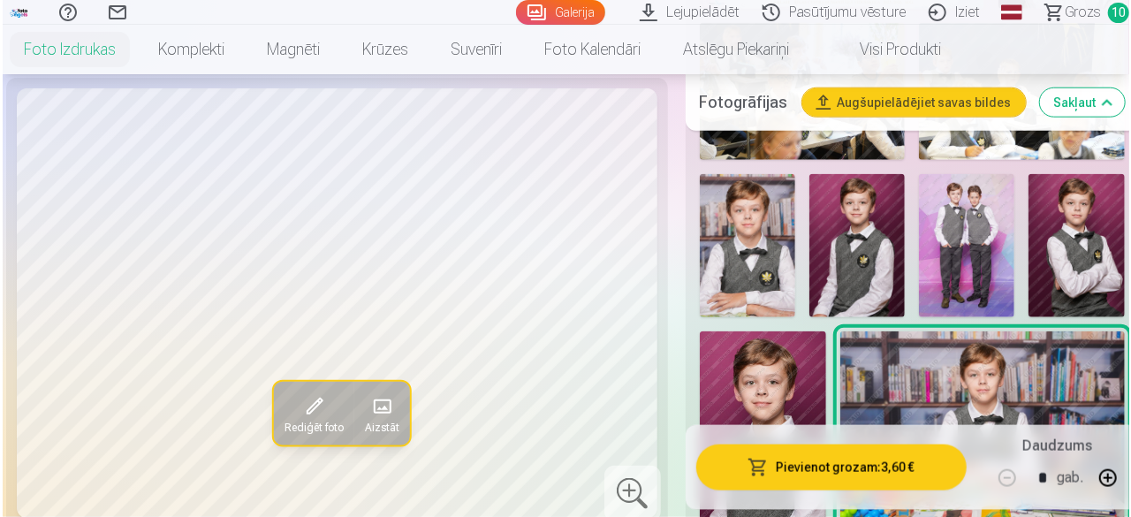
scroll to position [896, 0]
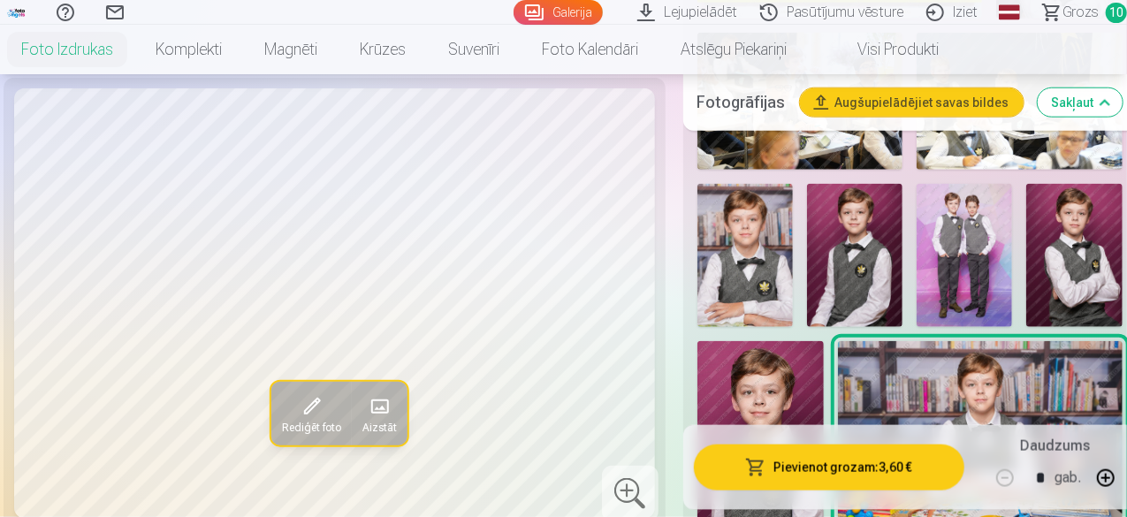
click at [749, 236] on img at bounding box center [744, 255] width 95 height 143
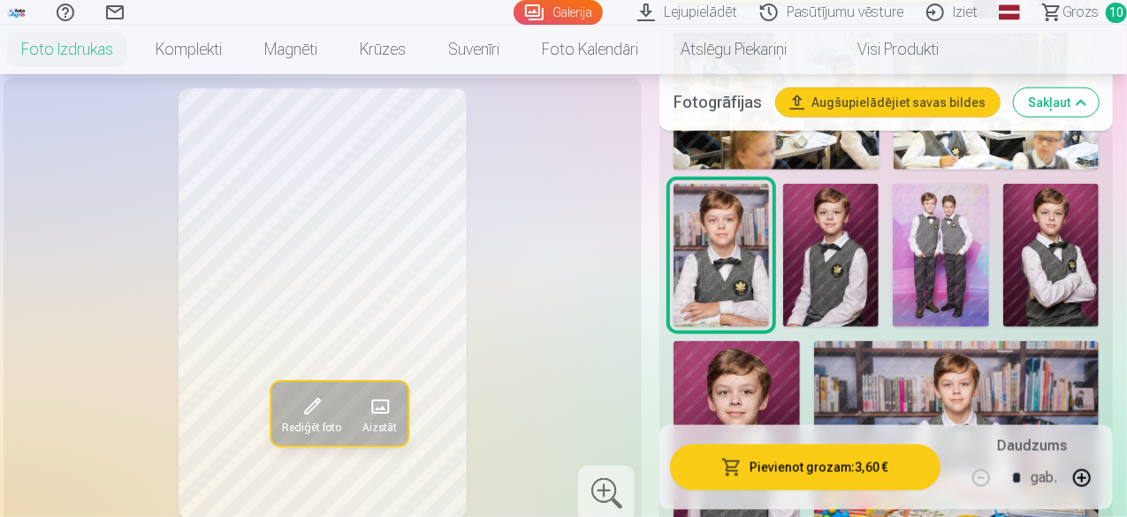
click at [804, 467] on button "Pievienot grozam : 3,60 €" at bounding box center [805, 467] width 270 height 46
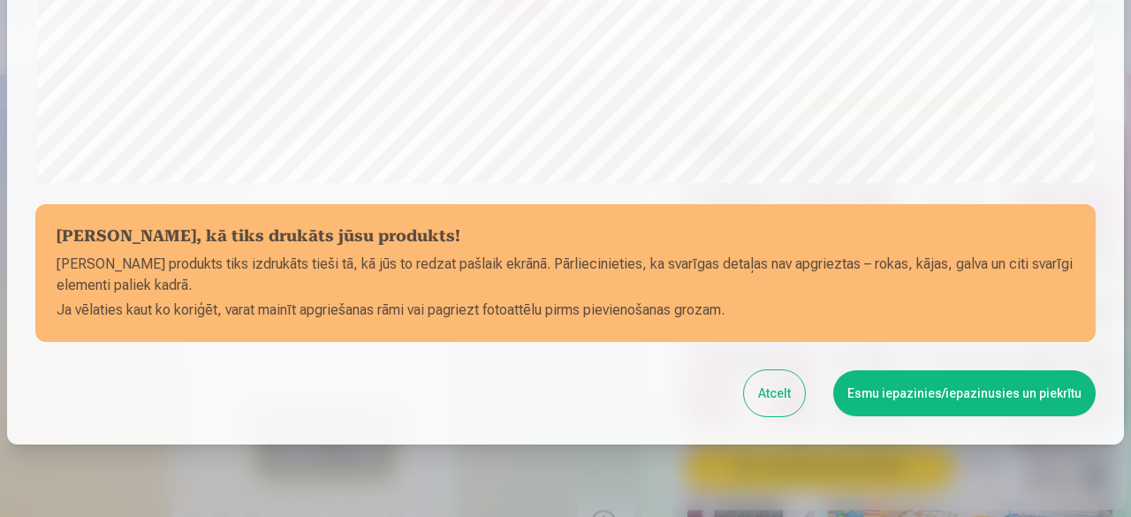
scroll to position [741, 0]
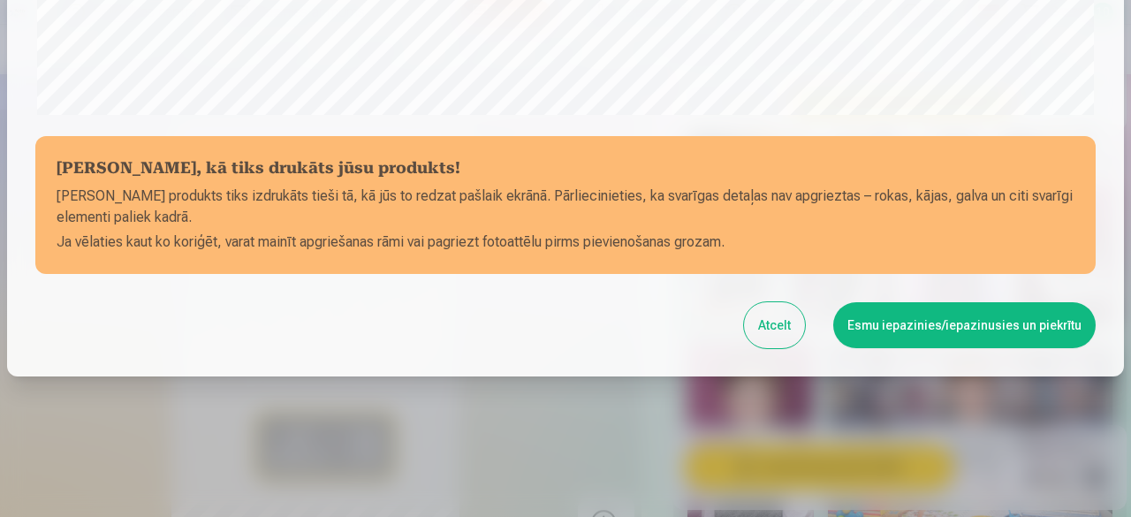
click at [907, 330] on button "Esmu iepazinies/iepazinusies un piekrītu" at bounding box center [964, 325] width 262 height 46
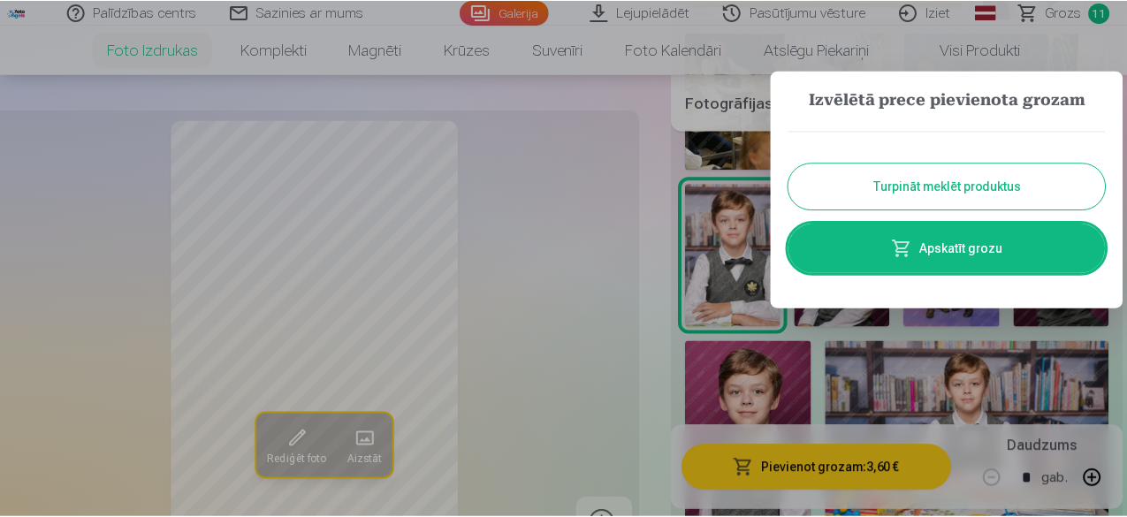
scroll to position [739, 0]
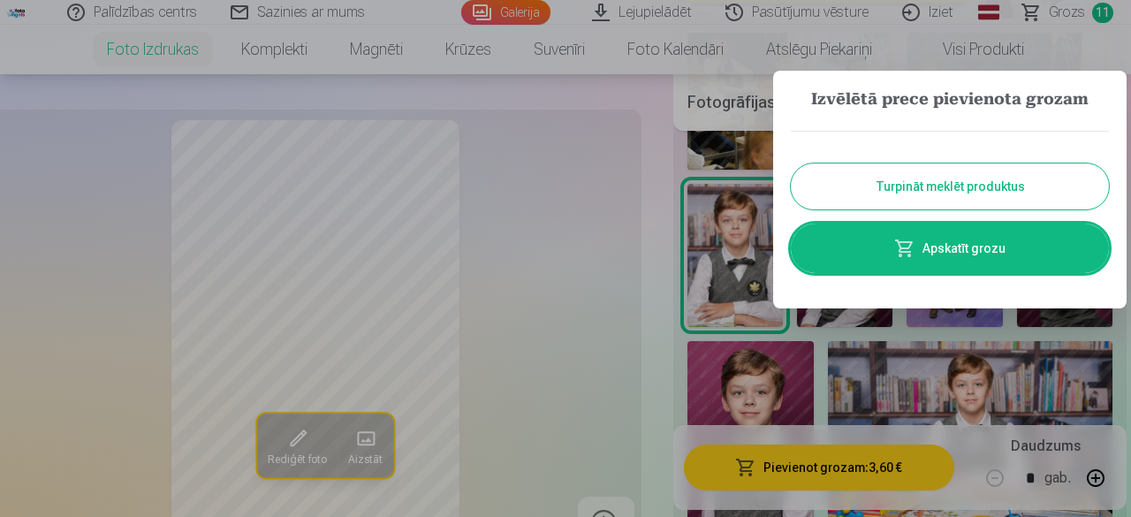
click at [933, 255] on link "Apskatīt grozu" at bounding box center [950, 248] width 318 height 49
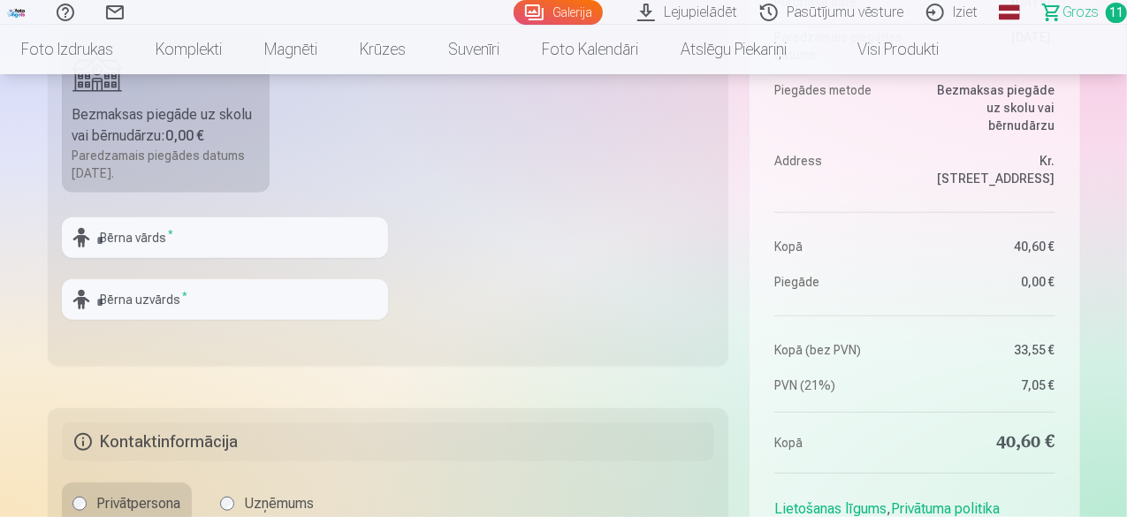
scroll to position [201, 0]
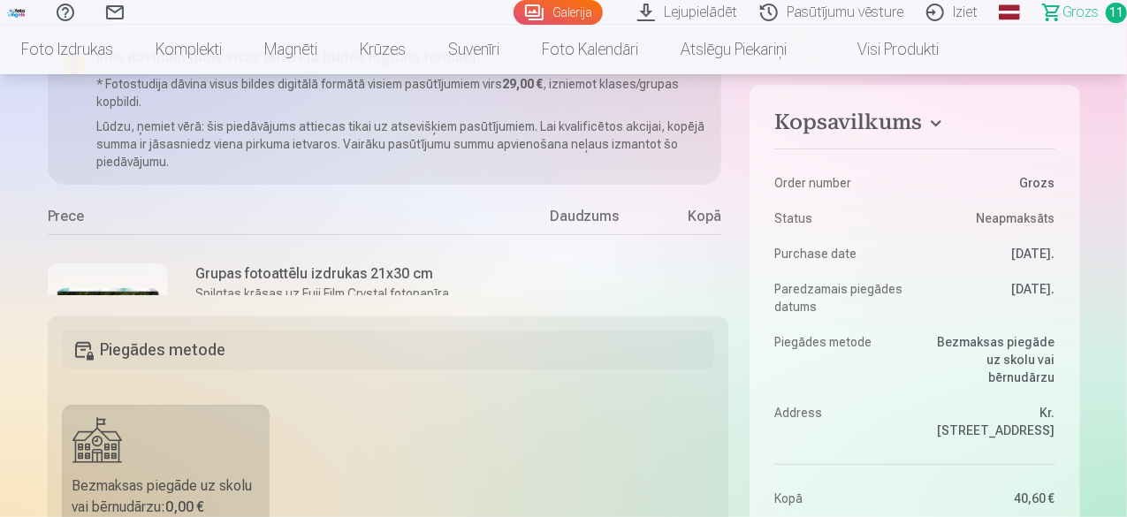
click at [1120, 43] on nav "Foto izdrukas Augstas kvalitātes fotoattēlu izdrukas 210 gsm papīrs, piesātināt…" at bounding box center [563, 49] width 1127 height 49
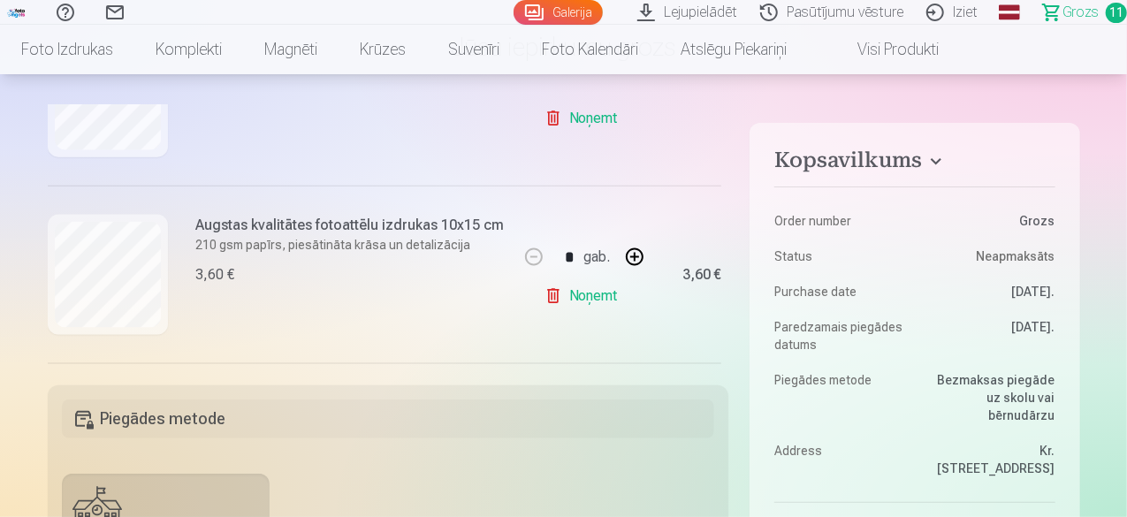
scroll to position [1194, 0]
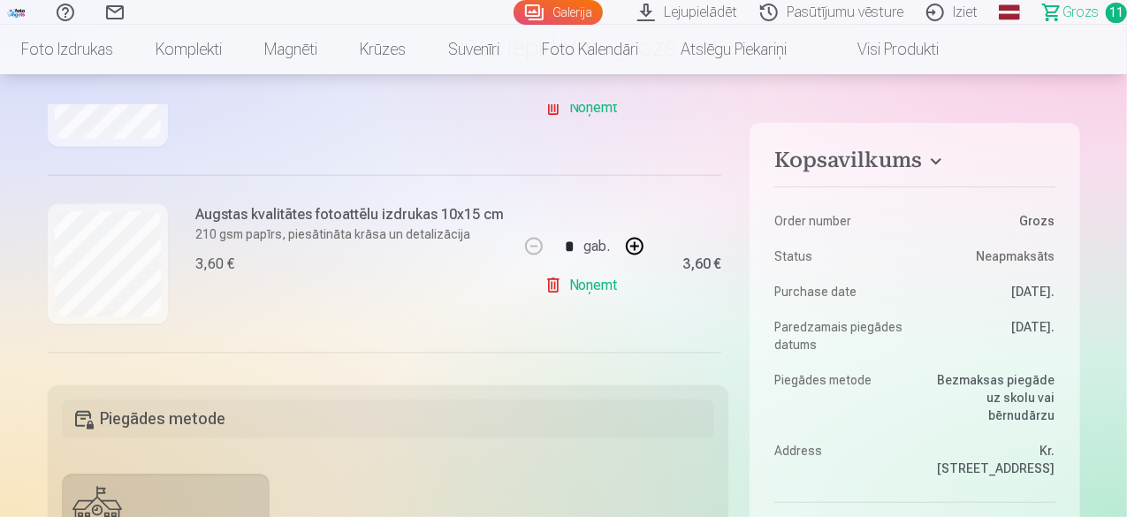
drag, startPoint x: 728, startPoint y: 254, endPoint x: 733, endPoint y: 289, distance: 34.9
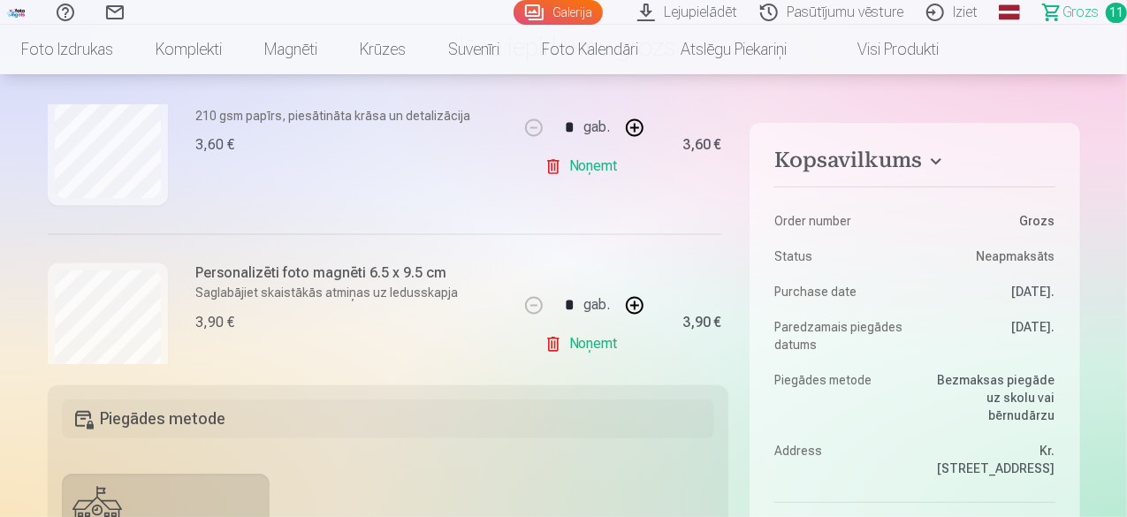
click at [569, 346] on link "Noņemt" at bounding box center [584, 344] width 80 height 35
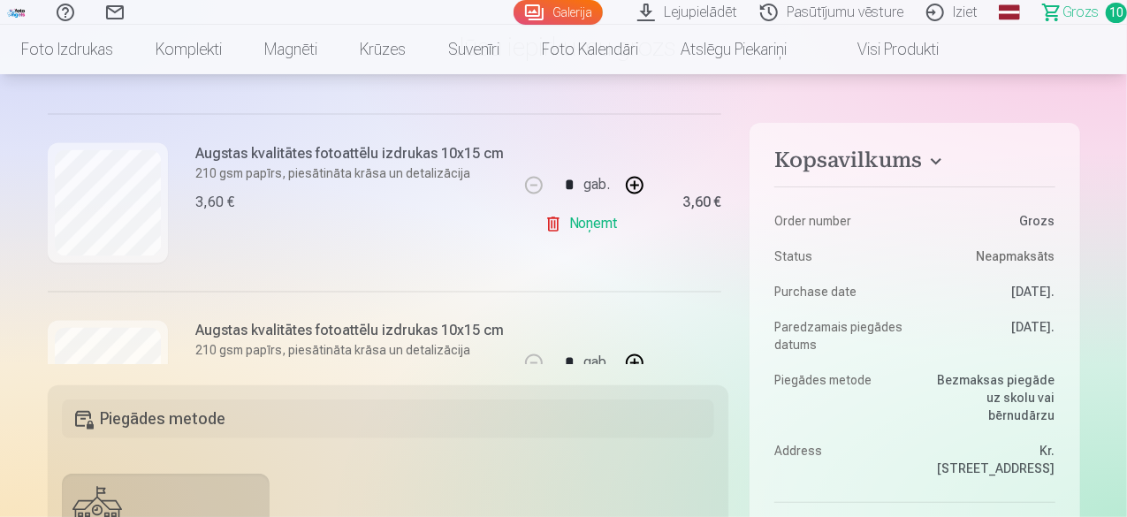
scroll to position [1716, 0]
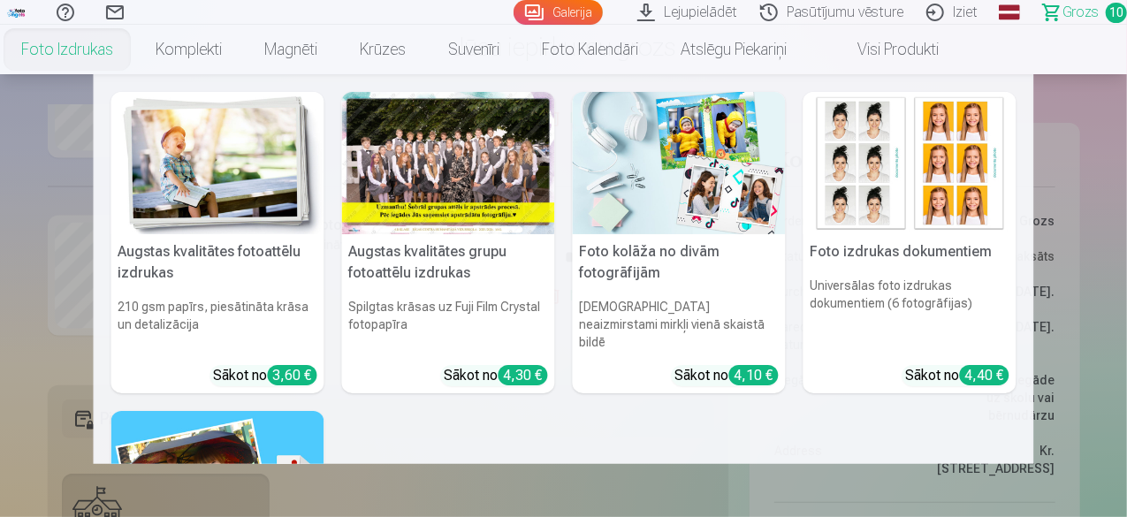
click at [134, 47] on link "Foto izdrukas" at bounding box center [67, 49] width 134 height 49
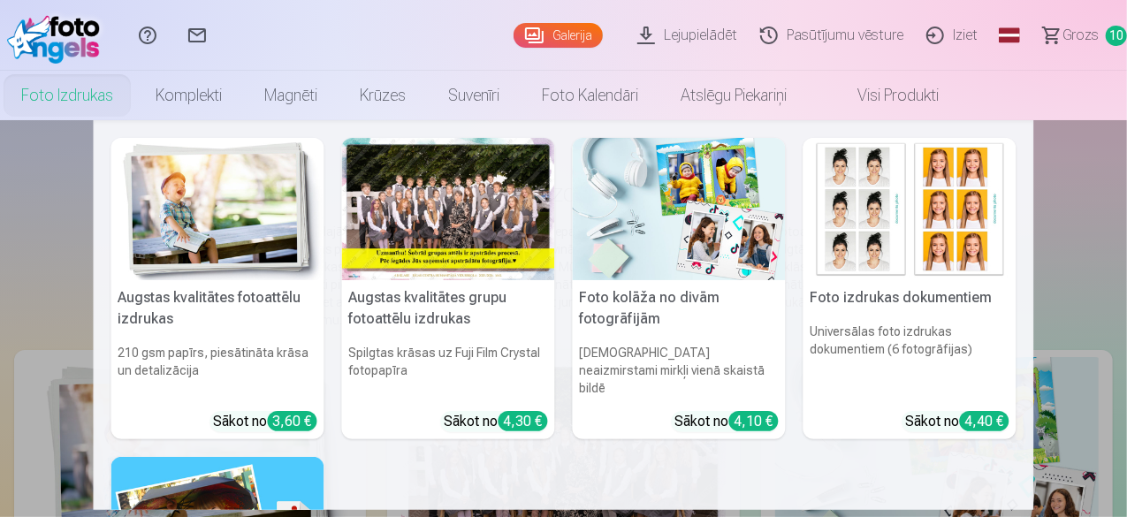
click at [134, 107] on link "Foto izdrukas" at bounding box center [67, 95] width 134 height 49
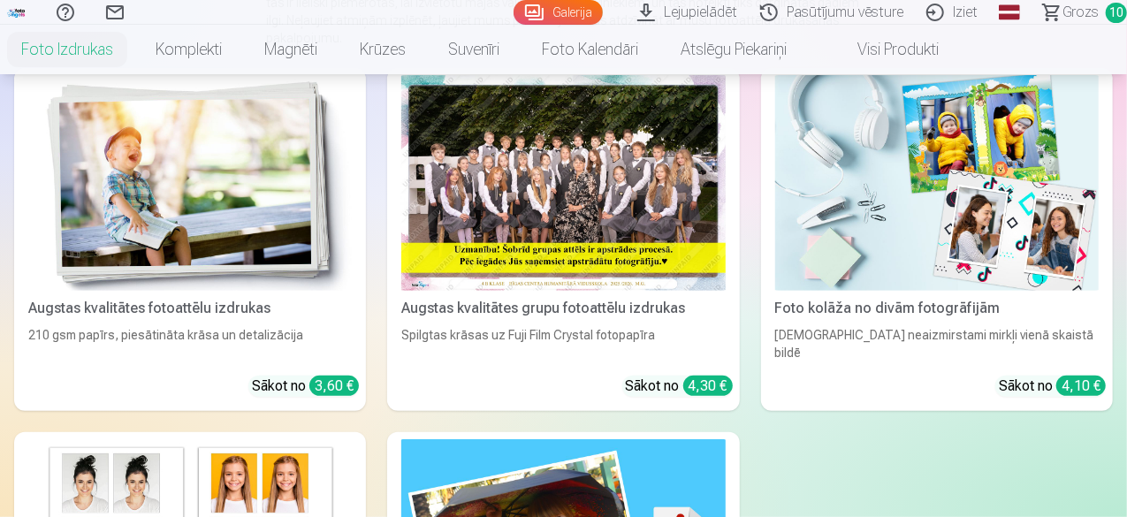
scroll to position [278, 0]
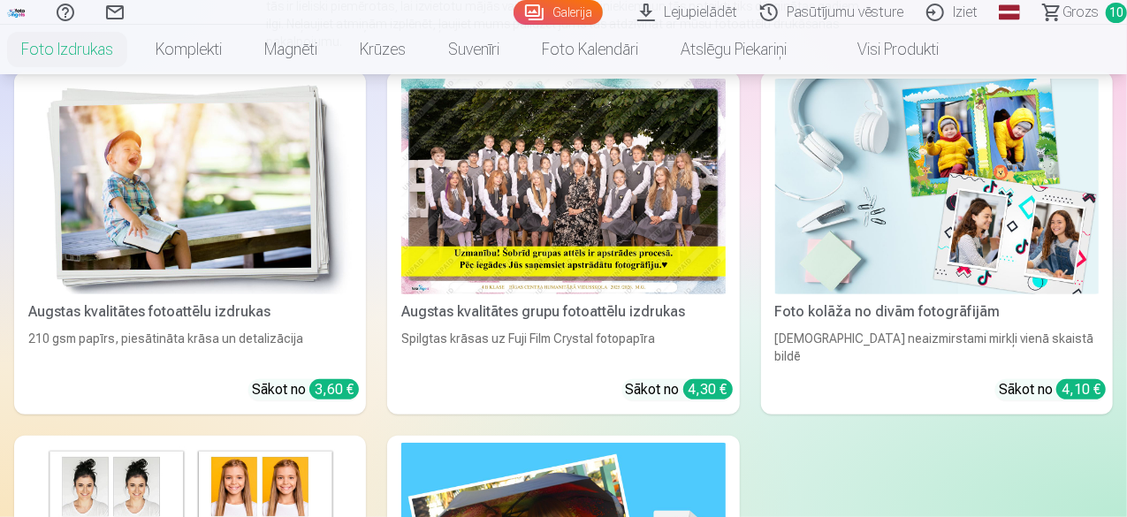
click at [106, 223] on img at bounding box center [189, 187] width 323 height 216
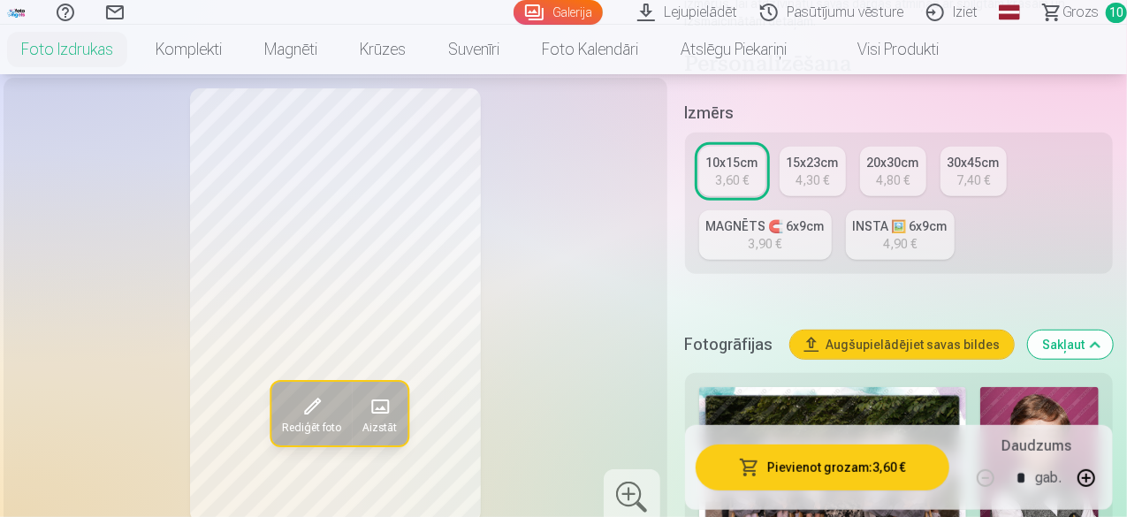
scroll to position [338, 0]
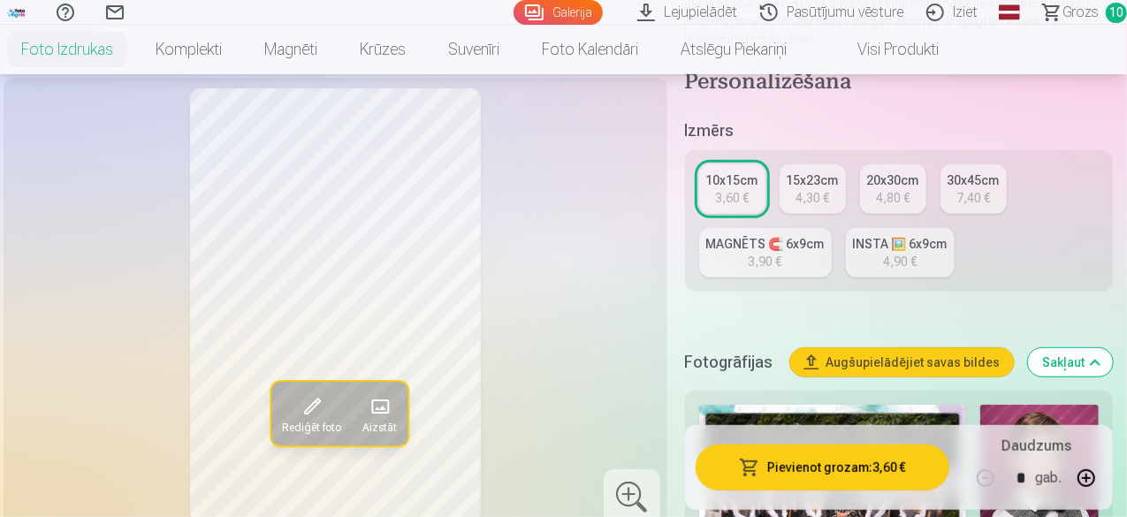
click at [771, 235] on div "MAGNĒTS 🧲 6x9cm" at bounding box center [765, 244] width 118 height 18
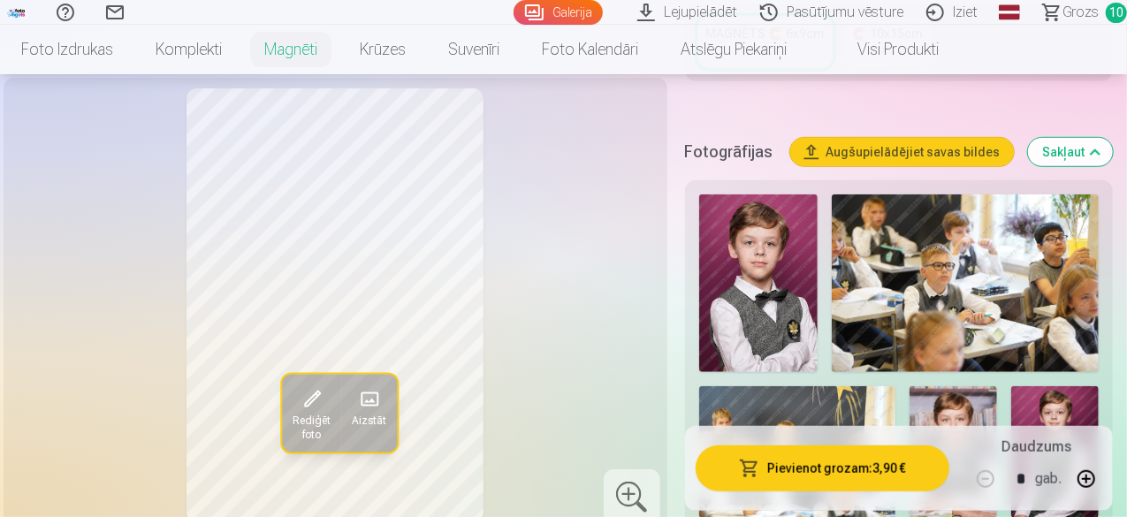
scroll to position [497, 0]
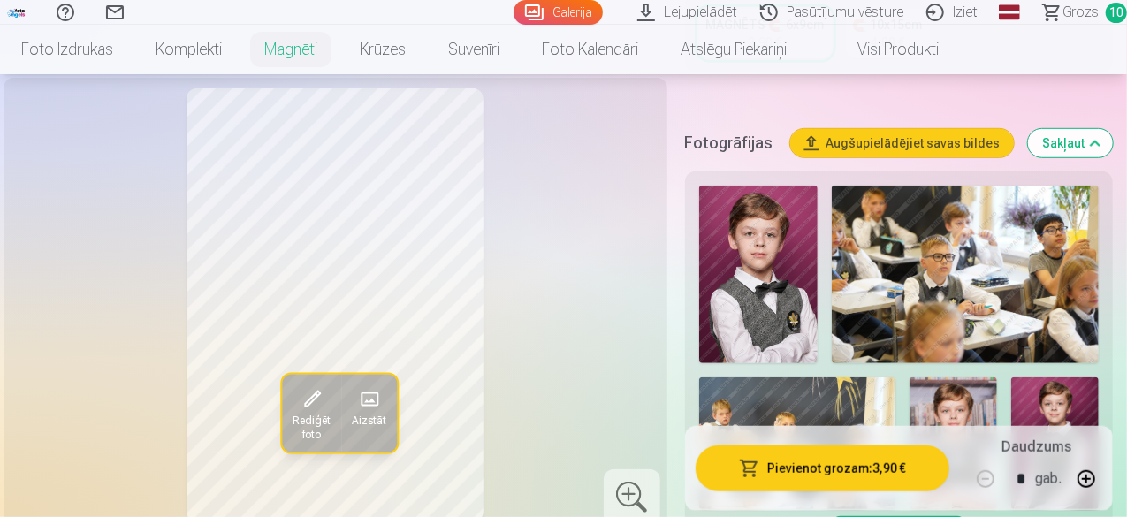
click at [745, 222] on img at bounding box center [758, 275] width 118 height 178
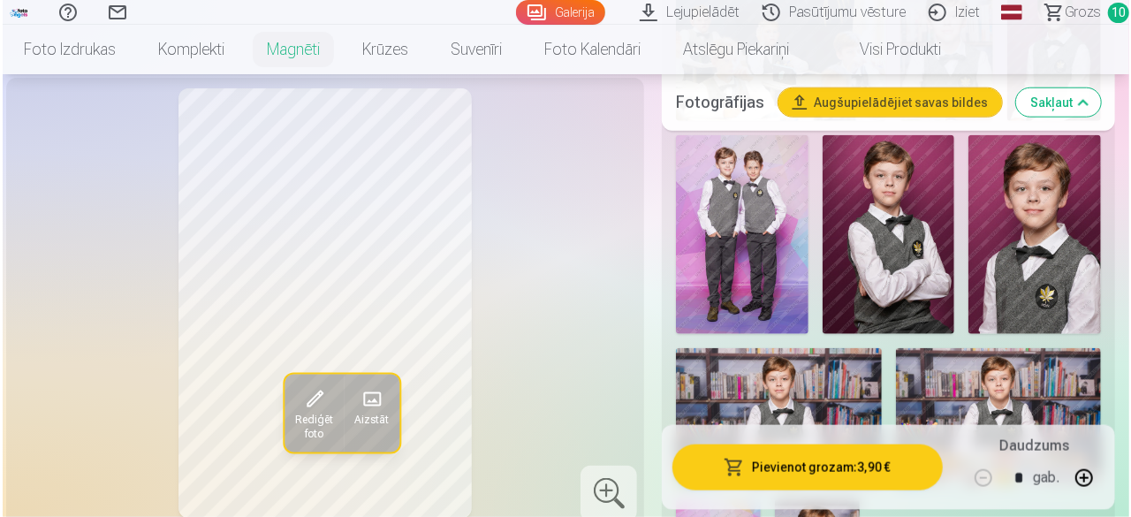
scroll to position [905, 0]
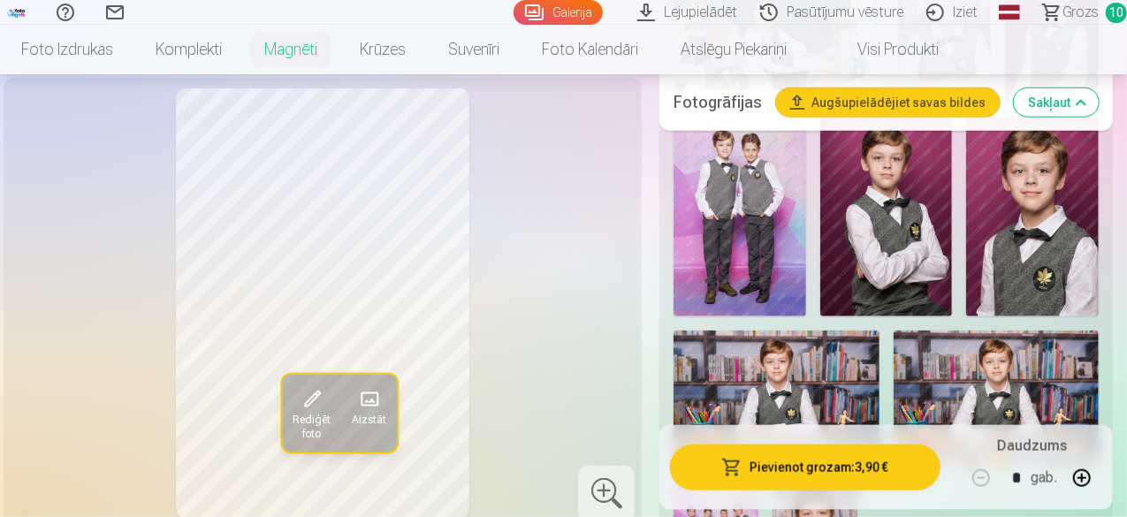
click at [781, 463] on button "Pievienot grozam : 3,90 €" at bounding box center [805, 467] width 270 height 46
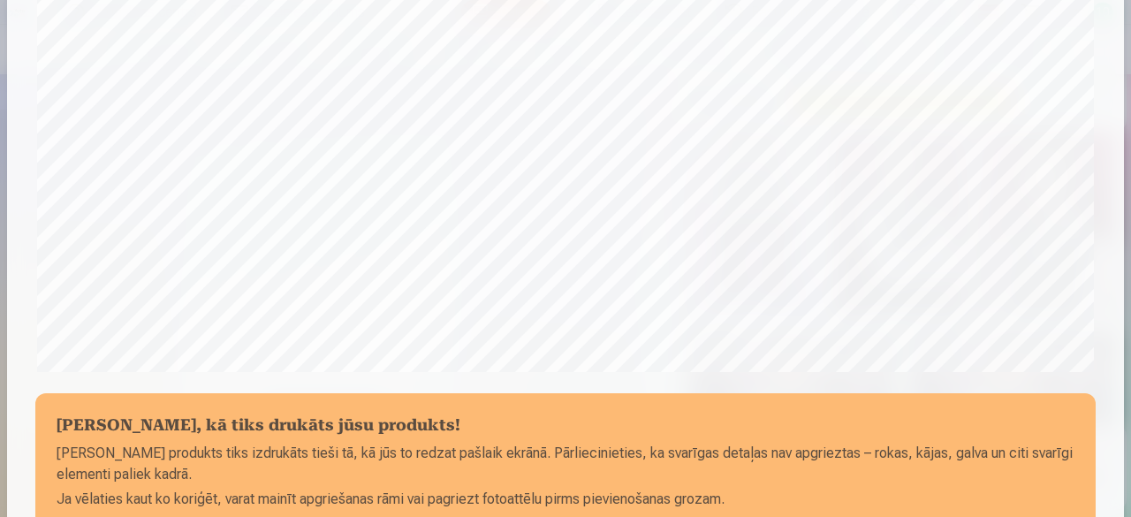
scroll to position [741, 0]
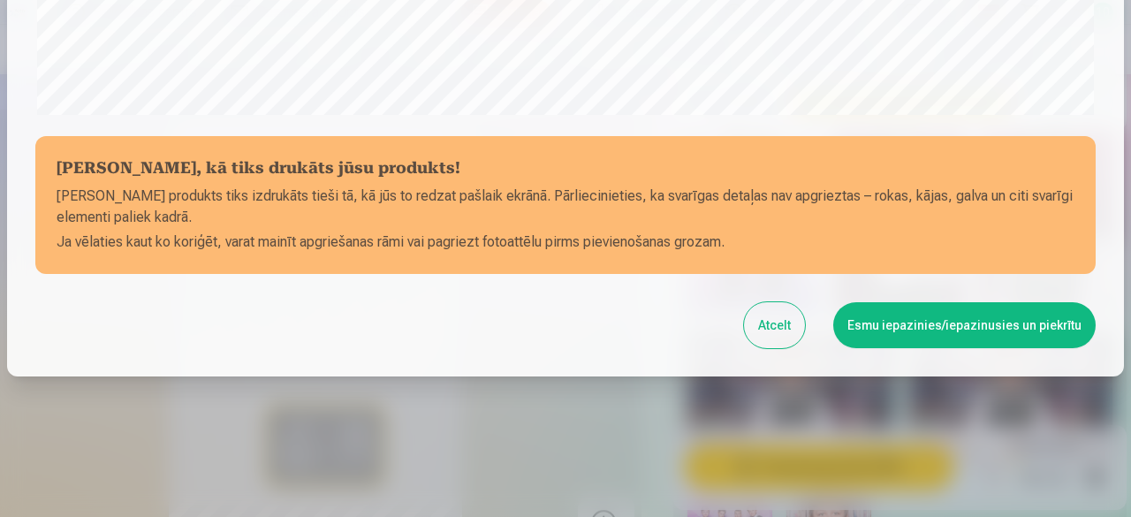
click at [932, 323] on button "Esmu iepazinies/iepazinusies un piekrītu" at bounding box center [964, 325] width 262 height 46
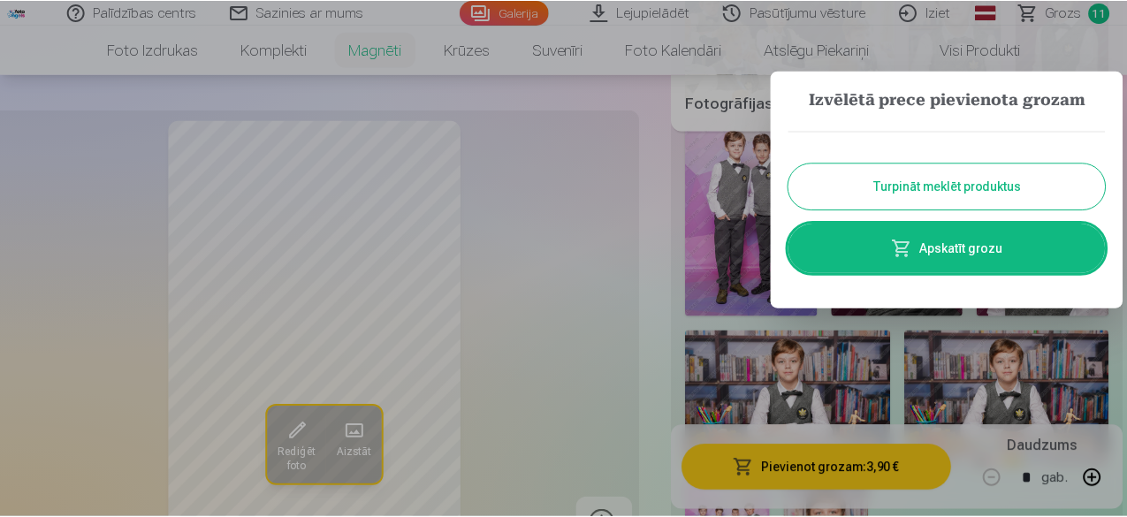
scroll to position [739, 0]
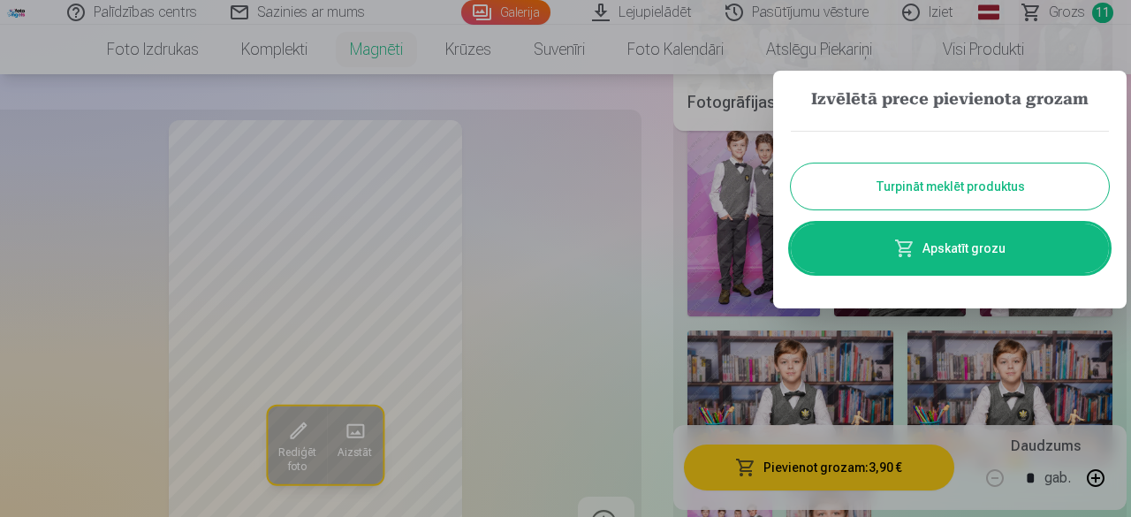
click at [952, 245] on link "Apskatīt grozu" at bounding box center [950, 248] width 318 height 49
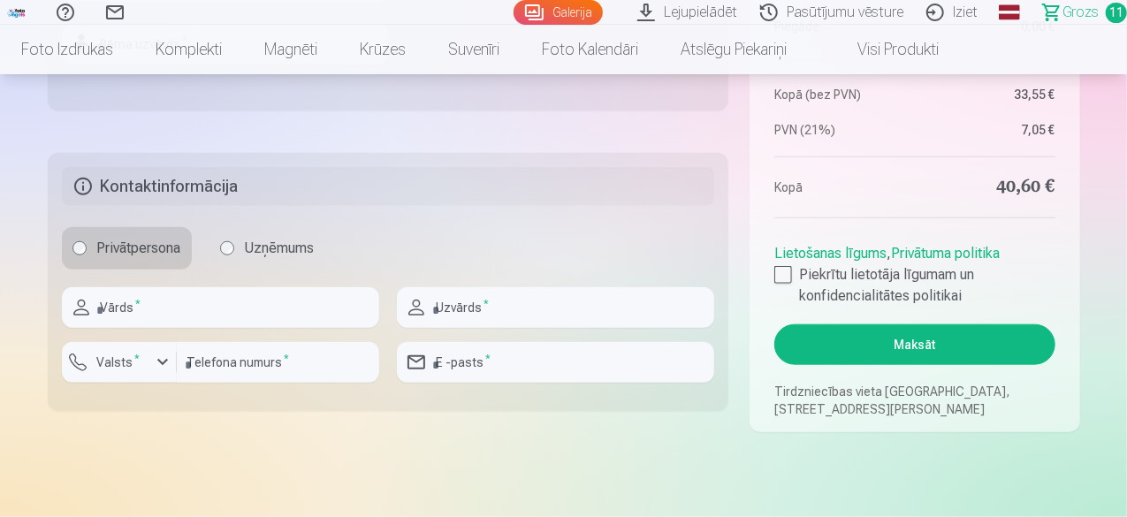
scroll to position [873, 0]
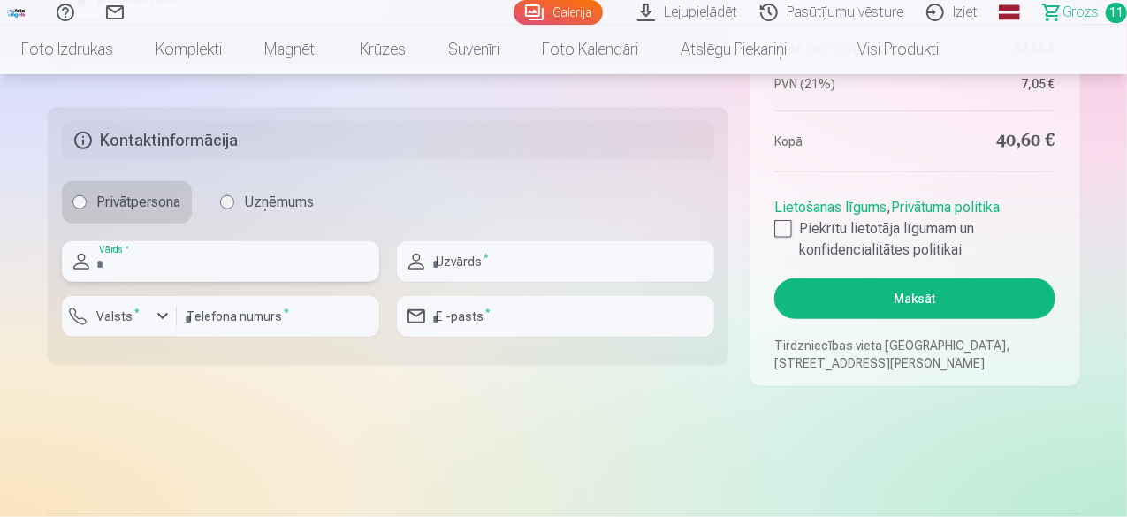
click at [225, 262] on input "text" at bounding box center [220, 261] width 317 height 41
type input "*******"
click at [471, 254] on input "text" at bounding box center [555, 261] width 317 height 41
type input "********"
click at [300, 323] on input "number" at bounding box center [278, 316] width 202 height 41
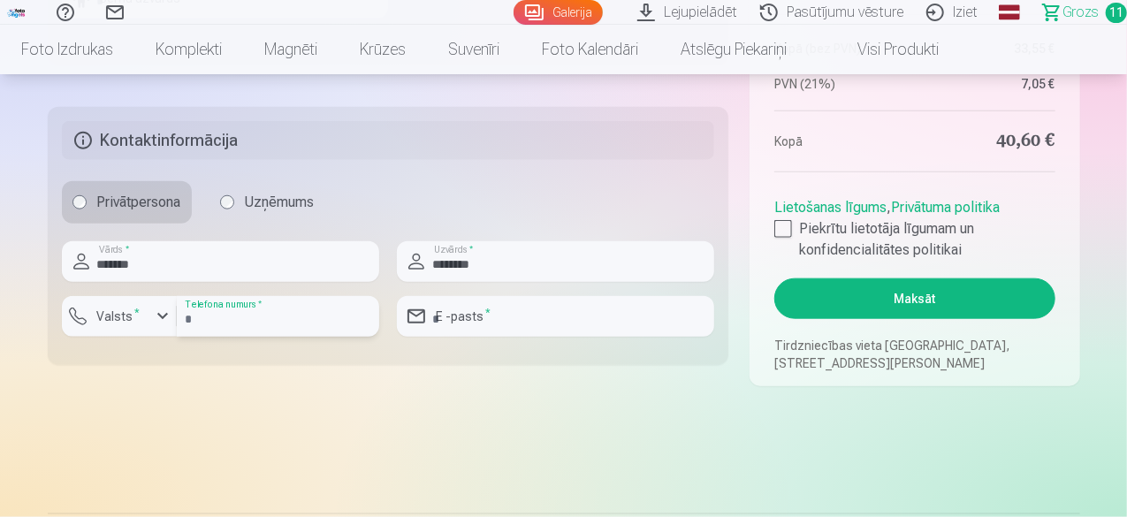
type input "********"
click at [157, 309] on div "button" at bounding box center [162, 316] width 21 height 21
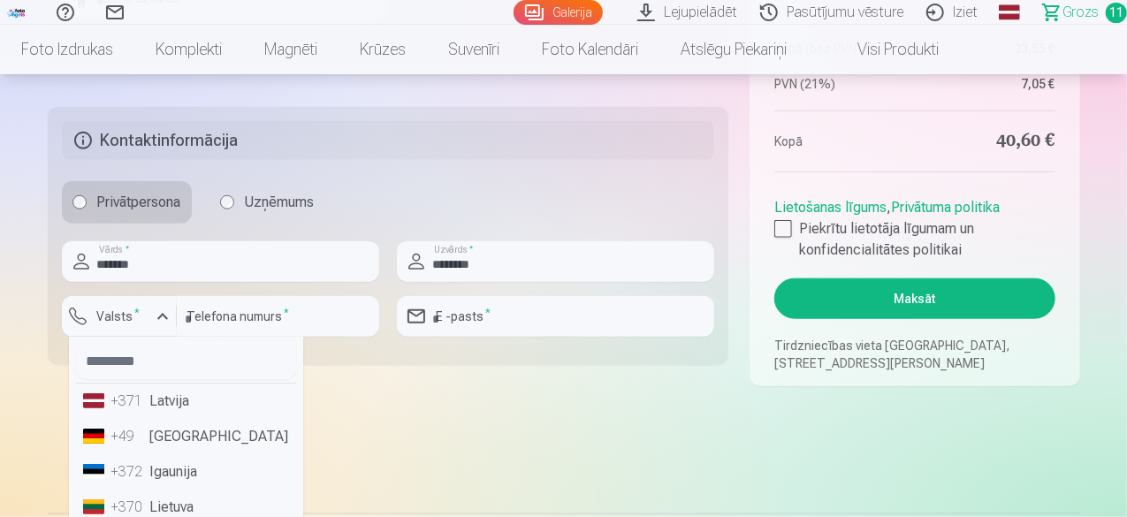
click at [156, 410] on li "+371 Latvija" at bounding box center [186, 400] width 220 height 35
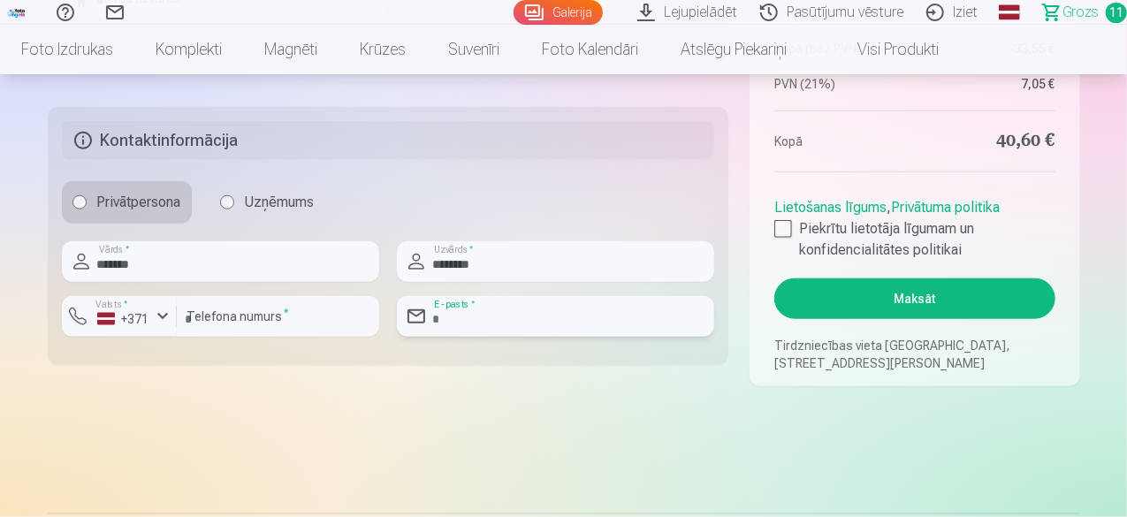
click at [463, 315] on input "email" at bounding box center [555, 316] width 317 height 41
type input "**********"
click at [783, 224] on div at bounding box center [783, 229] width 18 height 18
click at [907, 295] on button "Maksāt" at bounding box center [914, 298] width 280 height 41
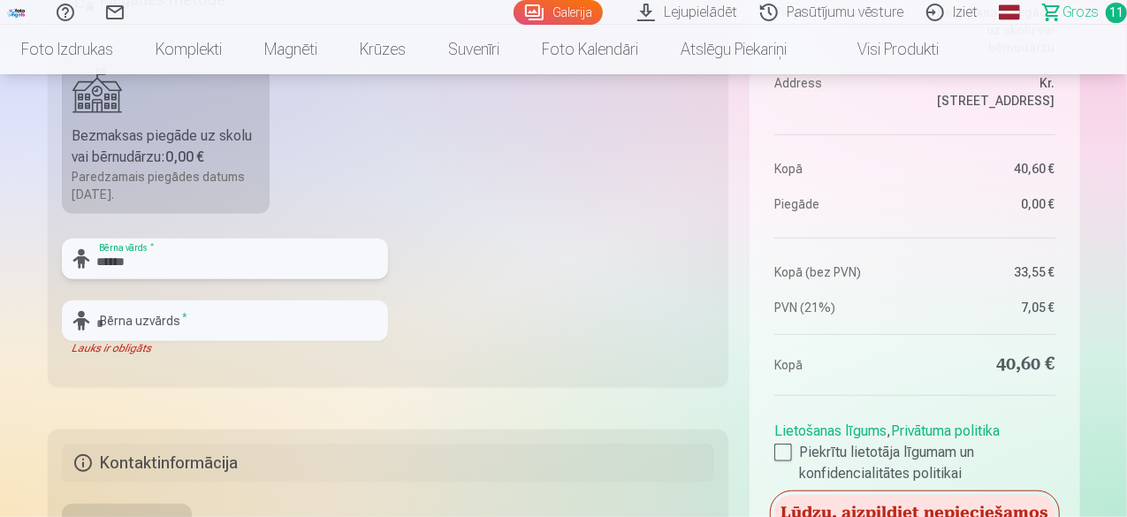
type input "******"
click at [193, 324] on input "text" at bounding box center [225, 320] width 326 height 41
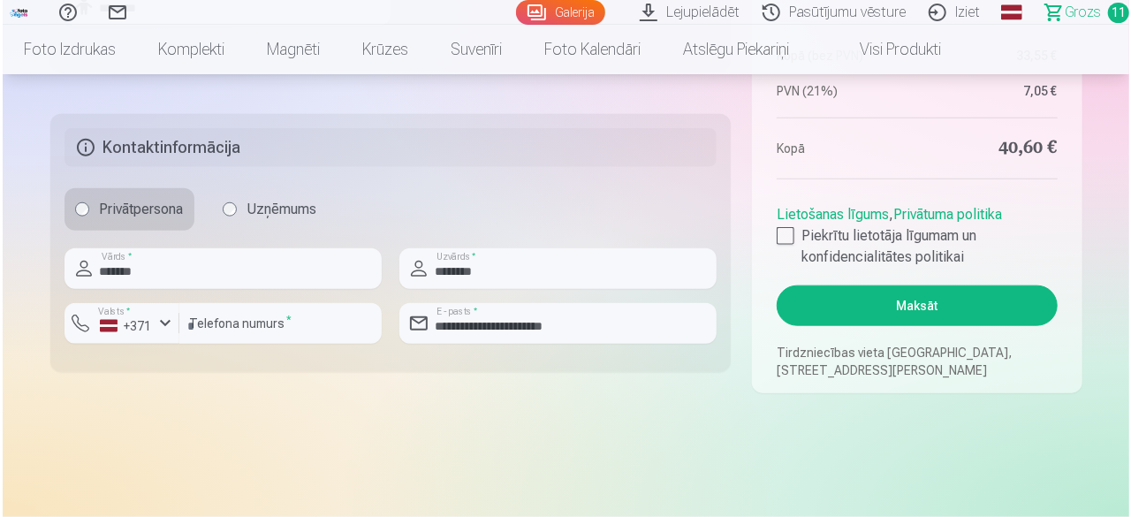
scroll to position [873, 0]
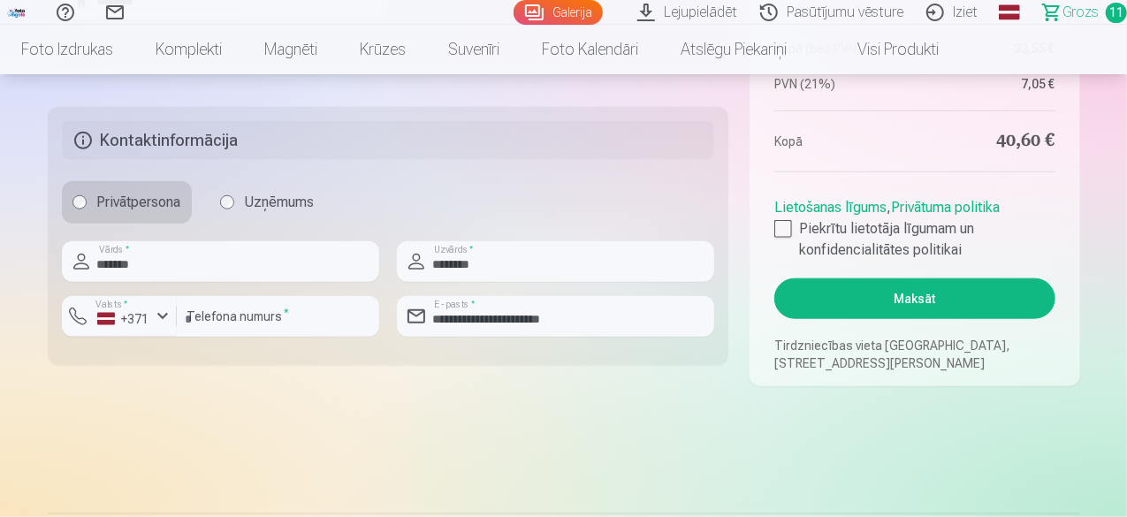
type input "********"
click at [922, 298] on button "Maksāt" at bounding box center [914, 298] width 280 height 41
